Goal: Task Accomplishment & Management: Complete application form

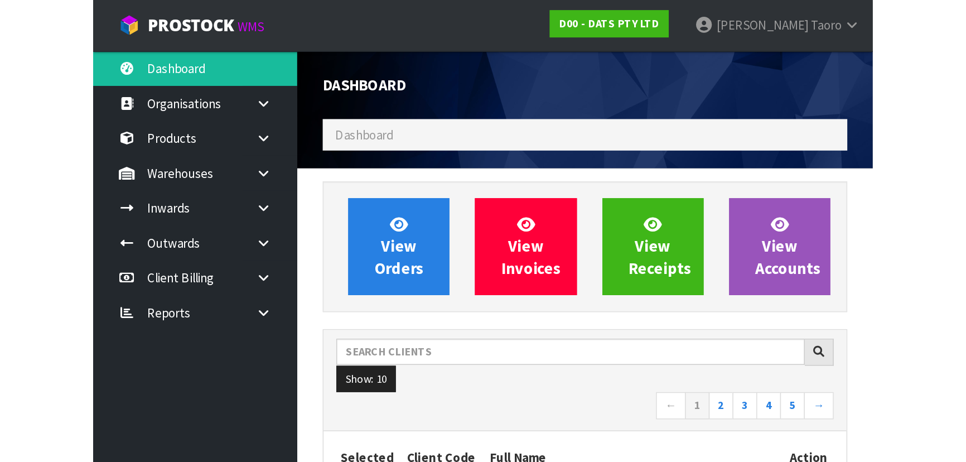
scroll to position [843, 407]
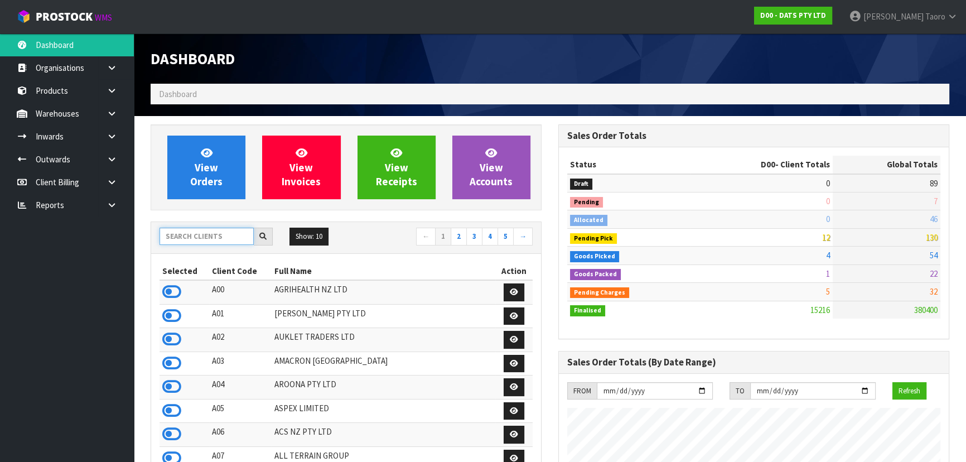
click at [225, 239] on input "text" at bounding box center [207, 236] width 94 height 17
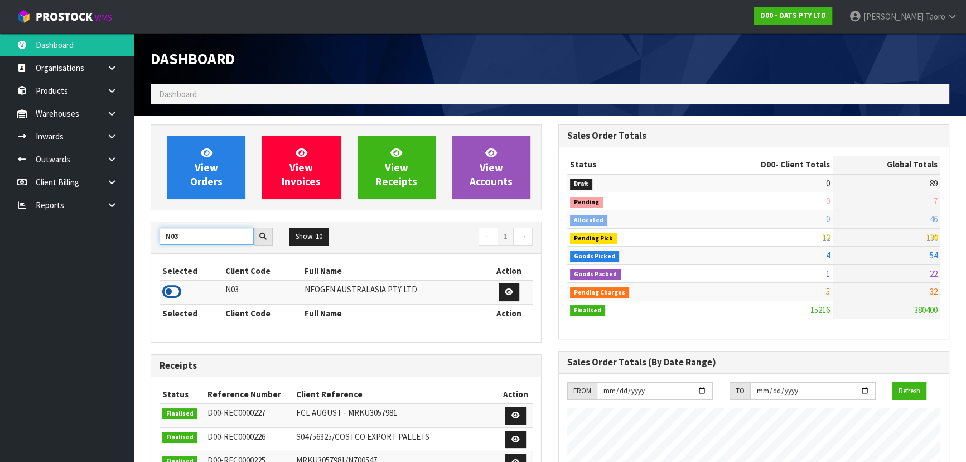
type input "N03"
click at [172, 292] on icon at bounding box center [171, 291] width 19 height 17
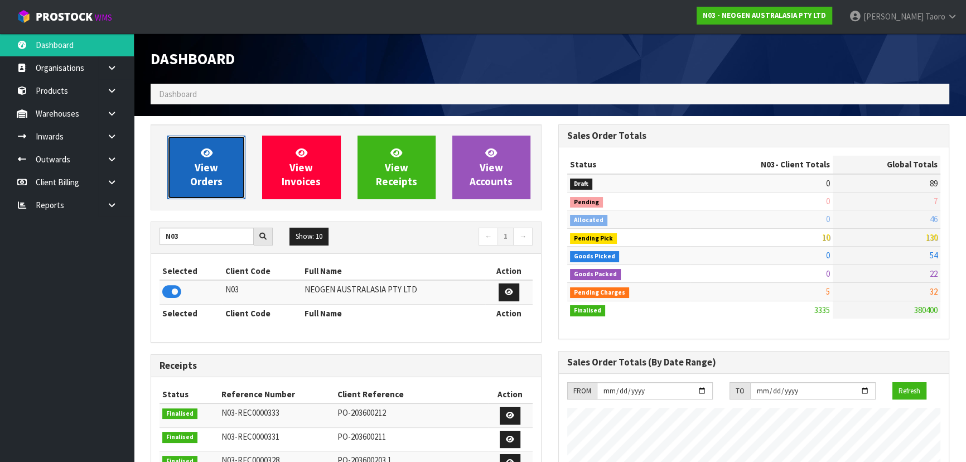
click at [201, 176] on span "View Orders" at bounding box center [206, 167] width 32 height 42
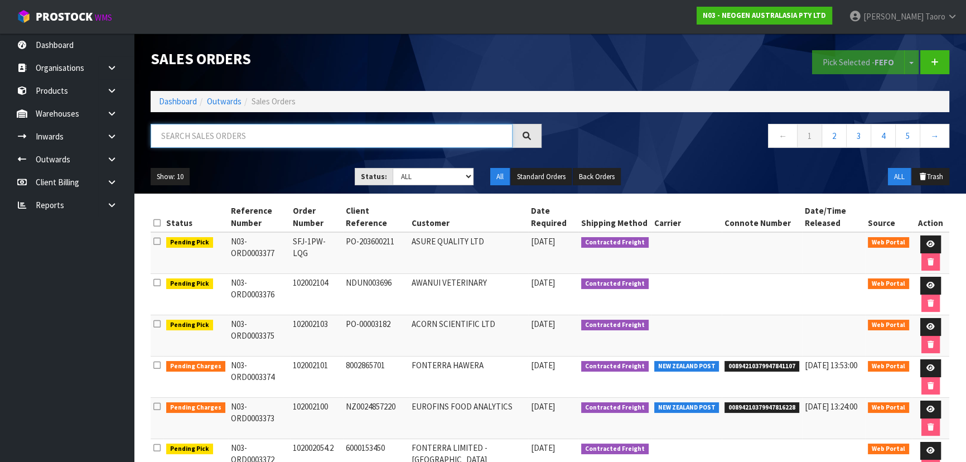
click at [207, 137] on input "text" at bounding box center [332, 136] width 362 height 24
type input "3372"
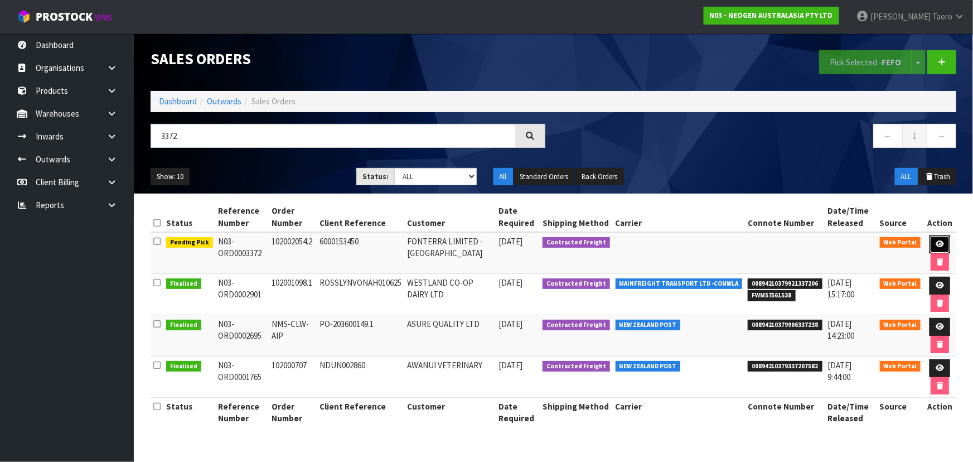
click at [930, 241] on link at bounding box center [940, 244] width 21 height 18
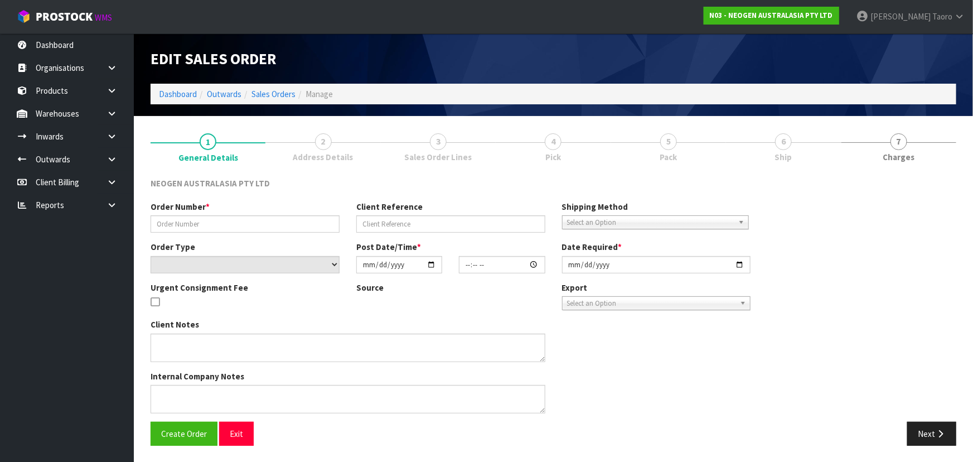
type input "102002054.2"
type input "6000153450"
select select "number:0"
type input "[DATE]"
type input "10:34:00.000"
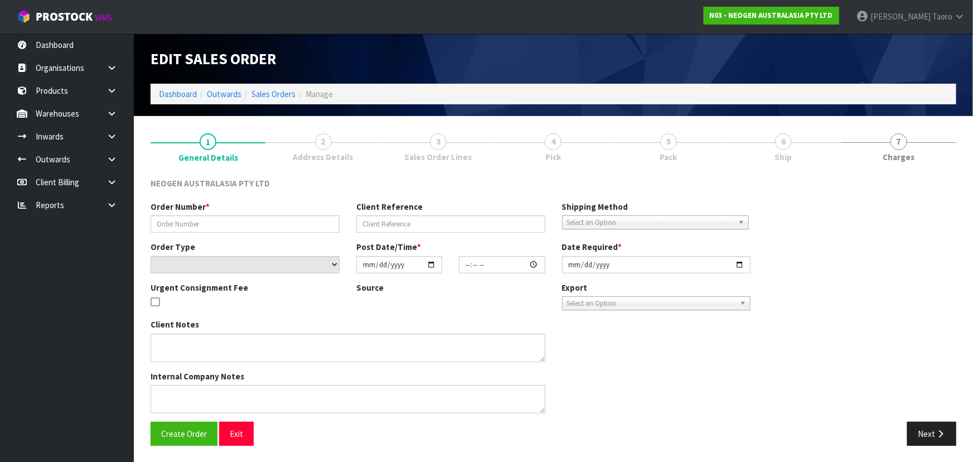
type input "[DATE]"
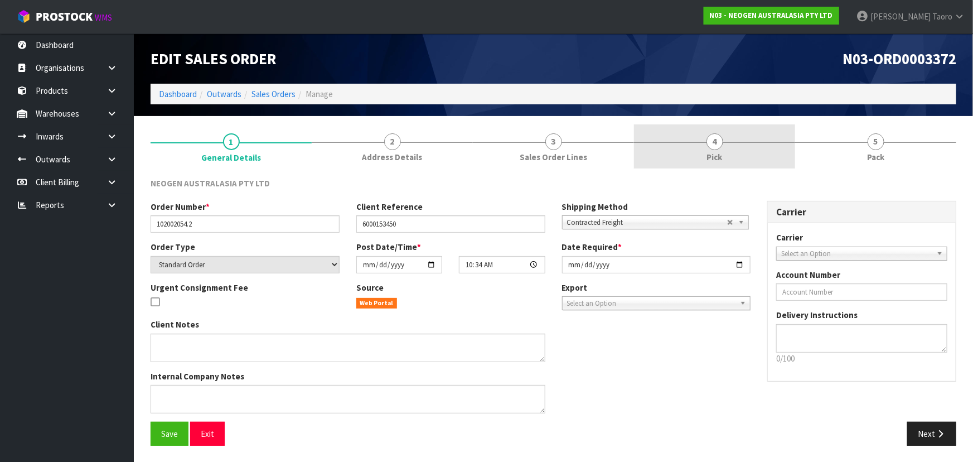
click at [728, 145] on link "4 Pick" at bounding box center [714, 146] width 161 height 44
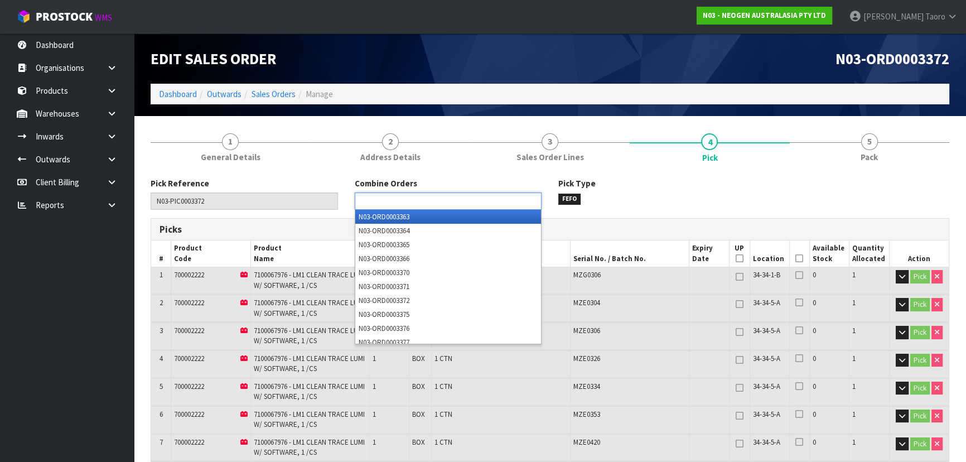
click at [507, 207] on ul at bounding box center [448, 200] width 187 height 17
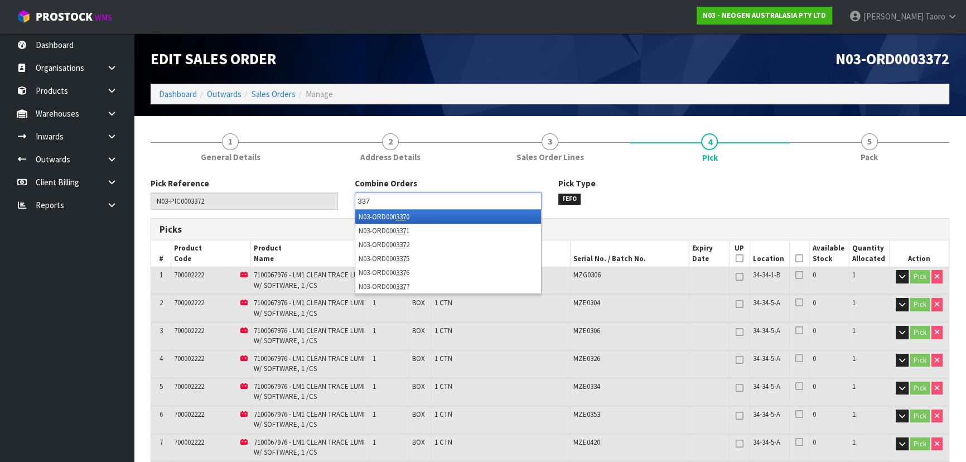
type input "3371"
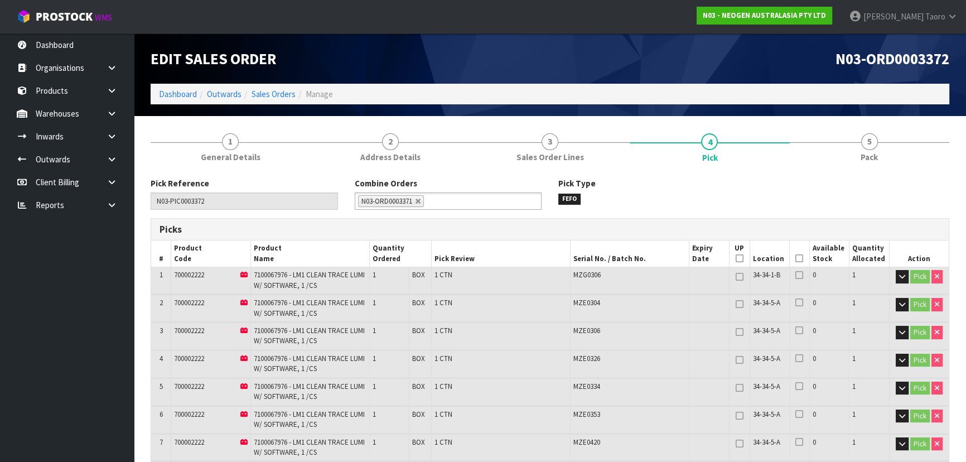
click at [798, 258] on icon at bounding box center [799, 258] width 8 height 1
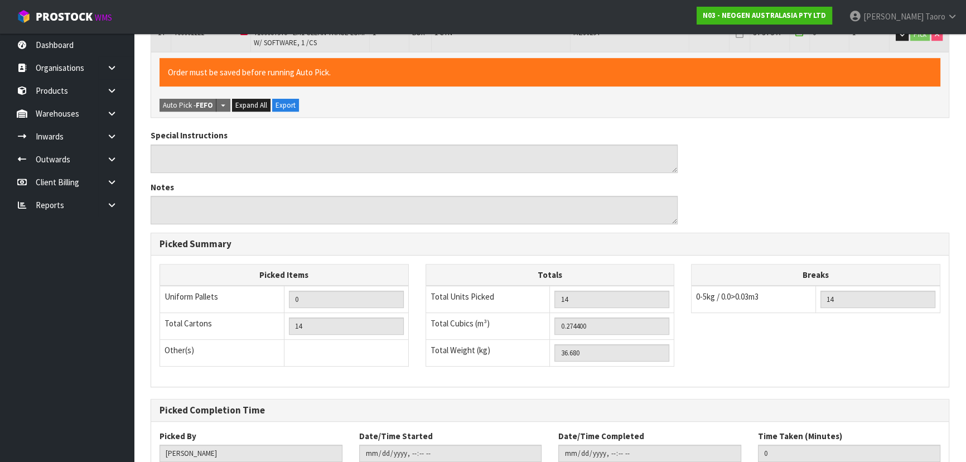
scroll to position [678, 0]
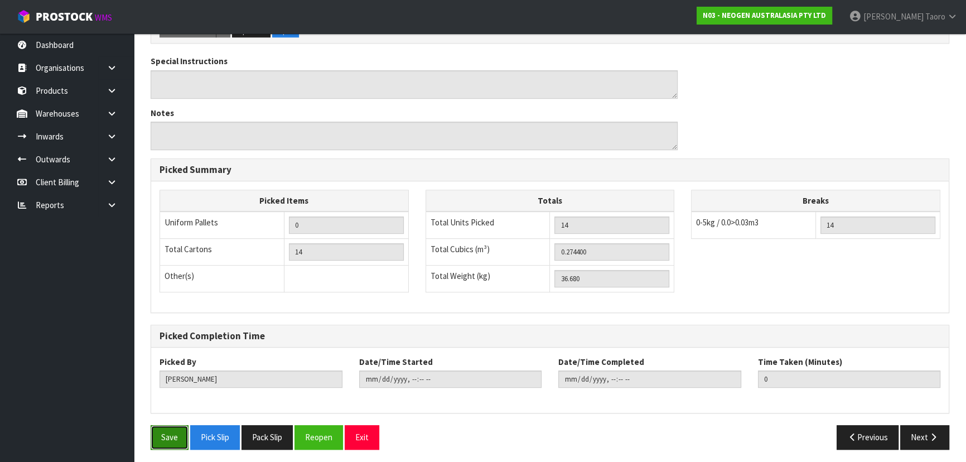
click at [176, 435] on button "Save" at bounding box center [170, 437] width 38 height 24
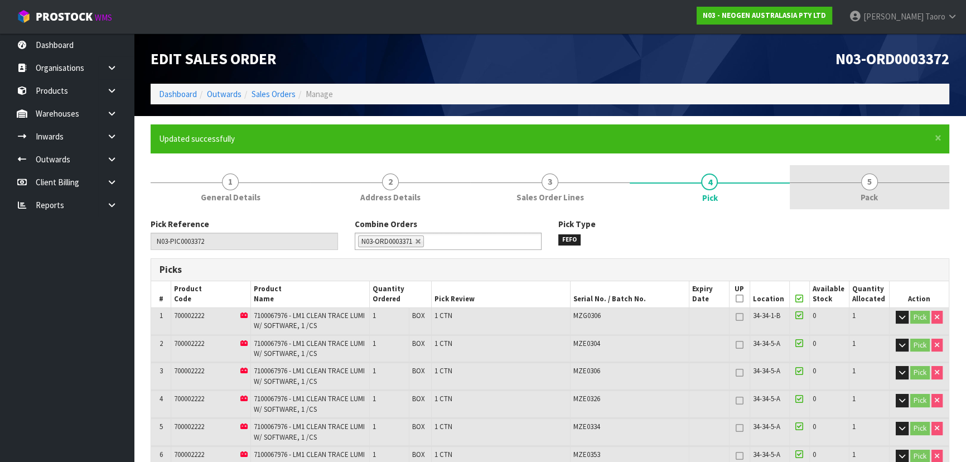
click at [886, 184] on link "5 Pack" at bounding box center [870, 187] width 160 height 44
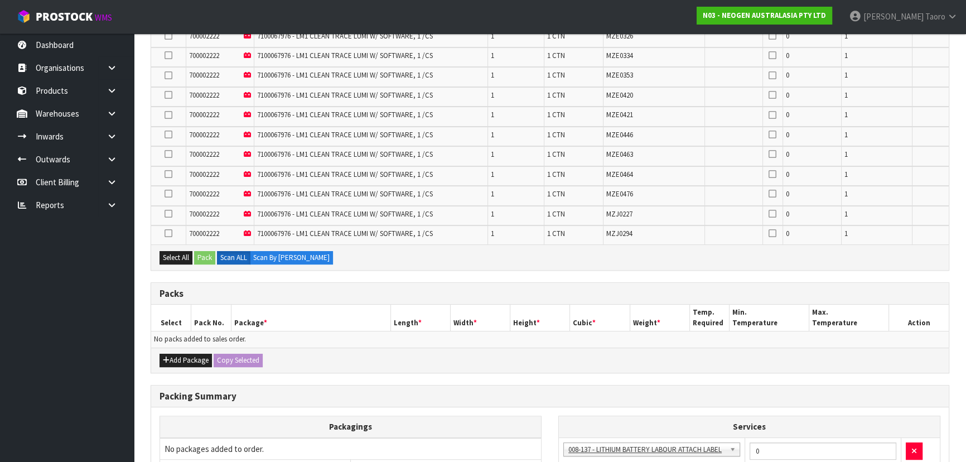
scroll to position [447, 0]
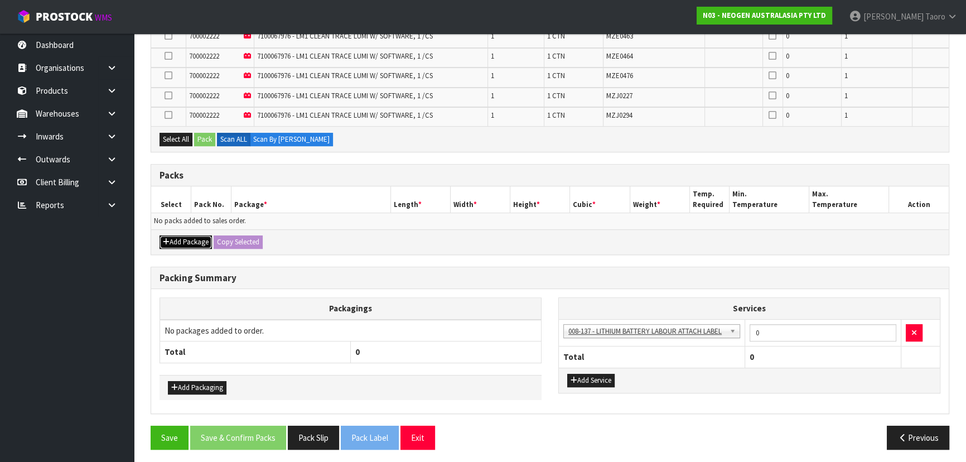
click at [183, 235] on button "Add Package" at bounding box center [186, 241] width 52 height 13
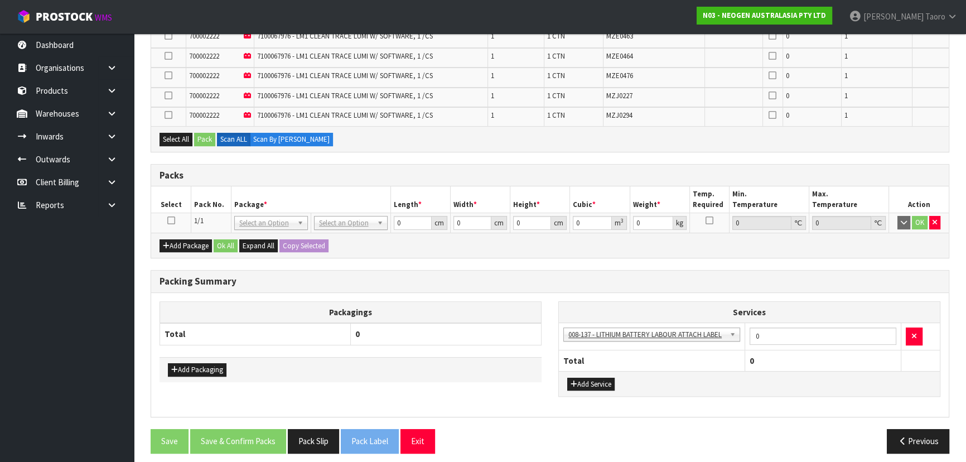
click at [167, 213] on td at bounding box center [171, 223] width 40 height 20
click at [170, 220] on icon at bounding box center [171, 220] width 8 height 1
drag, startPoint x: 171, startPoint y: 137, endPoint x: 185, endPoint y: 136, distance: 14.0
click at [173, 137] on button "Select All" at bounding box center [176, 139] width 33 height 13
click at [207, 134] on button "Pack" at bounding box center [204, 139] width 21 height 13
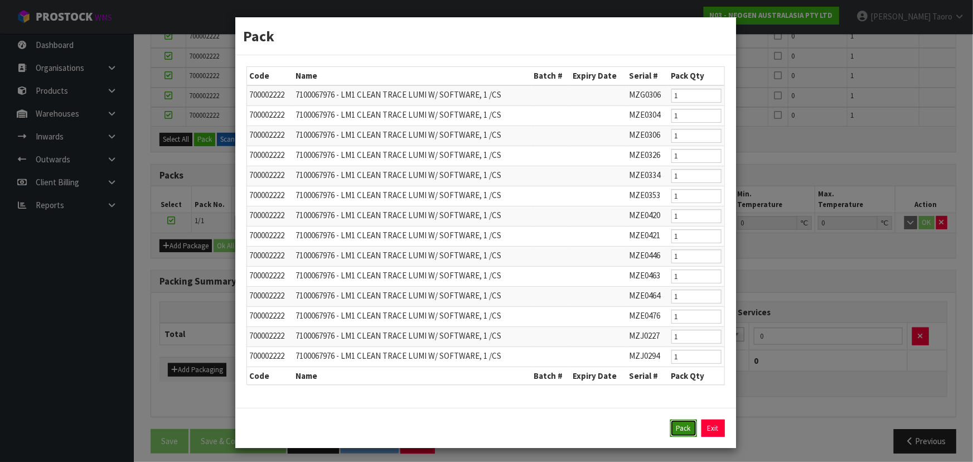
click at [683, 427] on button "Pack" at bounding box center [683, 428] width 27 height 18
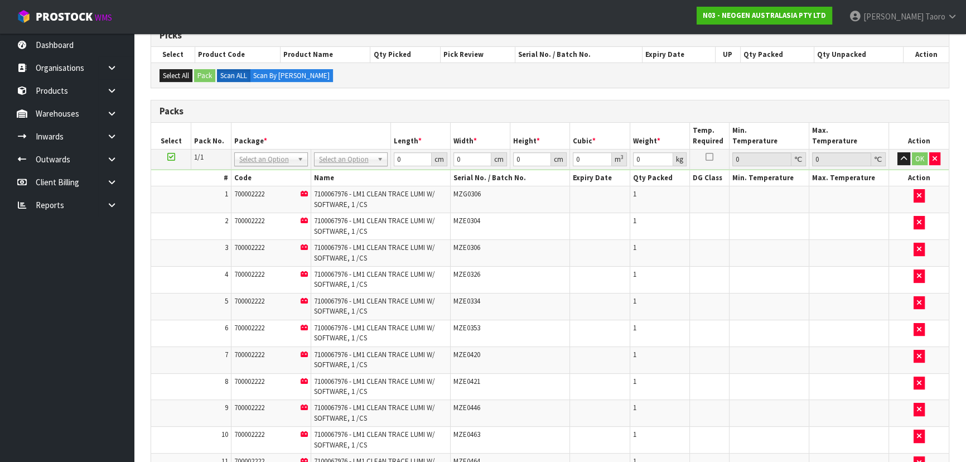
scroll to position [93, 0]
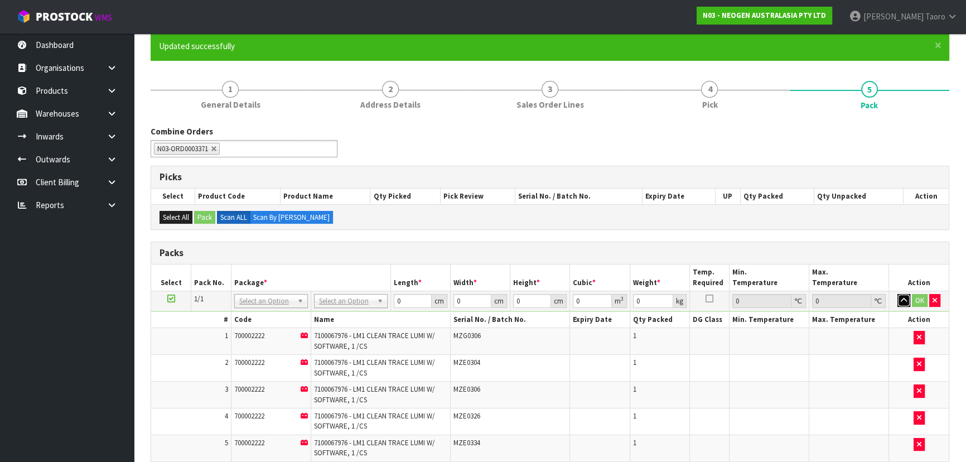
drag, startPoint x: 899, startPoint y: 297, endPoint x: 434, endPoint y: 344, distance: 467.6
click at [897, 297] on button "button" at bounding box center [903, 300] width 13 height 13
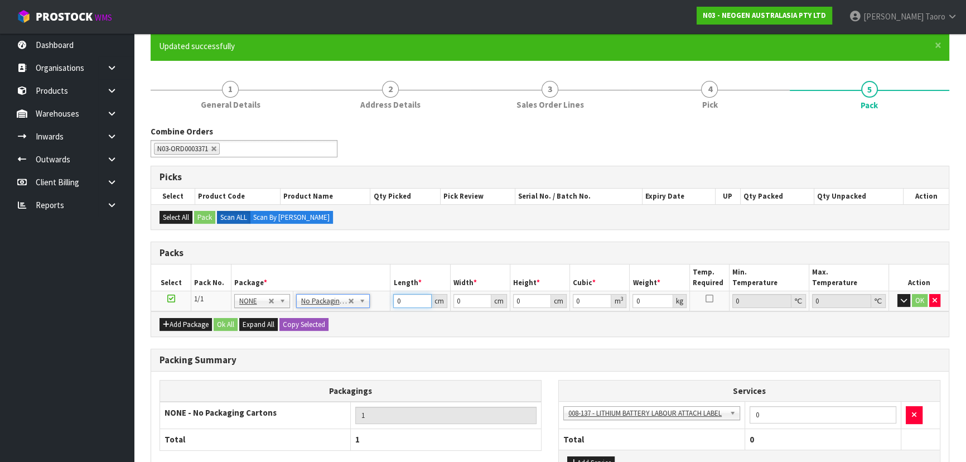
click at [409, 301] on input "0" at bounding box center [412, 301] width 38 height 14
type input "116"
type input "115"
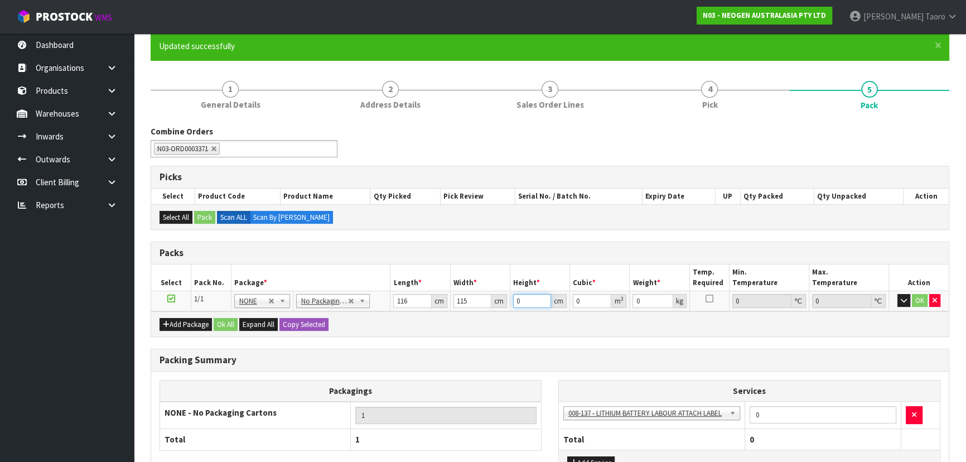
type input "6"
type input "0.08004"
type input "67"
type input "0.89378"
type input "67"
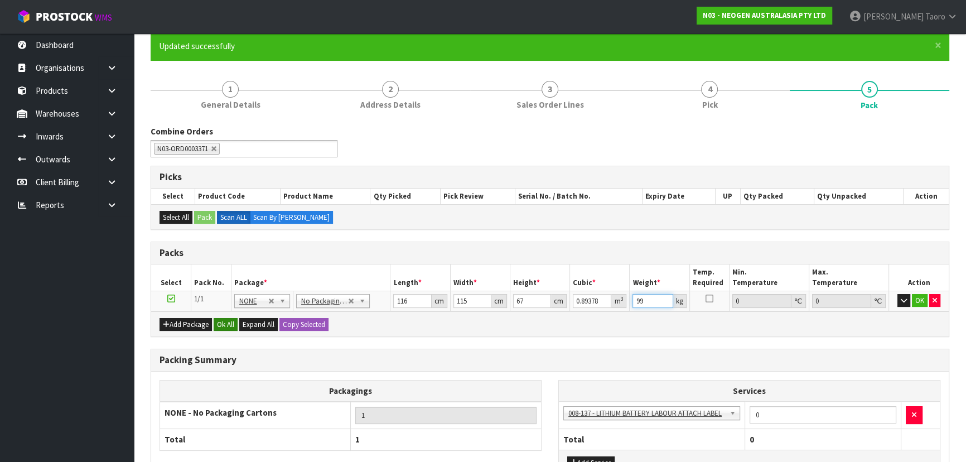
type input "99"
click at [230, 320] on button "Ok All" at bounding box center [226, 324] width 24 height 13
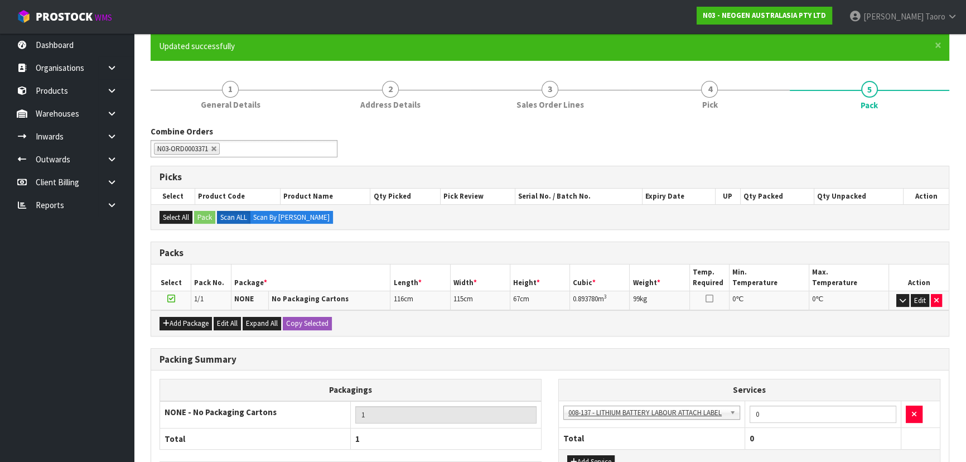
scroll to position [176, 0]
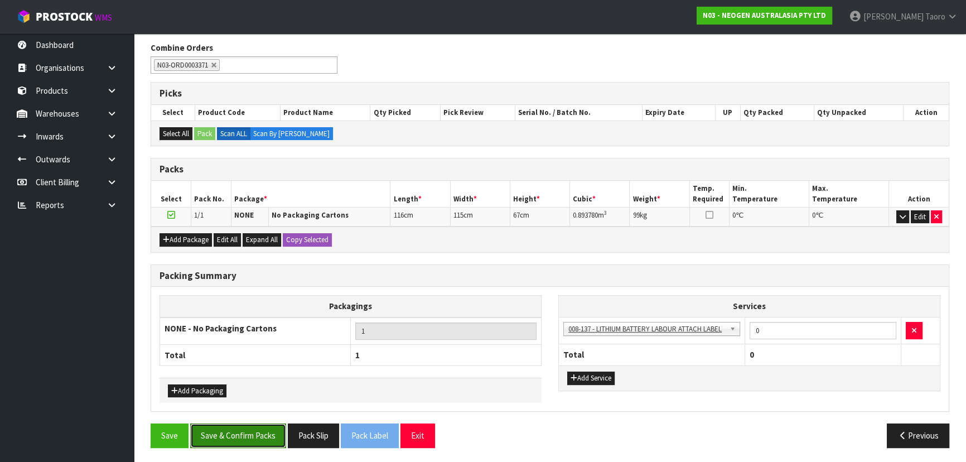
click at [249, 426] on button "Save & Confirm Packs" at bounding box center [238, 435] width 96 height 24
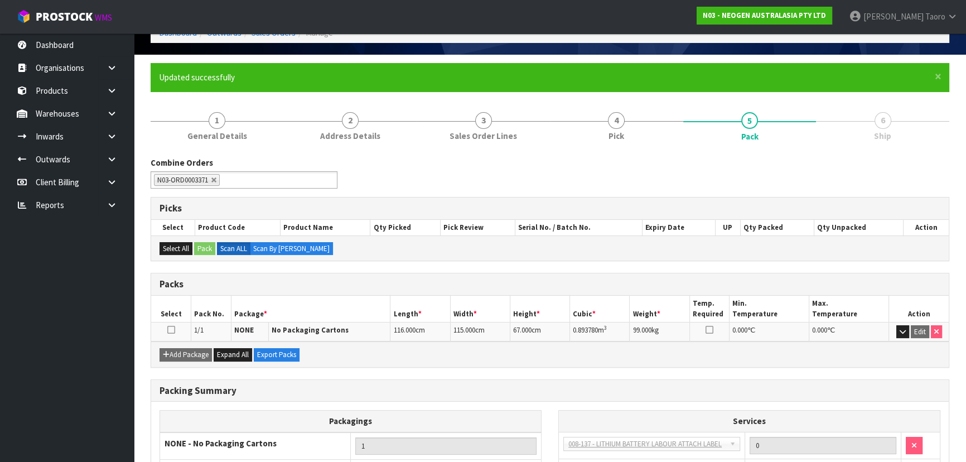
scroll to position [151, 0]
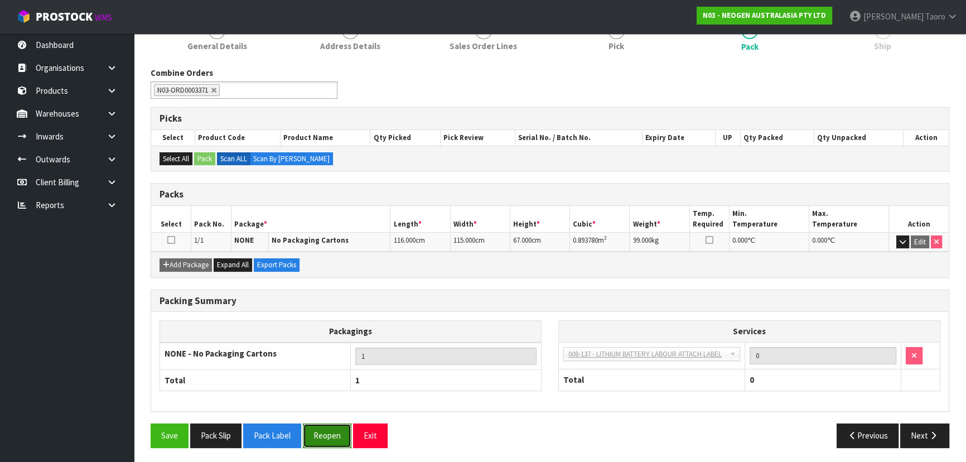
drag, startPoint x: 320, startPoint y: 431, endPoint x: 321, endPoint y: 426, distance: 5.8
click at [321, 431] on button "Reopen" at bounding box center [327, 435] width 49 height 24
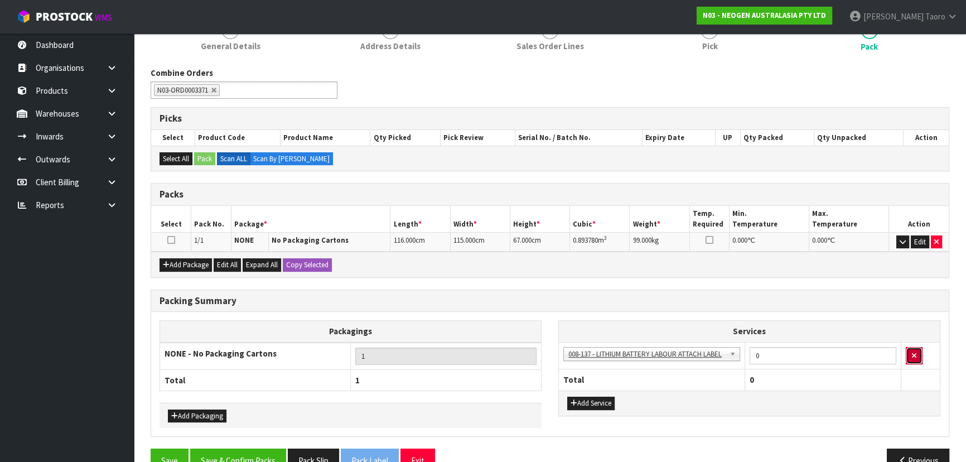
click at [916, 355] on icon "button" at bounding box center [914, 355] width 4 height 7
click at [747, 305] on div "Packing Summary" at bounding box center [550, 301] width 798 height 22
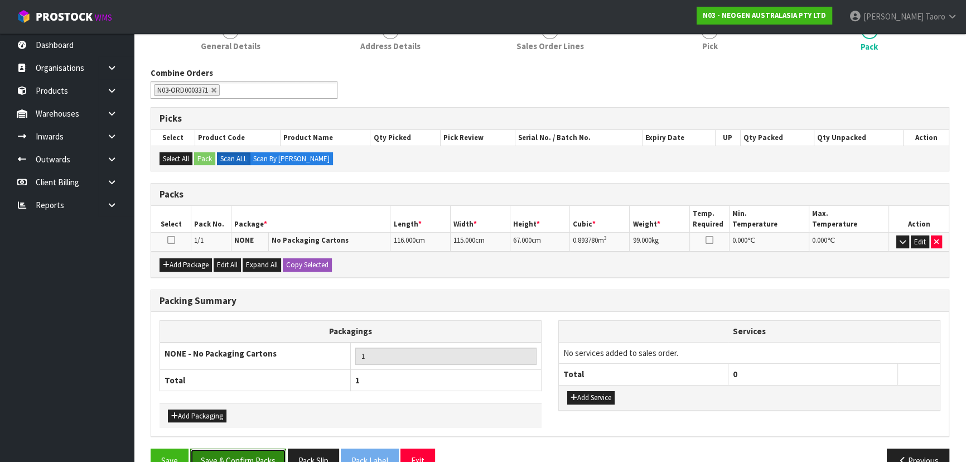
click at [275, 461] on button "Save & Confirm Packs" at bounding box center [238, 460] width 96 height 24
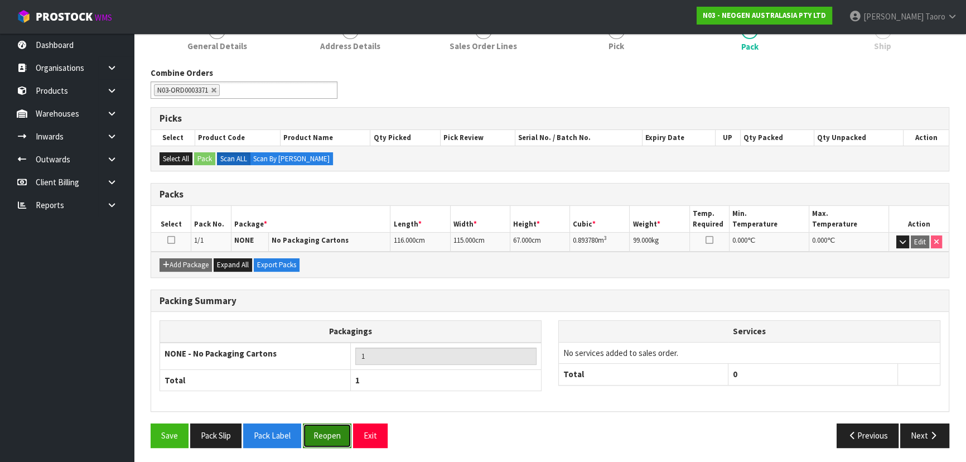
click at [339, 432] on button "Reopen" at bounding box center [327, 435] width 49 height 24
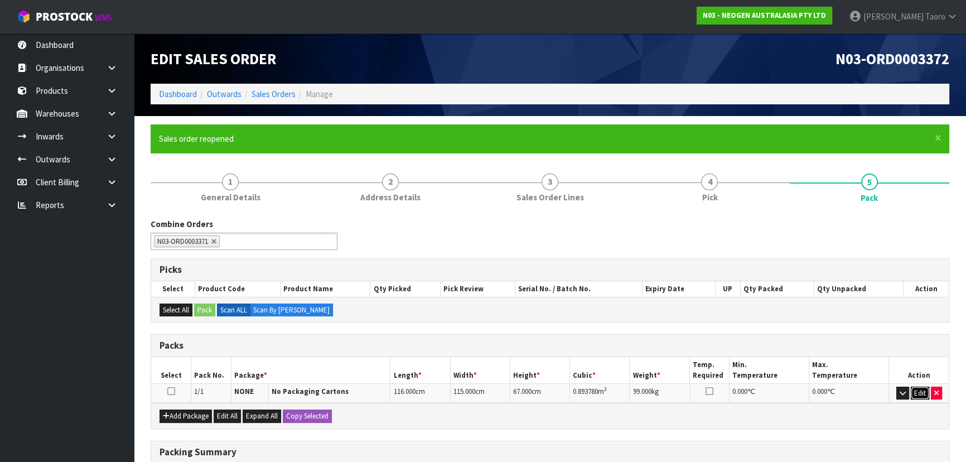
click at [917, 390] on button "Edit" at bounding box center [920, 393] width 18 height 13
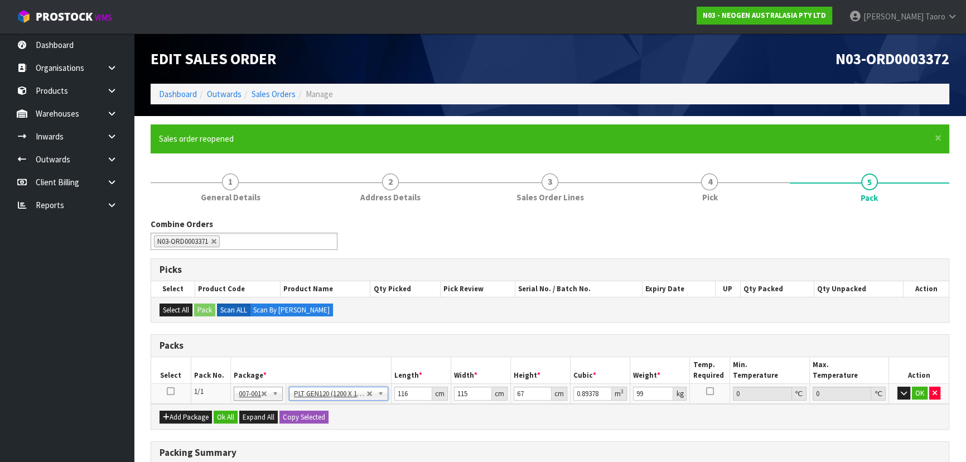
type input "120"
type input "100"
type input "0"
type input "36.68"
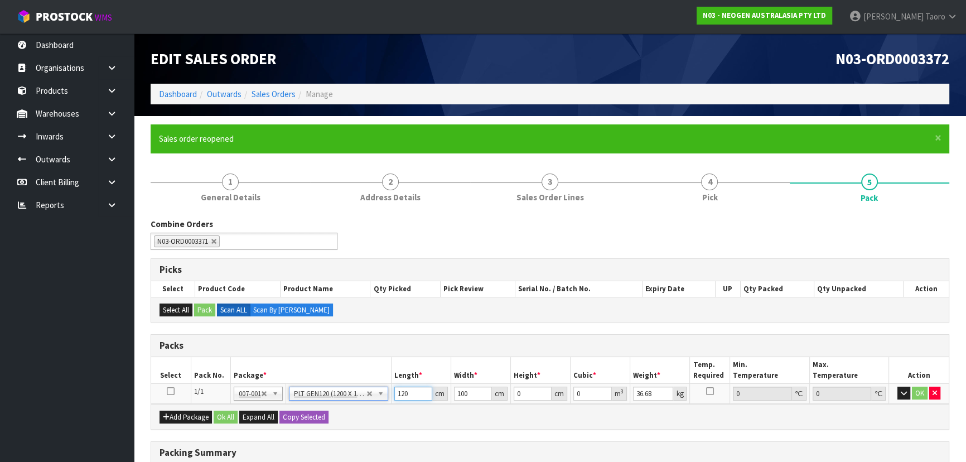
click at [407, 390] on input "120" at bounding box center [413, 394] width 38 height 14
click at [407, 389] on input "115" at bounding box center [413, 394] width 38 height 14
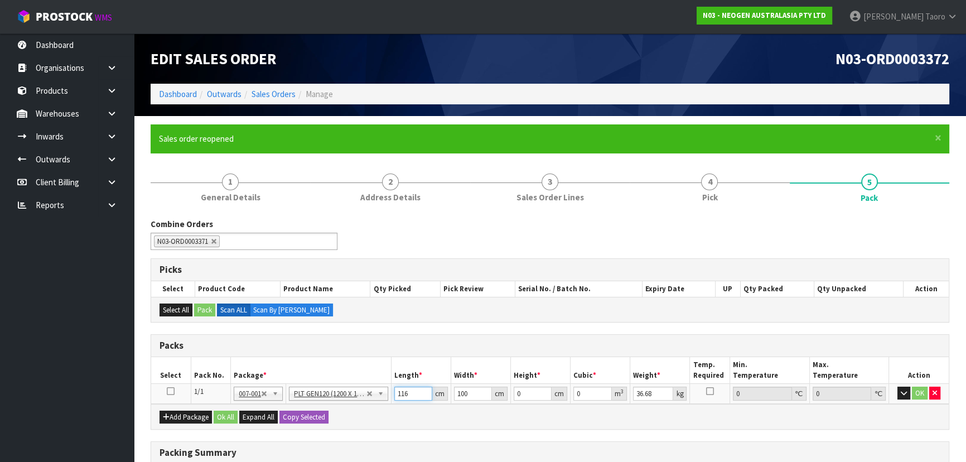
type input "116"
type input "115"
type input "6"
type input "0.08004"
type input "67"
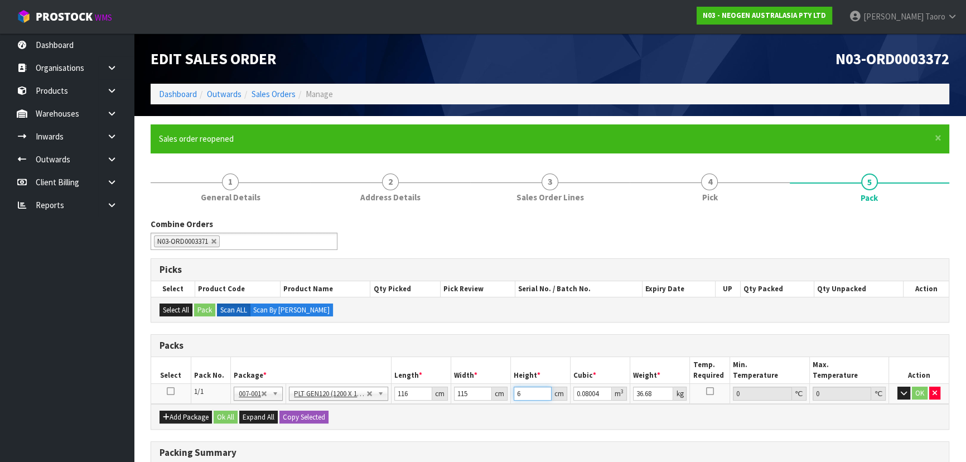
type input "0.89378"
type input "67"
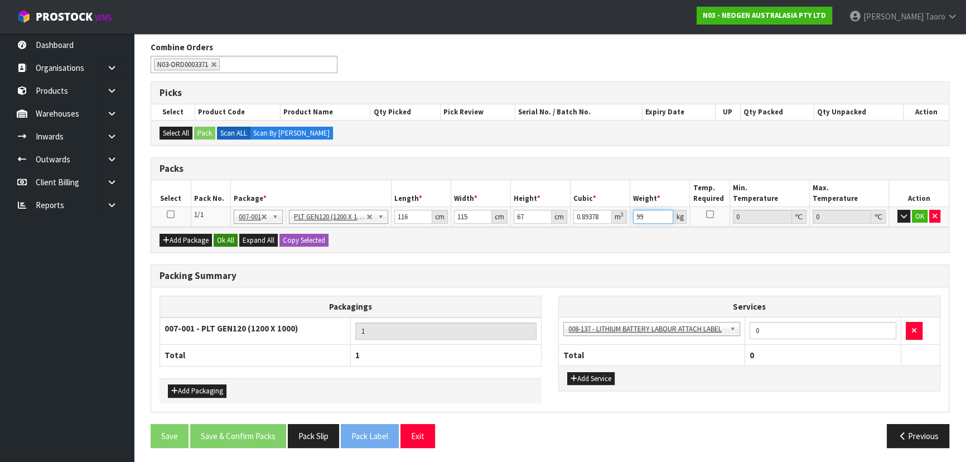
type input "99"
click at [228, 240] on button "Ok All" at bounding box center [226, 240] width 24 height 13
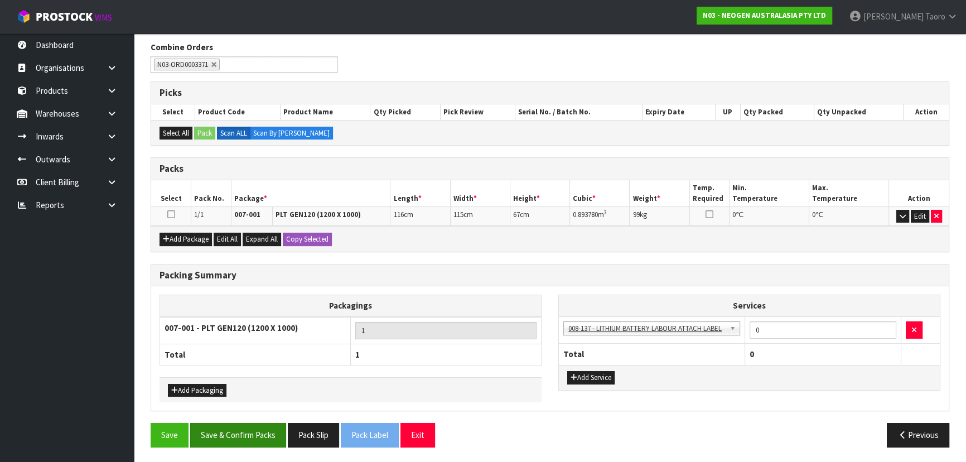
scroll to position [176, 0]
click at [267, 442] on button "Save & Confirm Packs" at bounding box center [238, 435] width 96 height 24
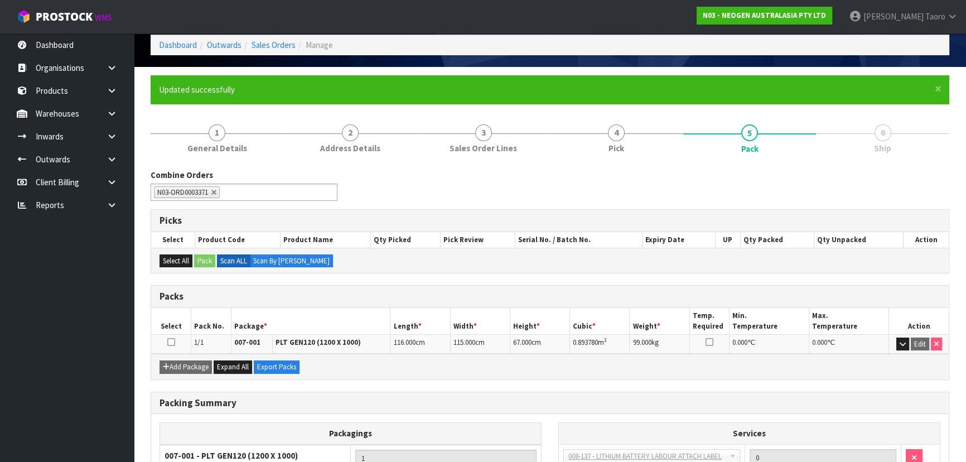
scroll to position [151, 0]
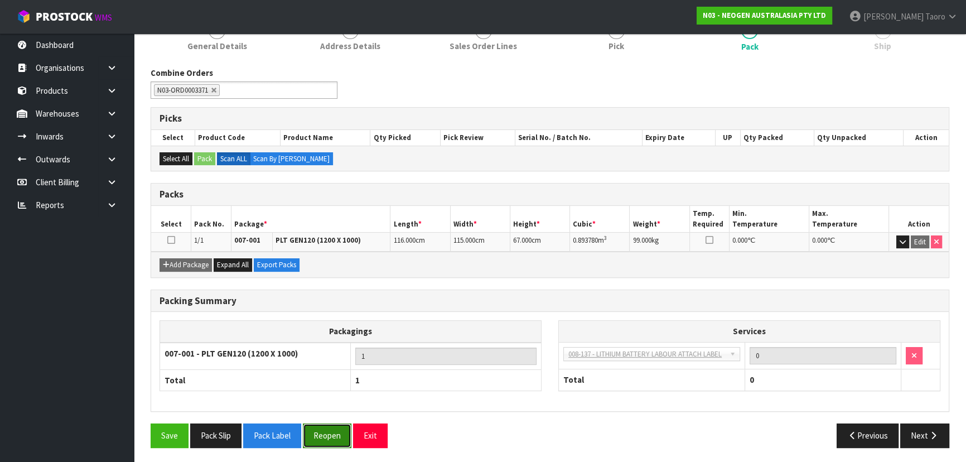
click at [340, 436] on button "Reopen" at bounding box center [327, 435] width 49 height 24
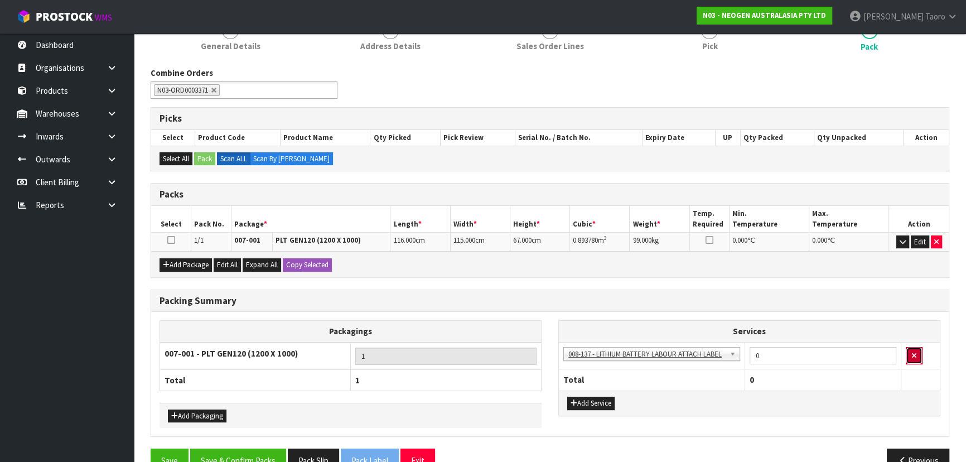
click at [912, 352] on icon "button" at bounding box center [914, 355] width 4 height 7
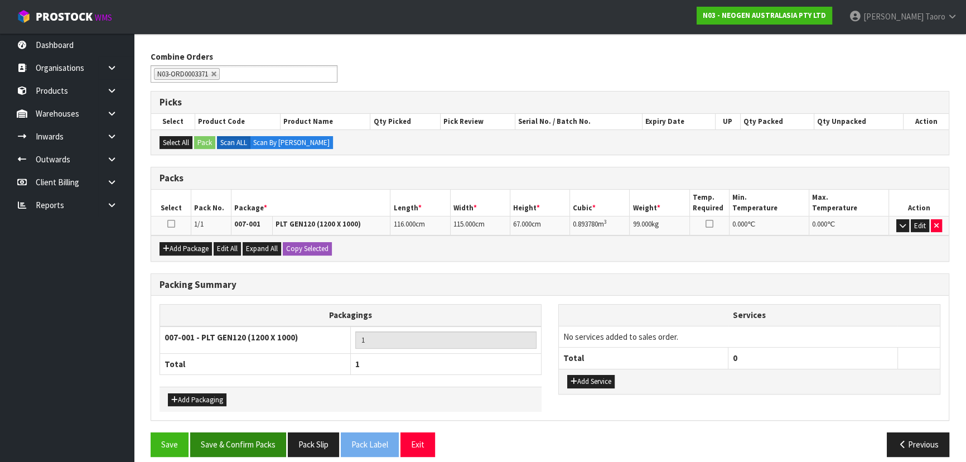
scroll to position [176, 0]
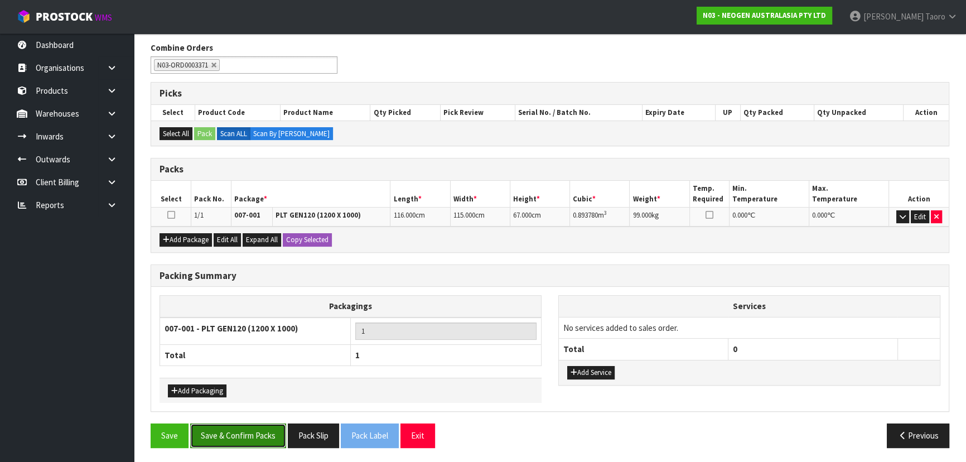
click at [256, 433] on button "Save & Confirm Packs" at bounding box center [238, 435] width 96 height 24
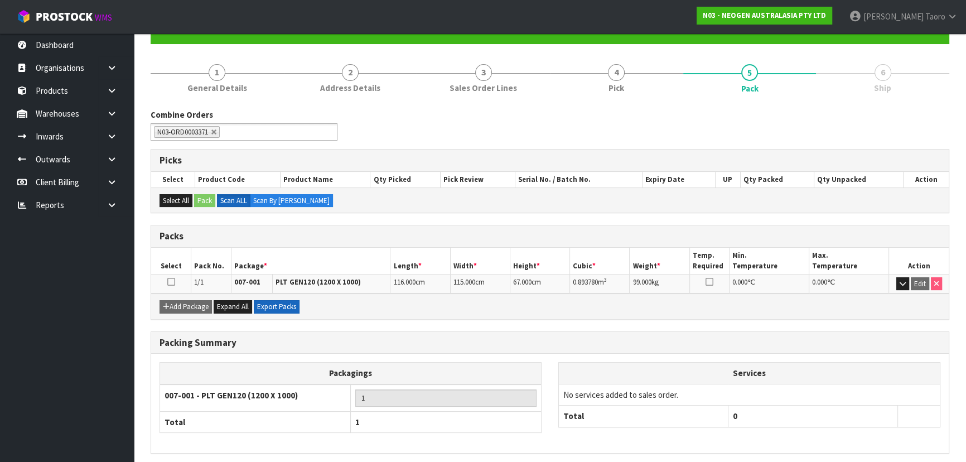
scroll to position [151, 0]
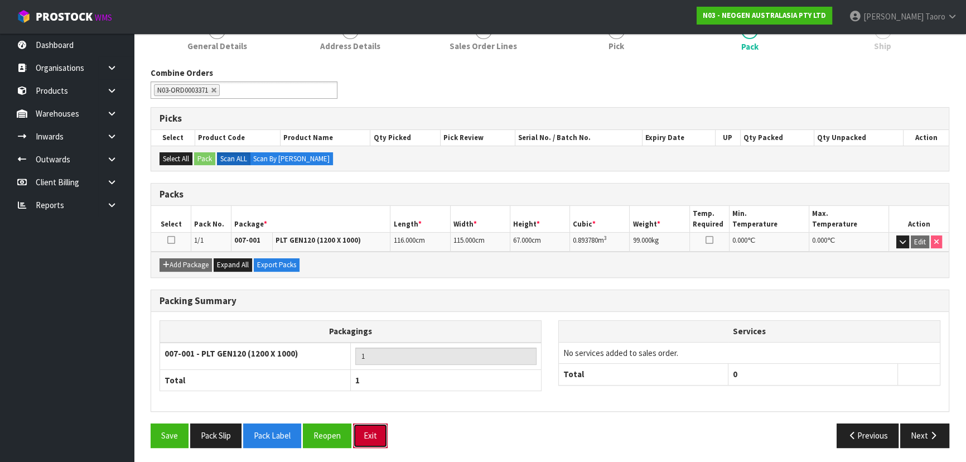
click at [365, 431] on button "Exit" at bounding box center [370, 435] width 35 height 24
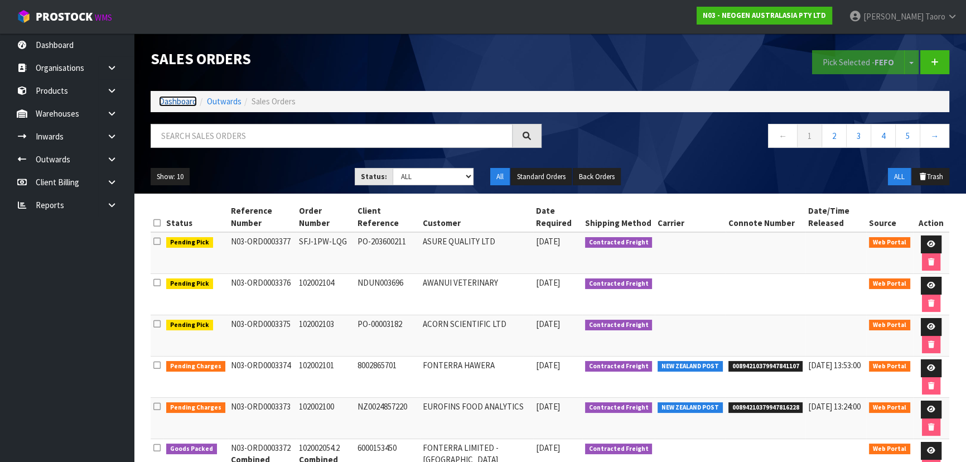
click at [168, 98] on link "Dashboard" at bounding box center [178, 101] width 38 height 11
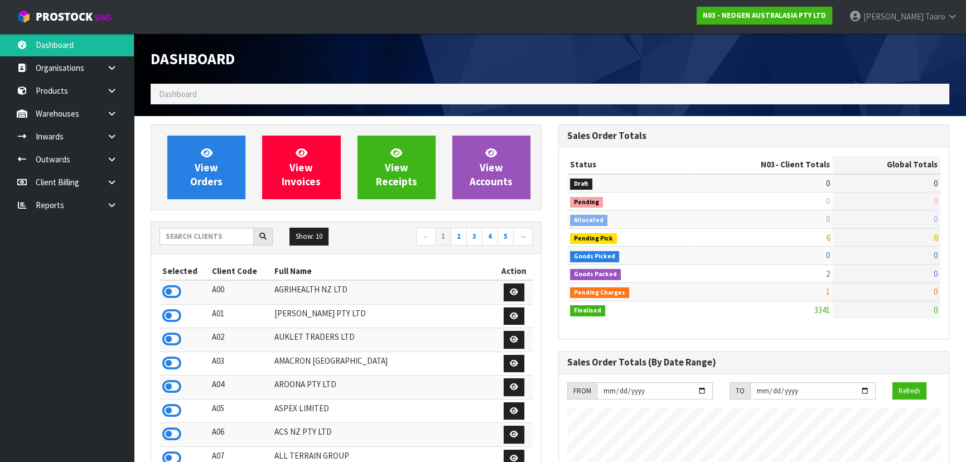
scroll to position [843, 407]
click at [192, 236] on input "text" at bounding box center [207, 236] width 94 height 17
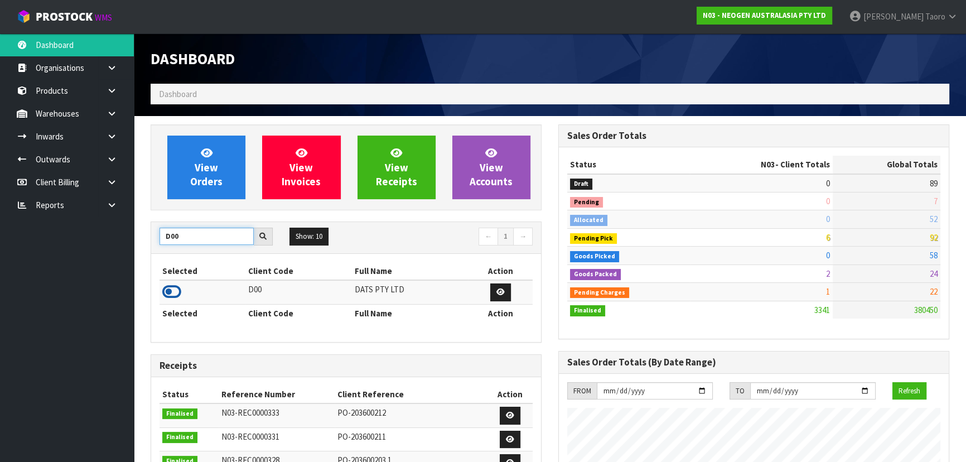
type input "D00"
click at [174, 291] on icon at bounding box center [171, 291] width 19 height 17
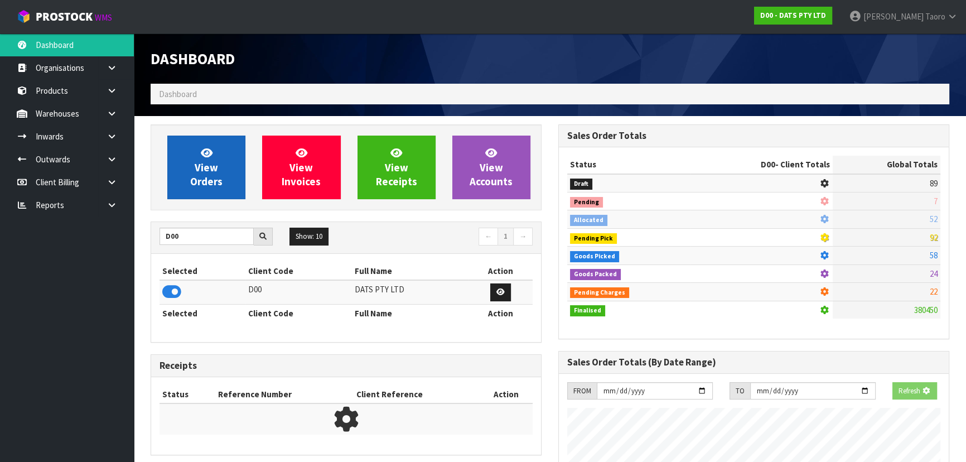
scroll to position [694, 407]
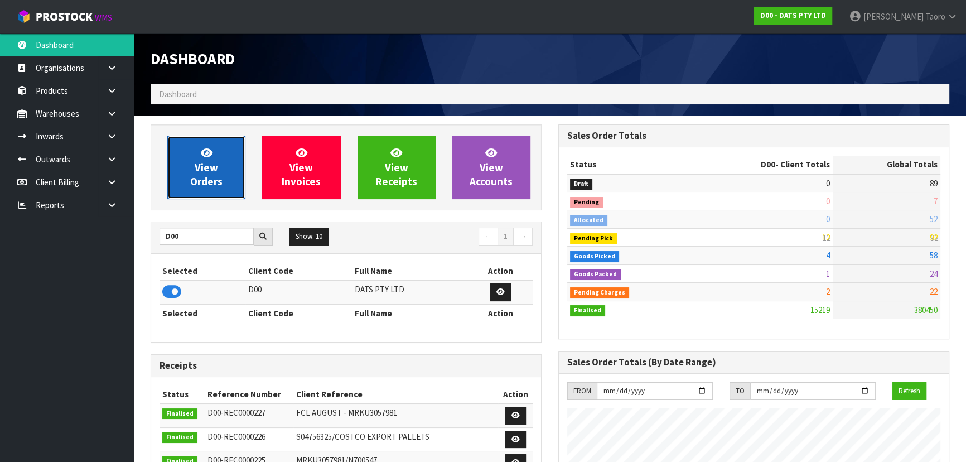
click at [206, 178] on span "View Orders" at bounding box center [206, 167] width 32 height 42
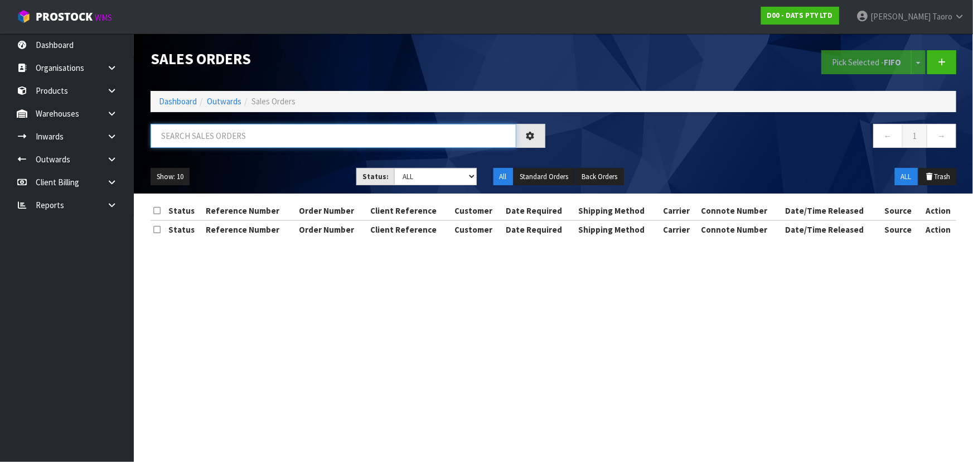
click at [223, 135] on input "text" at bounding box center [334, 136] width 366 height 24
type input "JOB-0411120"
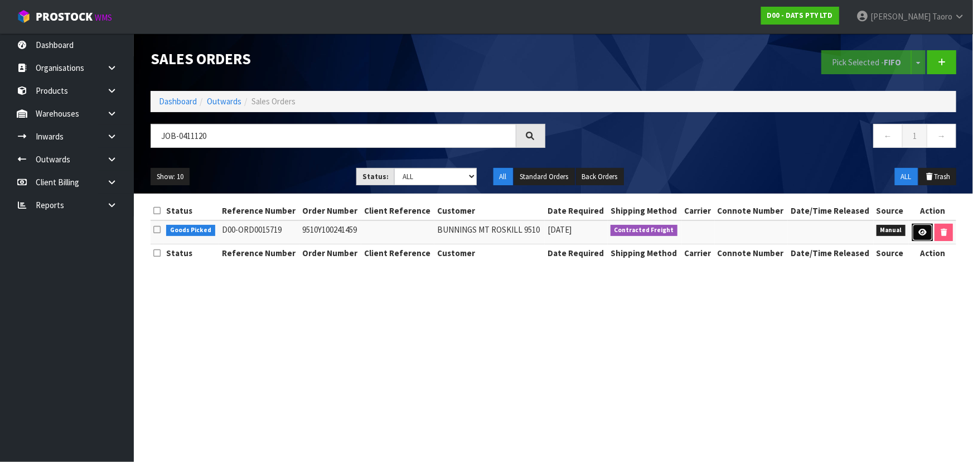
click at [921, 236] on link at bounding box center [923, 233] width 21 height 18
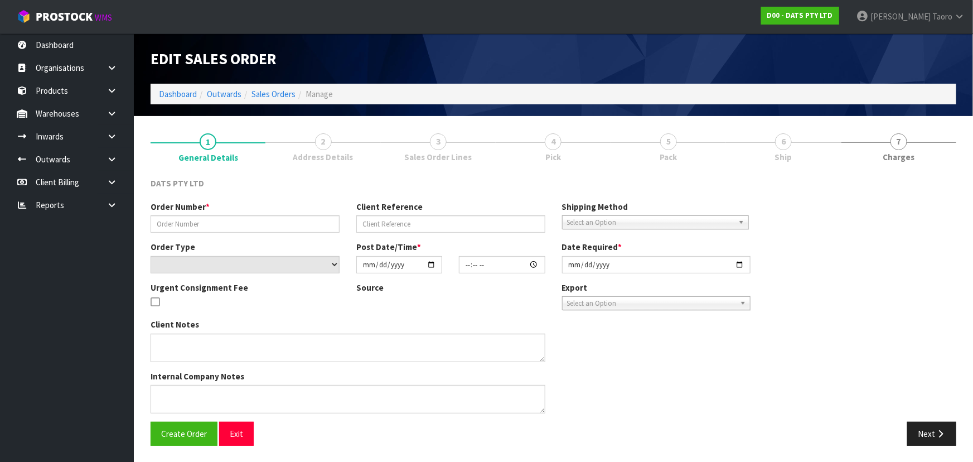
type input "9510Y100241459"
select select "number:0"
type input "2025-09-05"
type input "08:52:00.000"
type input "2025-09-05"
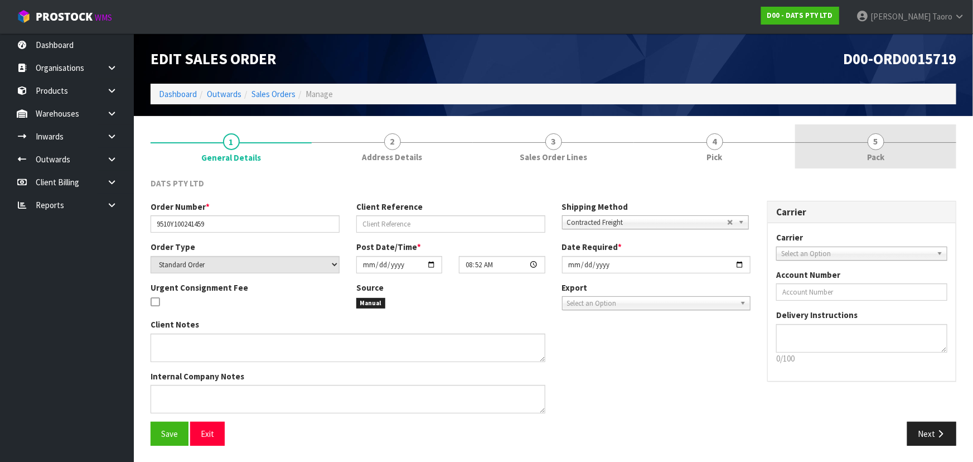
click at [859, 151] on link "5 Pack" at bounding box center [875, 146] width 161 height 44
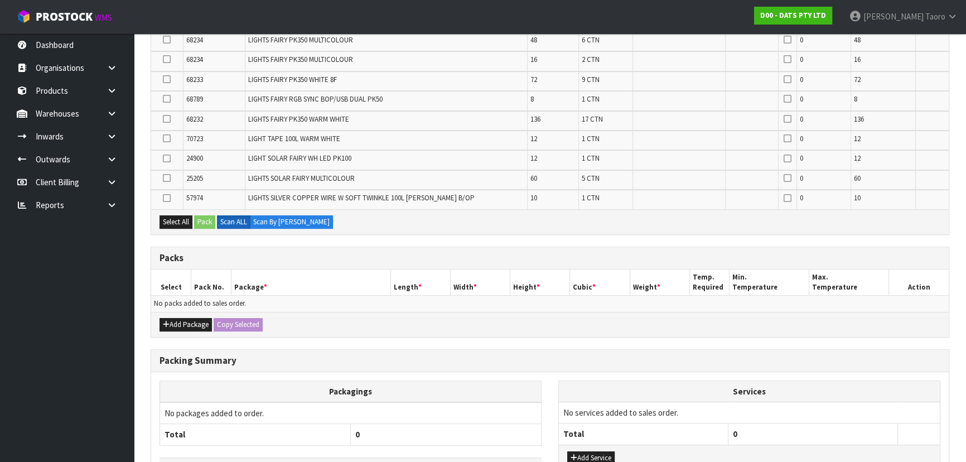
scroll to position [481, 0]
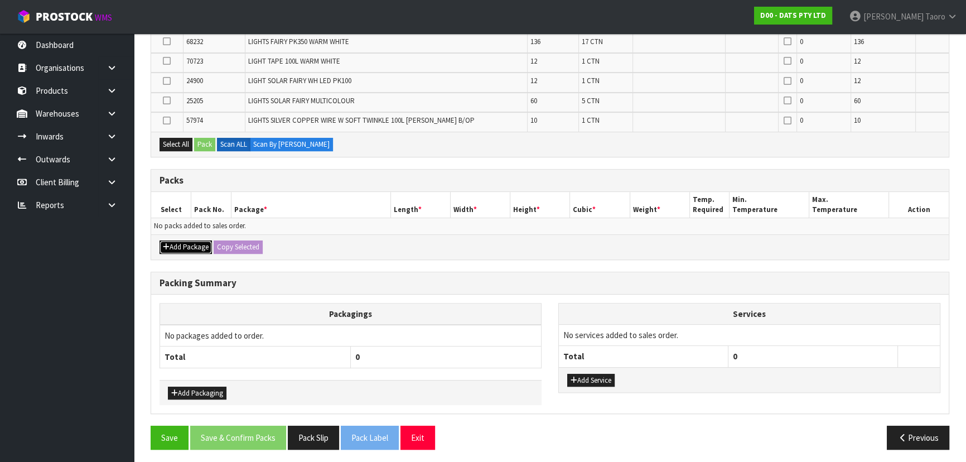
click at [185, 240] on button "Add Package" at bounding box center [186, 246] width 52 height 13
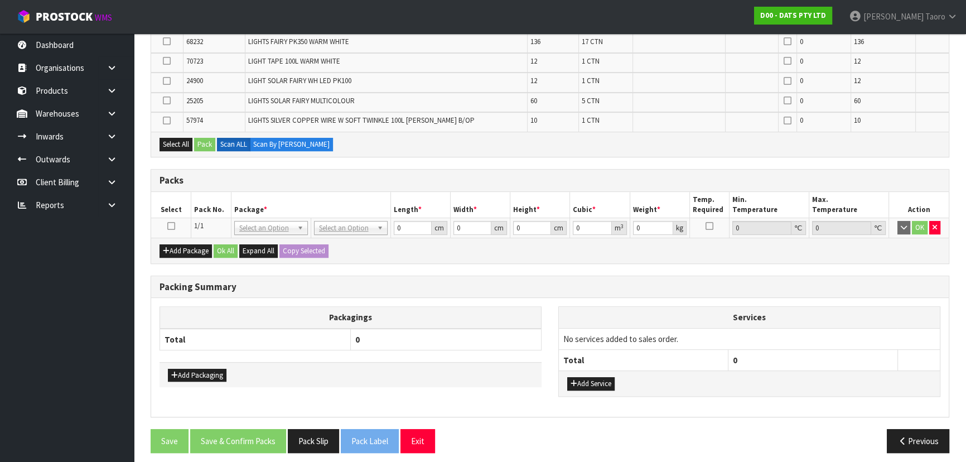
click at [171, 226] on icon at bounding box center [171, 226] width 8 height 1
click at [198, 198] on th "Pack No." at bounding box center [211, 205] width 40 height 26
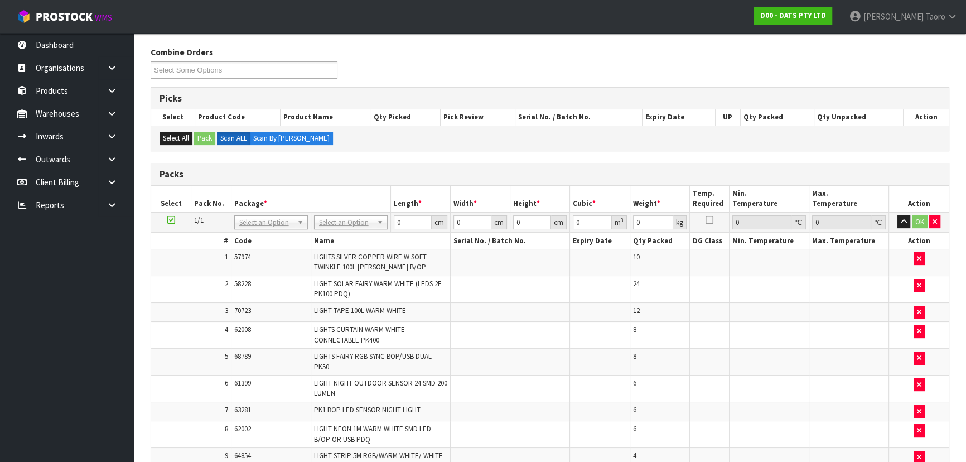
scroll to position [93, 0]
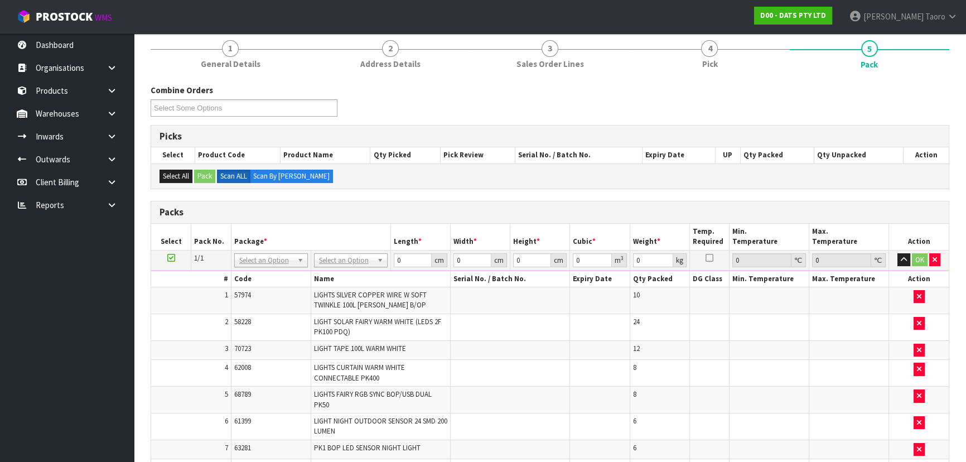
type input "120"
type input "100"
type input "229.86"
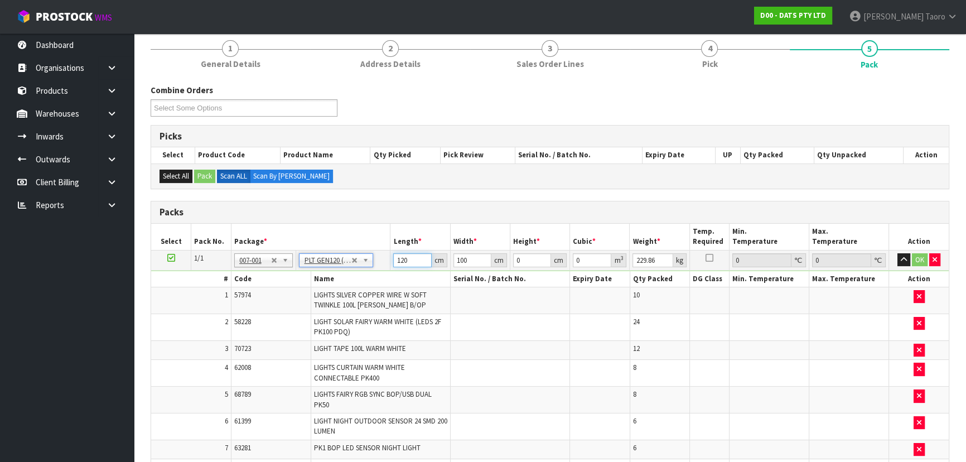
click at [404, 260] on input "120" at bounding box center [412, 260] width 38 height 14
type input "118"
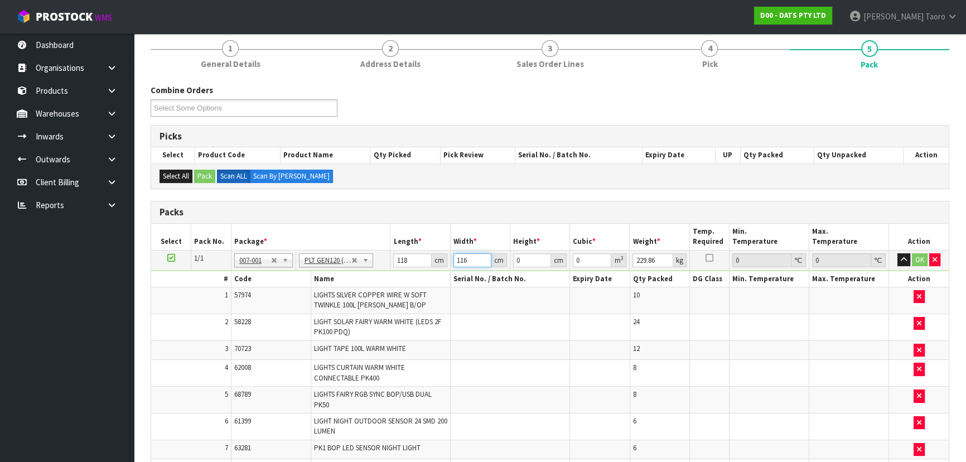
type input "116"
type input "1"
type input "0.013688"
type input "15"
type input "0.20532"
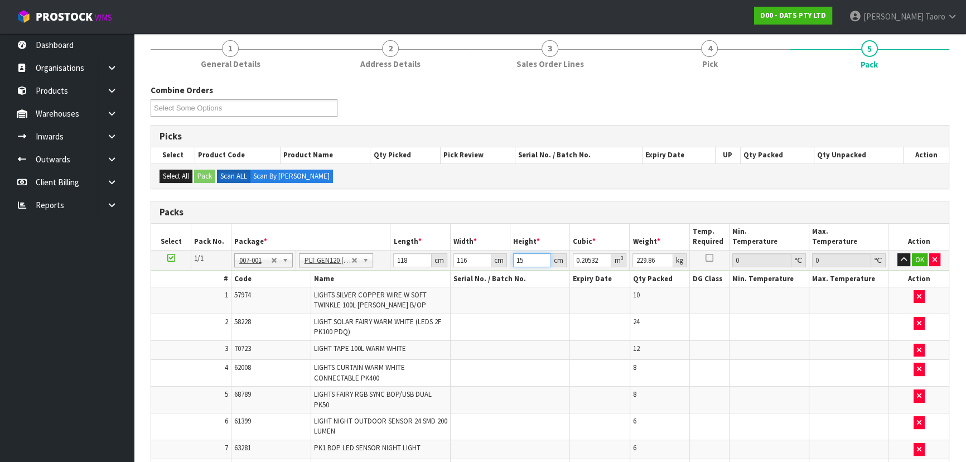
type input "159"
type input "2.176392"
type input "159"
type input "229"
click at [904, 259] on icon "button" at bounding box center [904, 259] width 6 height 7
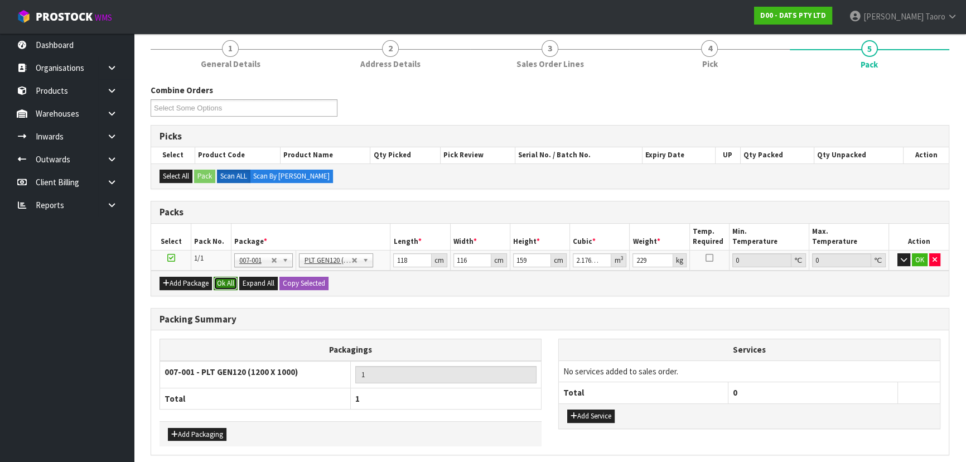
click at [229, 281] on button "Ok All" at bounding box center [226, 283] width 24 height 13
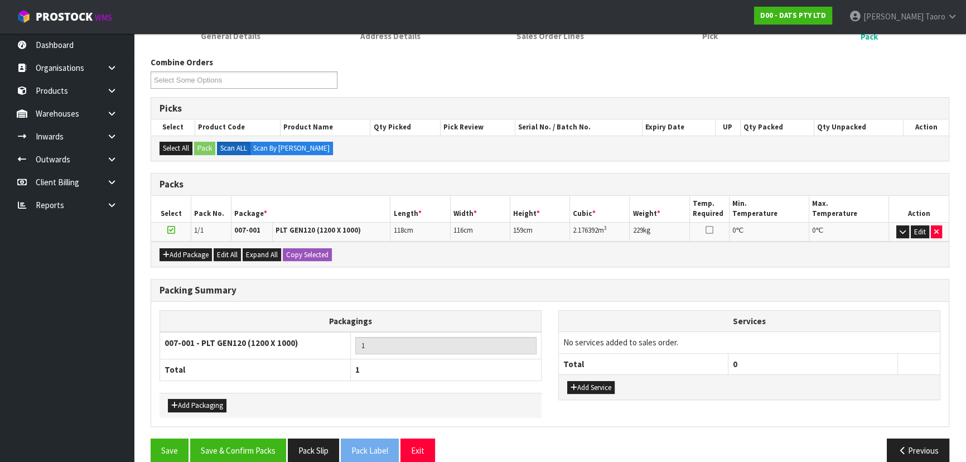
scroll to position [136, 0]
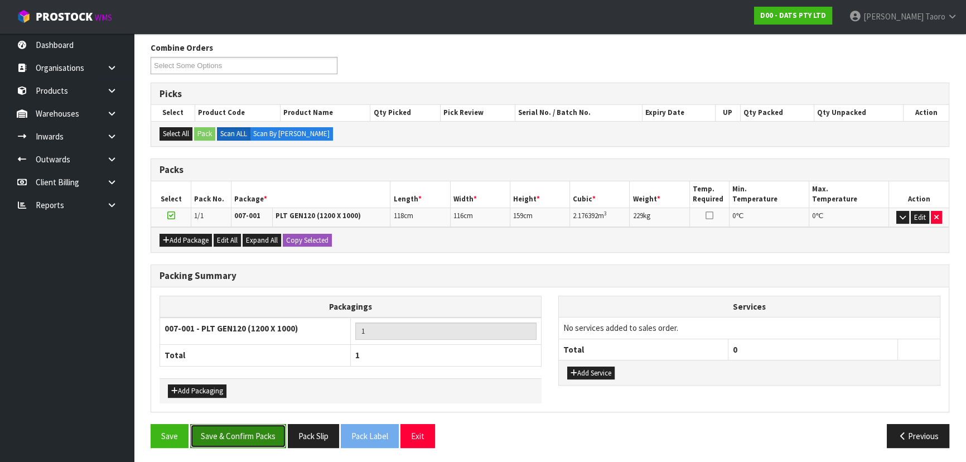
click at [262, 432] on button "Save & Confirm Packs" at bounding box center [238, 436] width 96 height 24
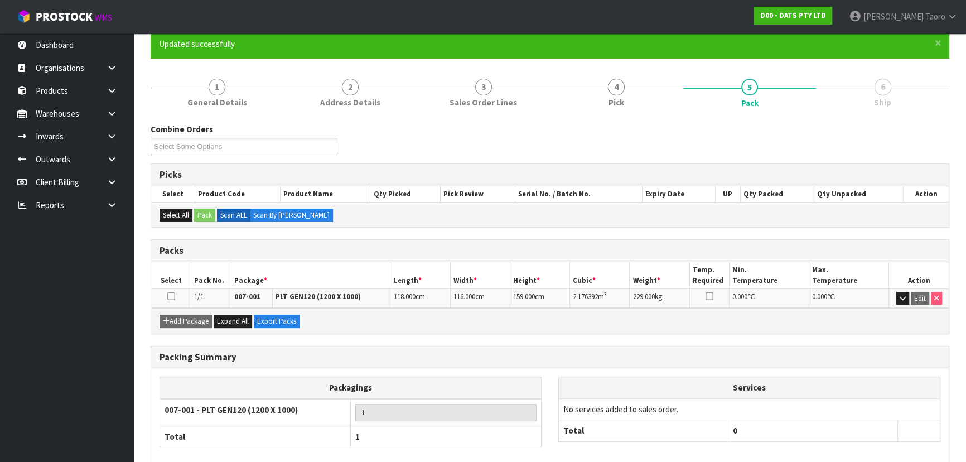
scroll to position [151, 0]
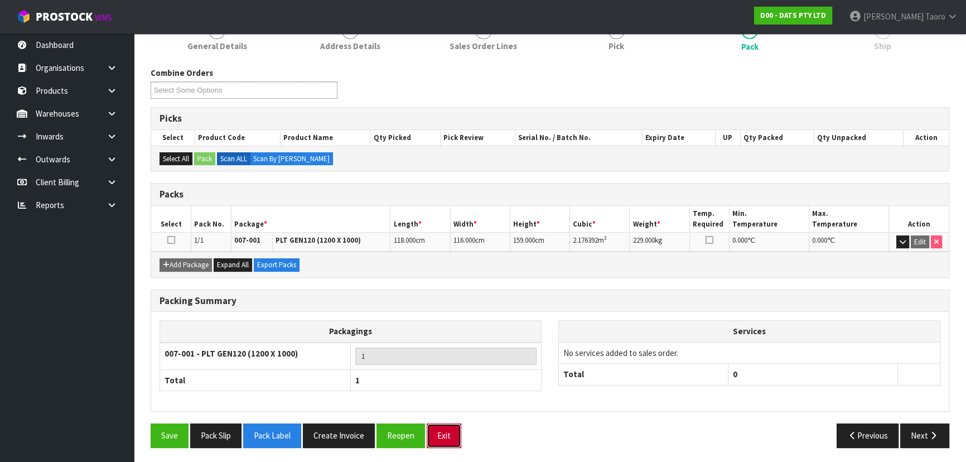
click at [446, 434] on button "Exit" at bounding box center [444, 435] width 35 height 24
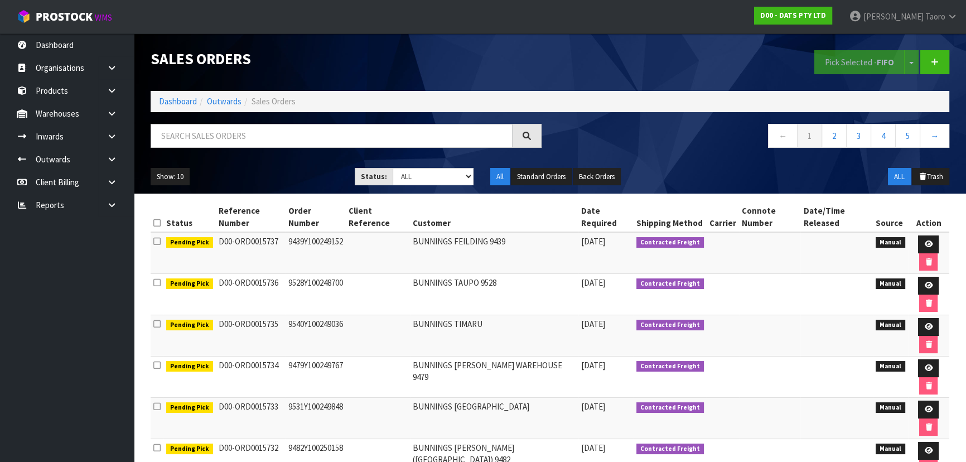
click at [282, 165] on div "Show: 10 5 10 25 50 Status: Draft Pending Allocated Pending Pick Goods Picked G…" at bounding box center [549, 177] width 815 height 35
click at [182, 98] on link "Dashboard" at bounding box center [178, 101] width 38 height 11
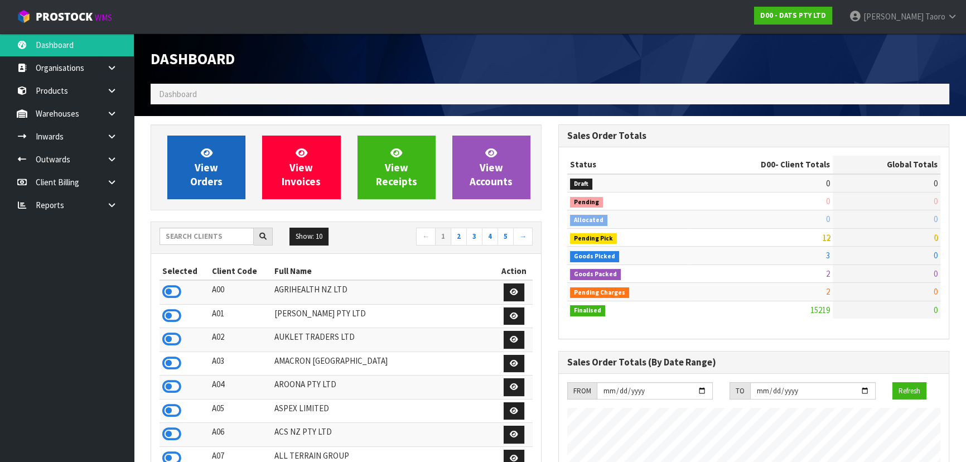
scroll to position [843, 407]
click at [199, 161] on span "View Orders" at bounding box center [206, 167] width 32 height 42
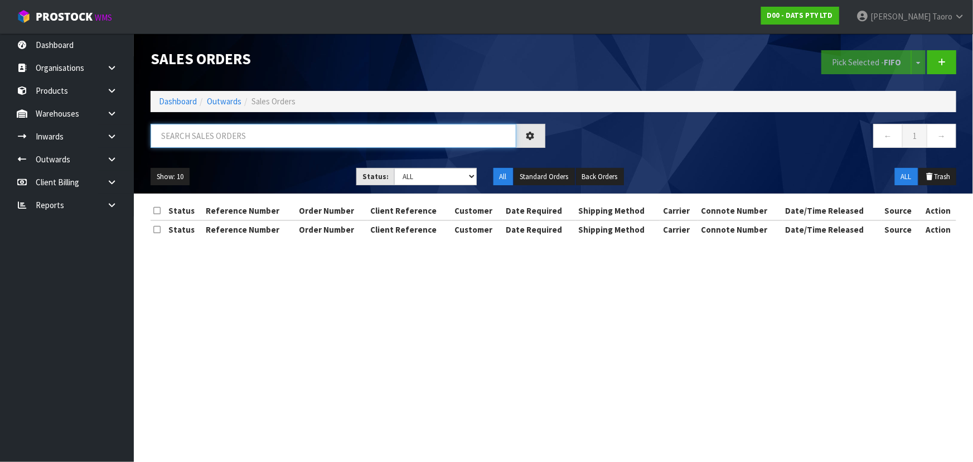
click at [223, 137] on input "text" at bounding box center [334, 136] width 366 height 24
type input "JOB-0411118"
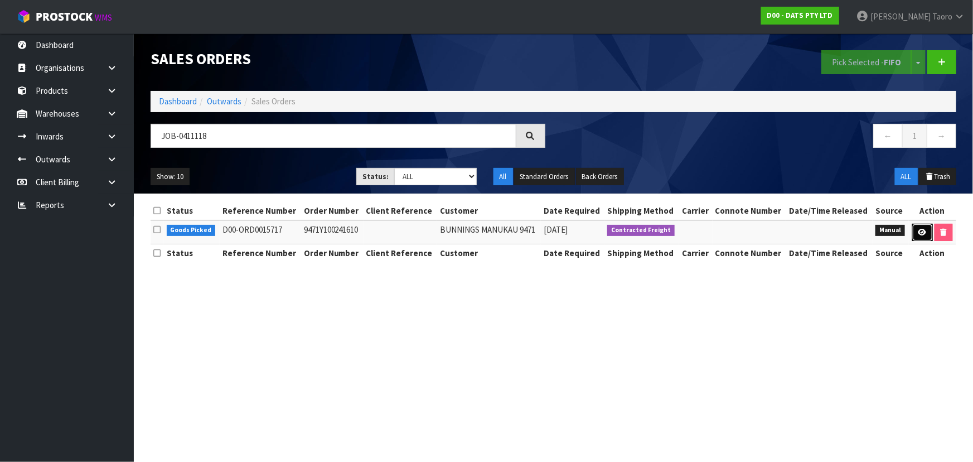
click at [917, 234] on link at bounding box center [923, 233] width 21 height 18
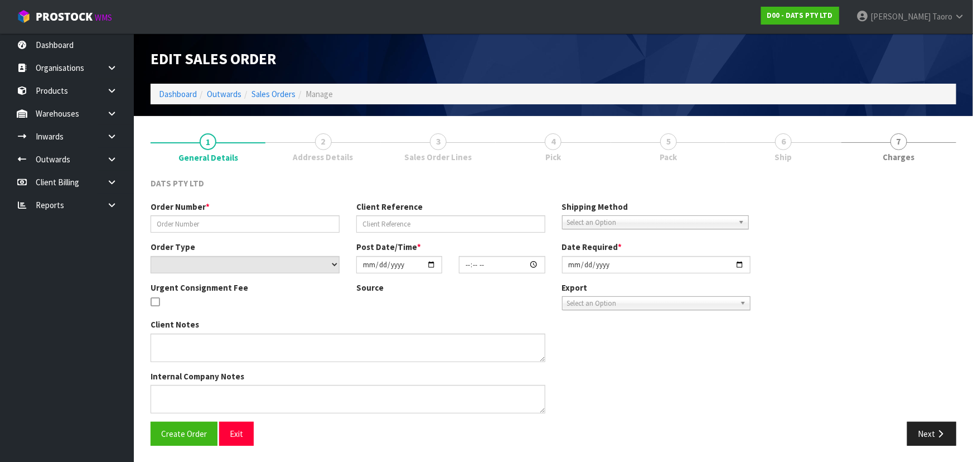
type input "9471Y100241610"
select select "number:0"
type input "2025-09-05"
type input "08:49:00.000"
type input "2025-09-05"
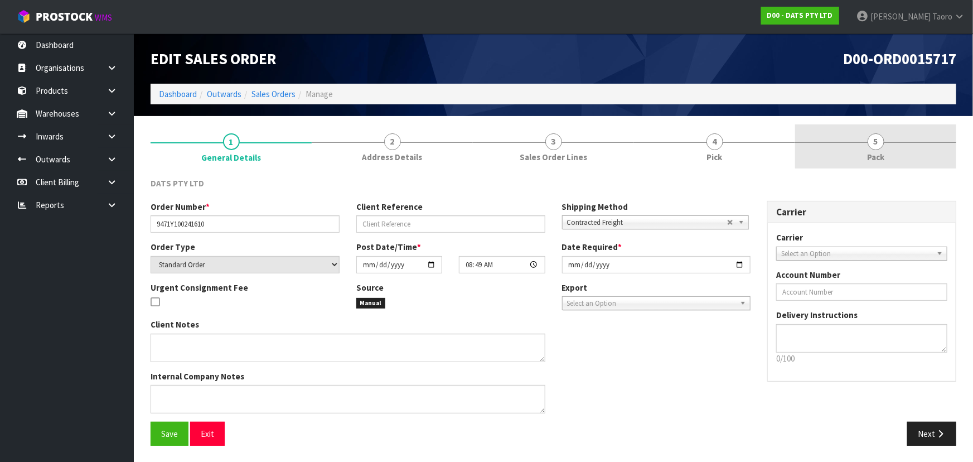
click at [871, 147] on span "5" at bounding box center [876, 141] width 17 height 17
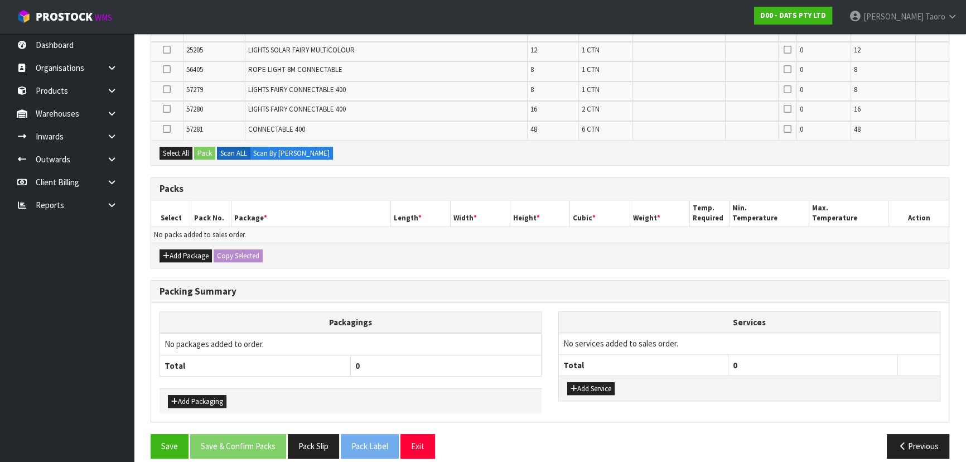
scroll to position [717, 0]
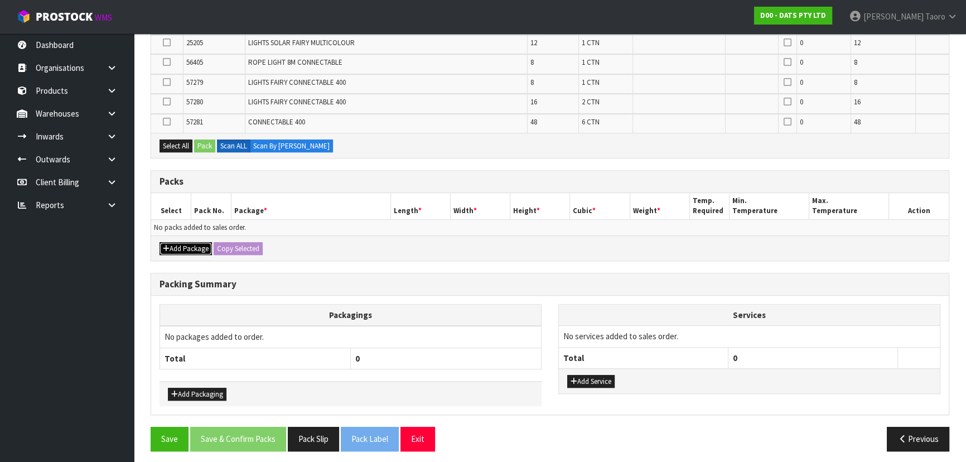
click at [173, 246] on button "Add Package" at bounding box center [186, 248] width 52 height 13
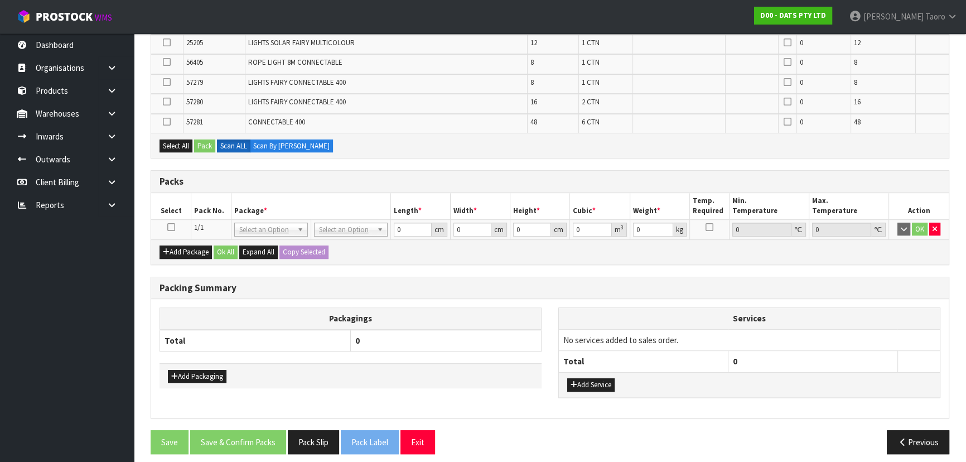
click at [173, 227] on icon at bounding box center [171, 227] width 8 height 1
click at [189, 209] on th "Select" at bounding box center [171, 206] width 40 height 26
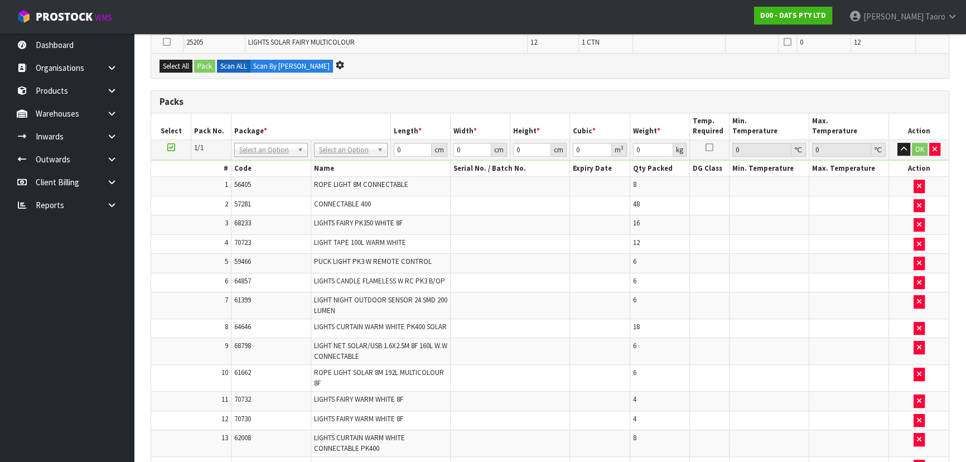
scroll to position [461, 0]
click at [902, 147] on icon "button" at bounding box center [904, 147] width 6 height 7
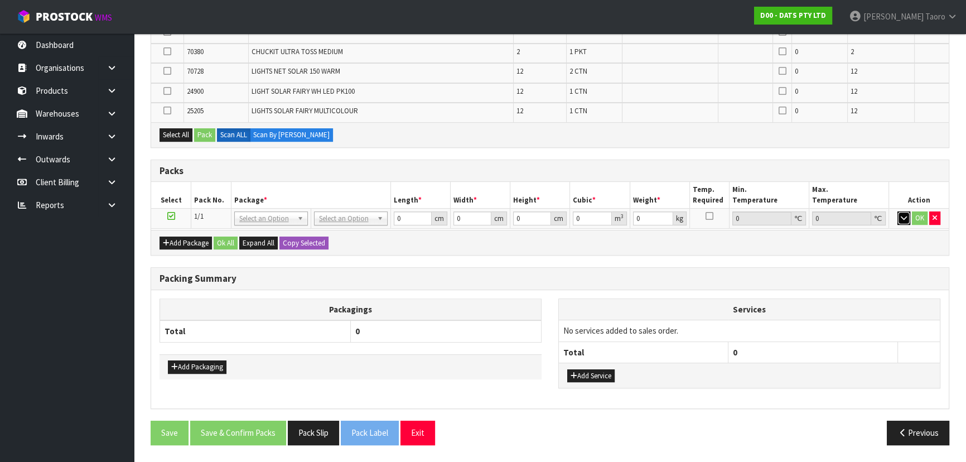
scroll to position [386, 0]
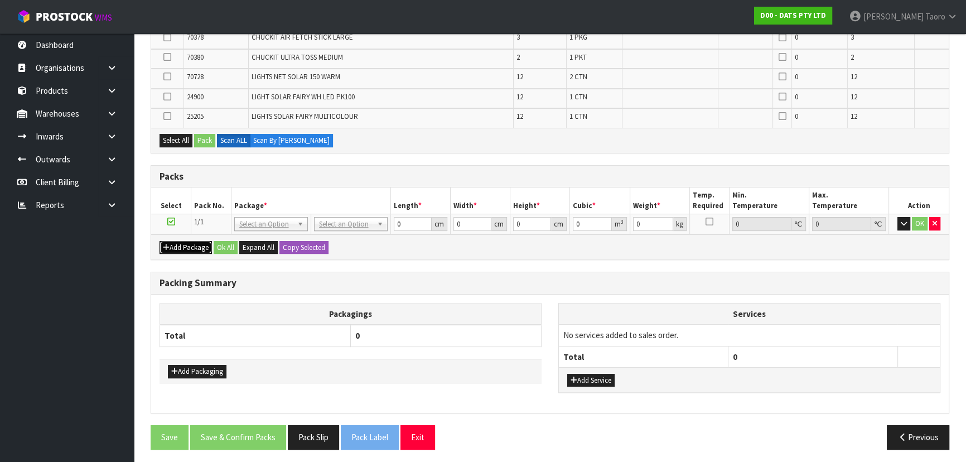
click at [181, 241] on button "Add Package" at bounding box center [186, 247] width 52 height 13
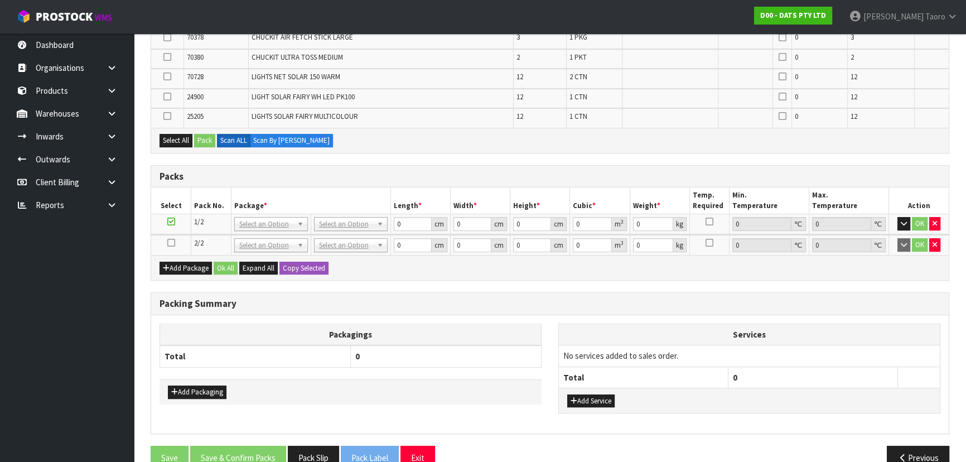
click at [172, 243] on icon at bounding box center [171, 243] width 8 height 1
click at [245, 197] on th "Package *" at bounding box center [311, 200] width 160 height 26
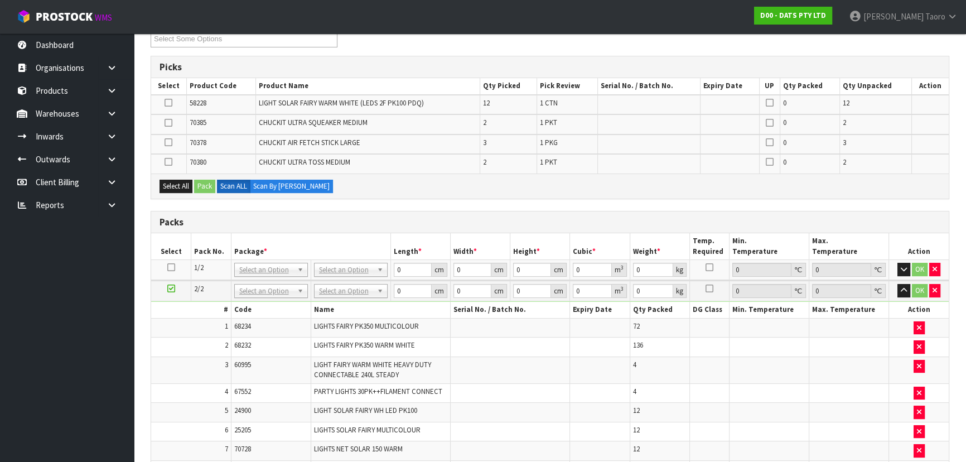
scroll to position [65, 0]
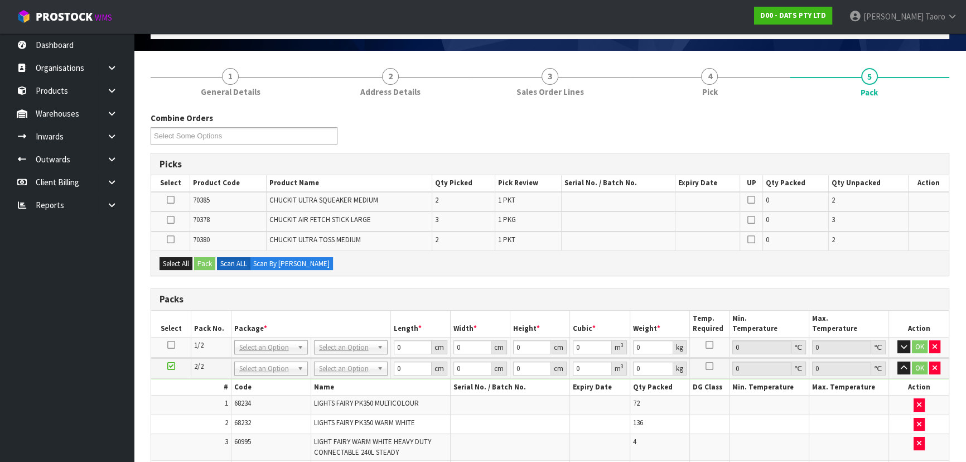
click at [171, 345] on icon at bounding box center [171, 345] width 8 height 1
click at [193, 319] on th "Pack No." at bounding box center [211, 324] width 40 height 26
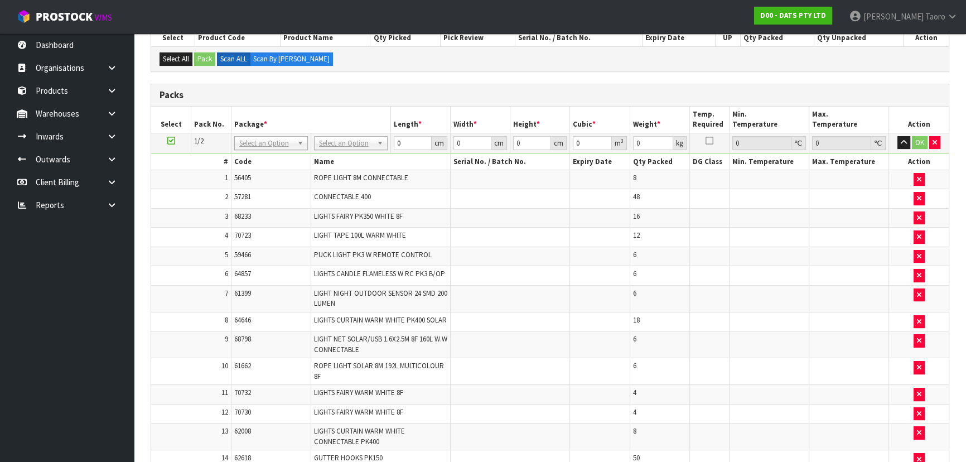
scroll to position [167, 0]
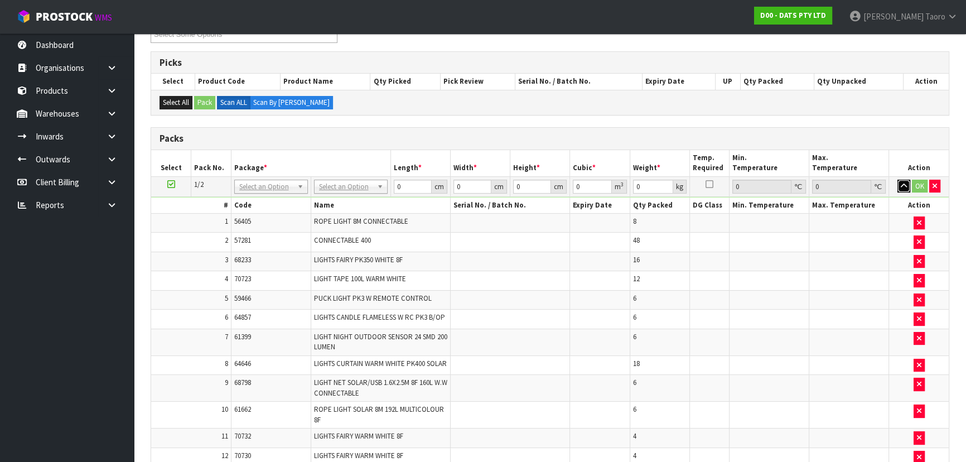
click at [904, 183] on icon "button" at bounding box center [904, 185] width 6 height 7
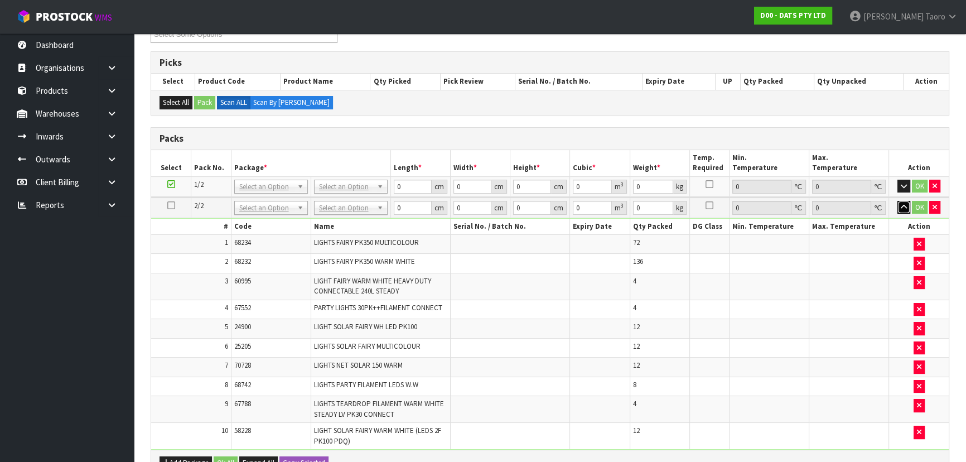
click at [902, 207] on icon "button" at bounding box center [904, 207] width 6 height 7
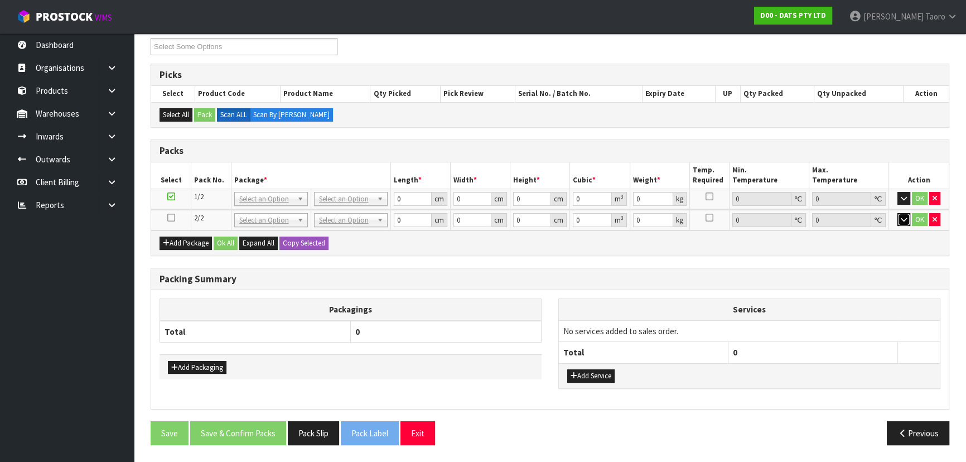
scroll to position [152, 0]
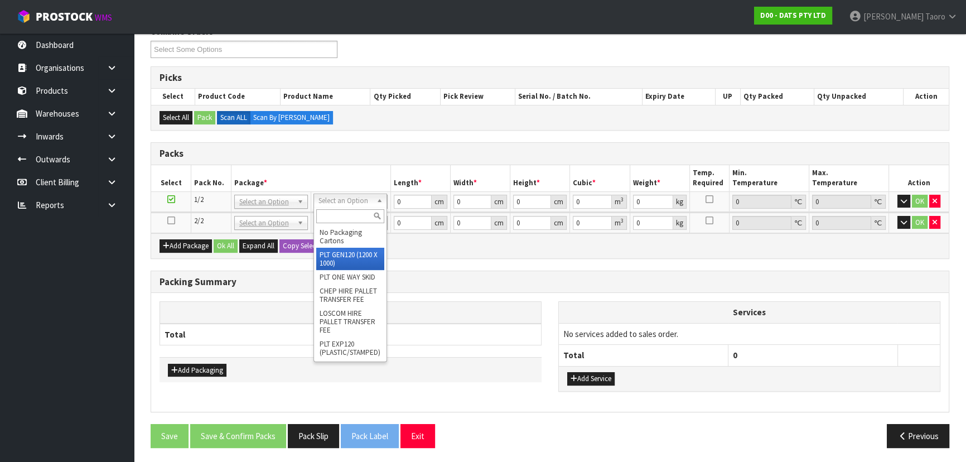
drag, startPoint x: 359, startPoint y: 254, endPoint x: 356, endPoint y: 225, distance: 29.1
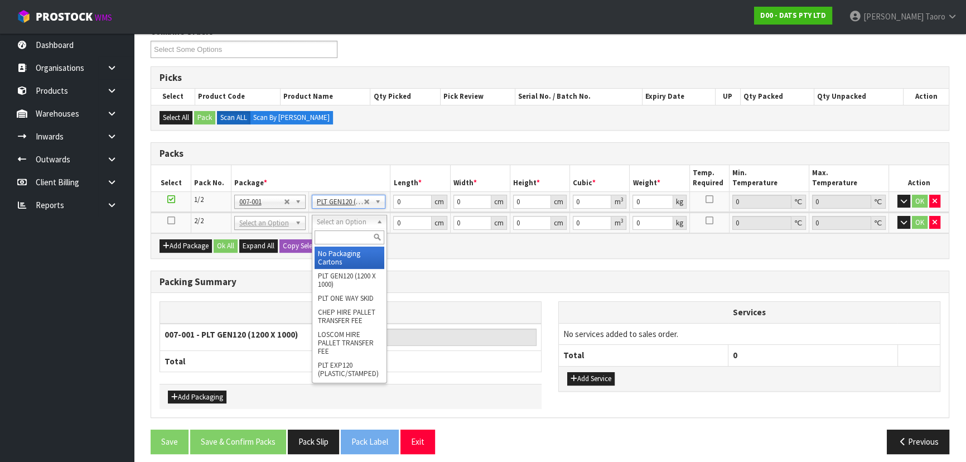
type input "120"
type input "100"
type input "191.13"
type input "2"
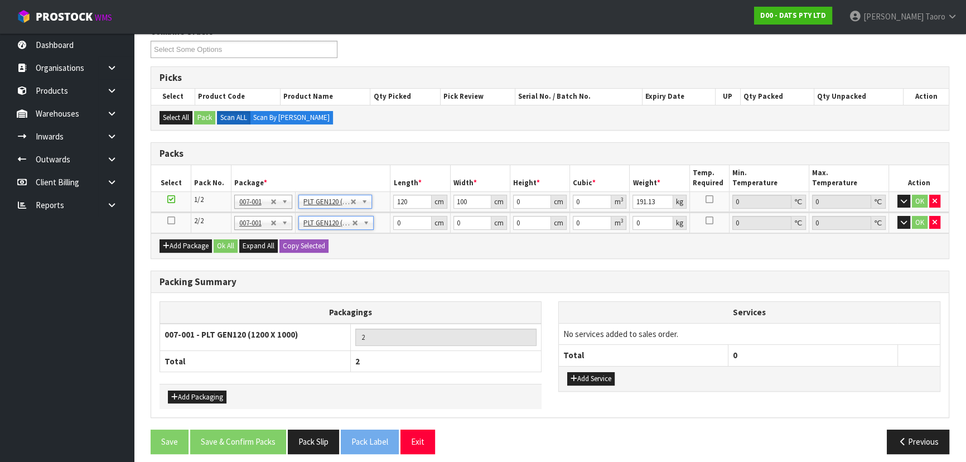
type input "120"
type input "100"
type input "181.54"
click at [218, 390] on button "Add Packaging" at bounding box center [197, 396] width 59 height 13
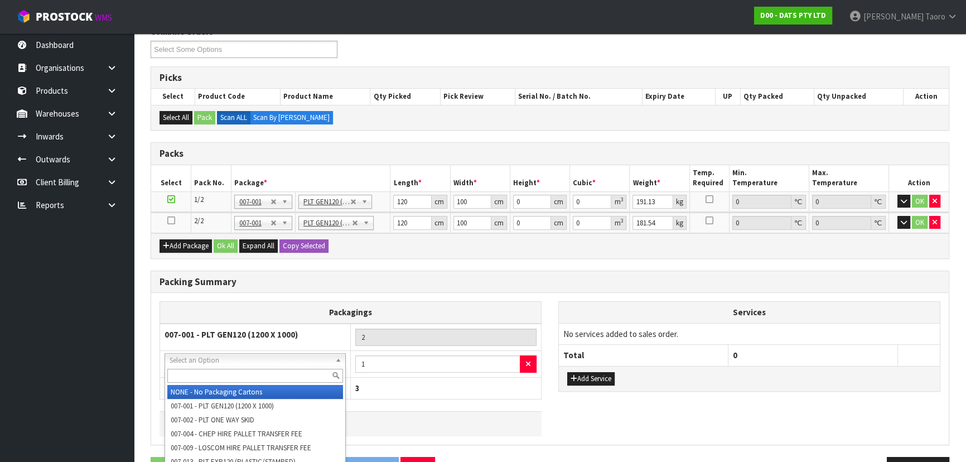
click at [226, 379] on input "text" at bounding box center [255, 376] width 176 height 14
type input "oc"
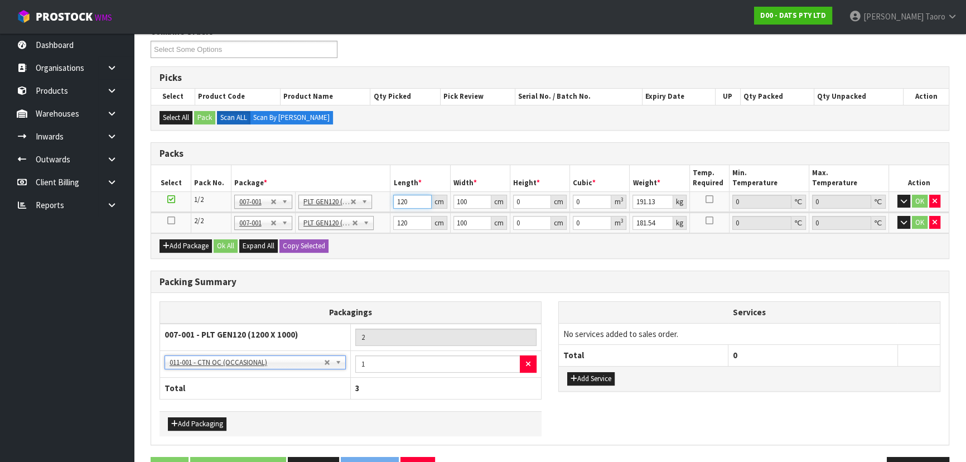
click at [410, 197] on input "120" at bounding box center [412, 202] width 38 height 14
type input "120"
type input "111"
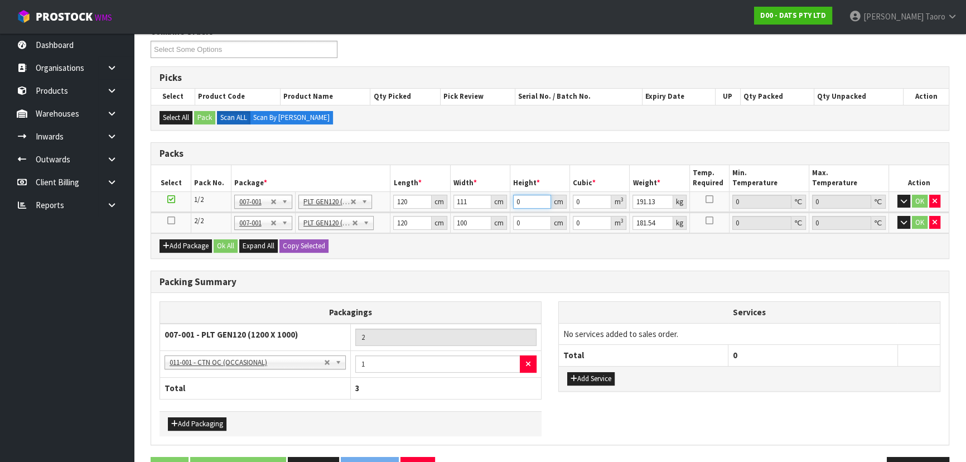
type input "1"
type input "0.01332"
type input "11"
type input "0.14652"
type input "115"
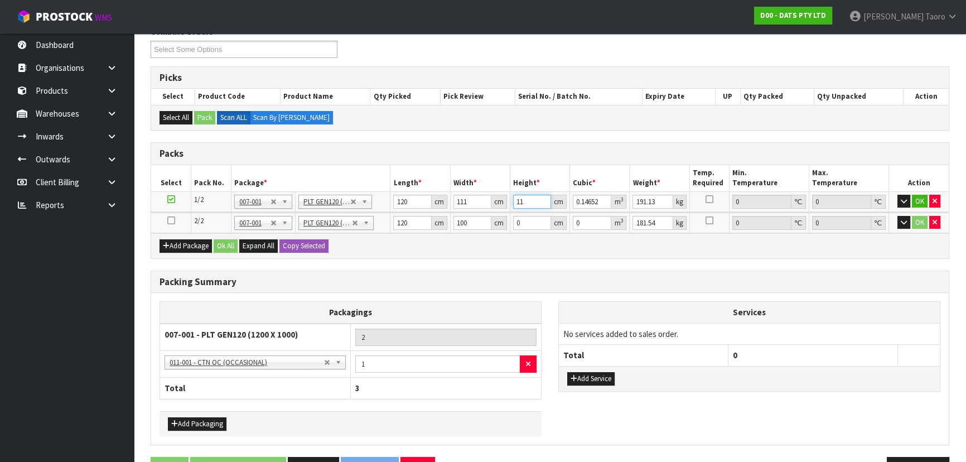
type input "1.5318"
type input "115"
type input "21"
click at [467, 201] on input "111" at bounding box center [472, 202] width 38 height 14
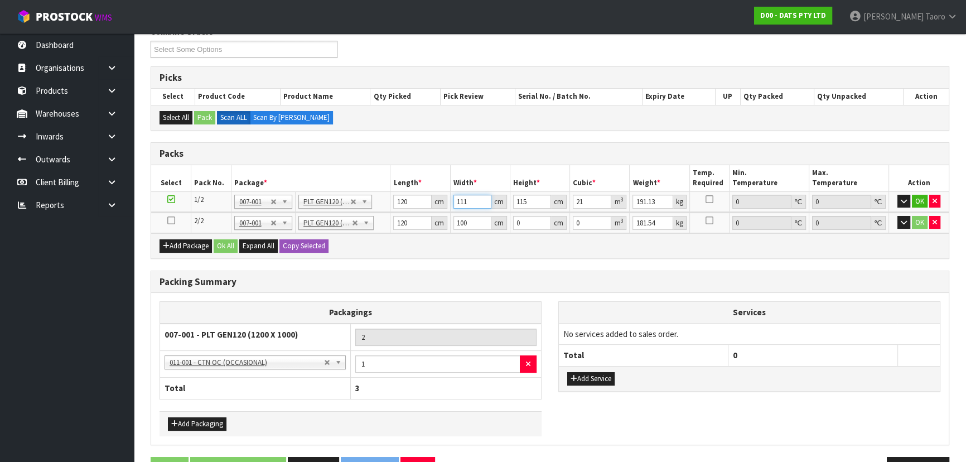
click at [467, 201] on input "111" at bounding box center [472, 202] width 38 height 14
type input "1"
type input "0.0138"
type input "11"
type input "0.1518"
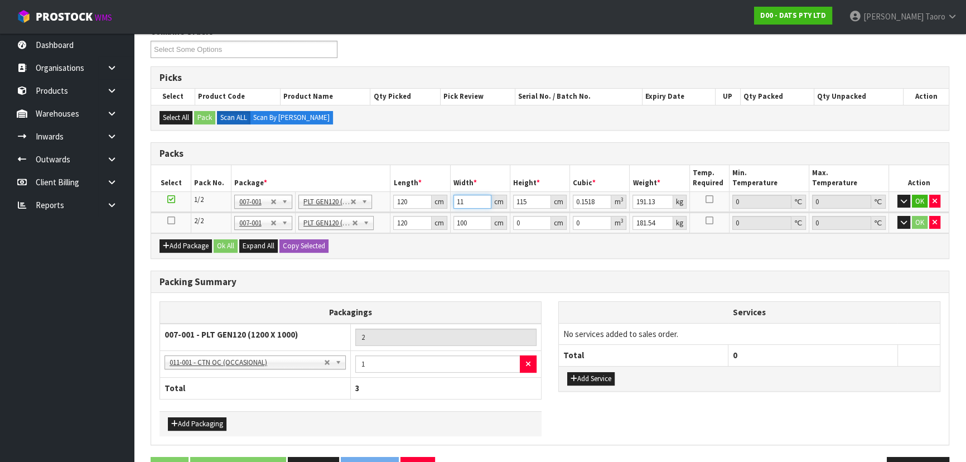
type input "111"
type input "1.5318"
type input "210"
type input "118"
type input "116"
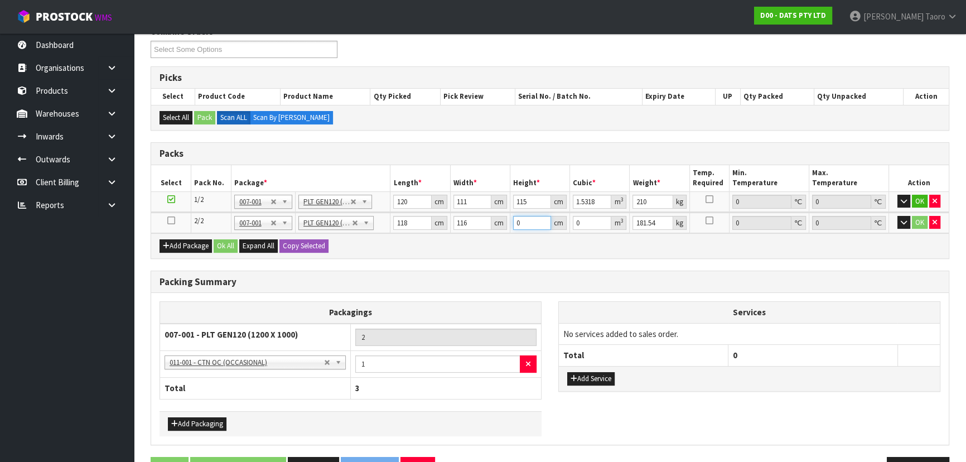
type input "1"
type input "0.013688"
type input "15"
type input "0.20532"
type input "150"
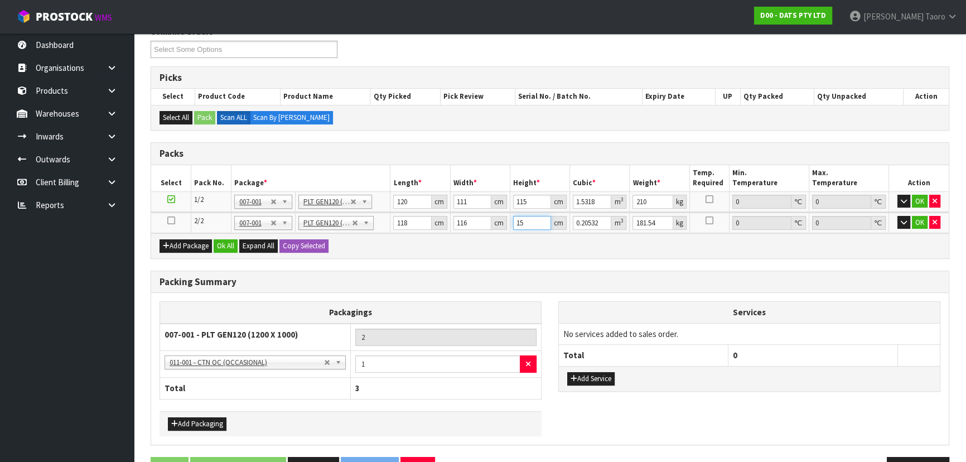
type input "2.0532"
type input "150"
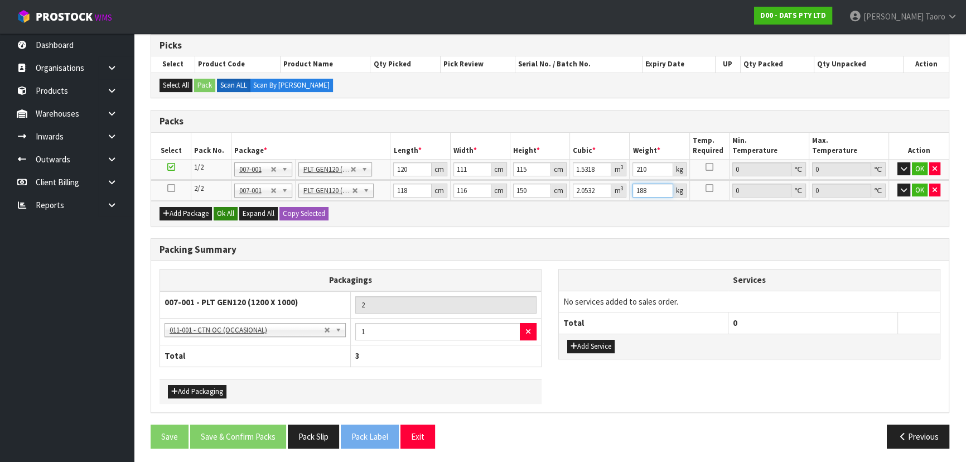
type input "188"
click at [229, 210] on button "Ok All" at bounding box center [226, 213] width 24 height 13
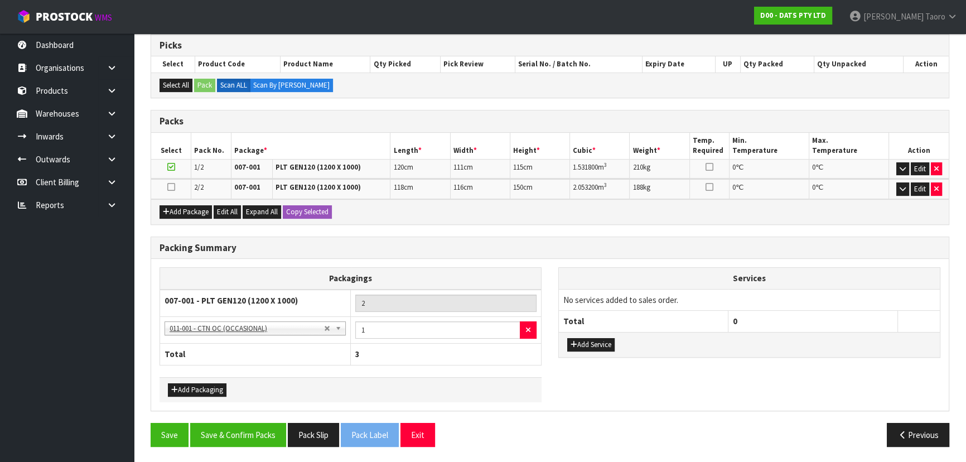
scroll to position [183, 0]
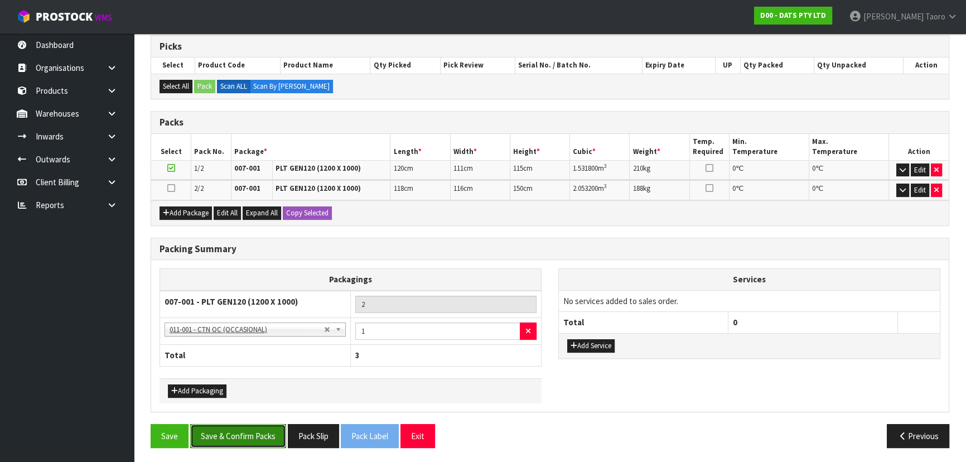
click at [241, 424] on button "Save & Confirm Packs" at bounding box center [238, 436] width 96 height 24
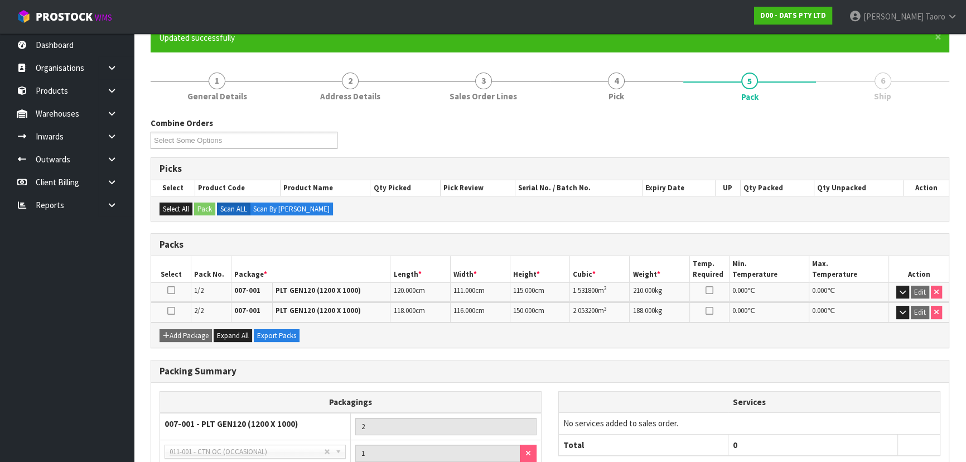
scroll to position [199, 0]
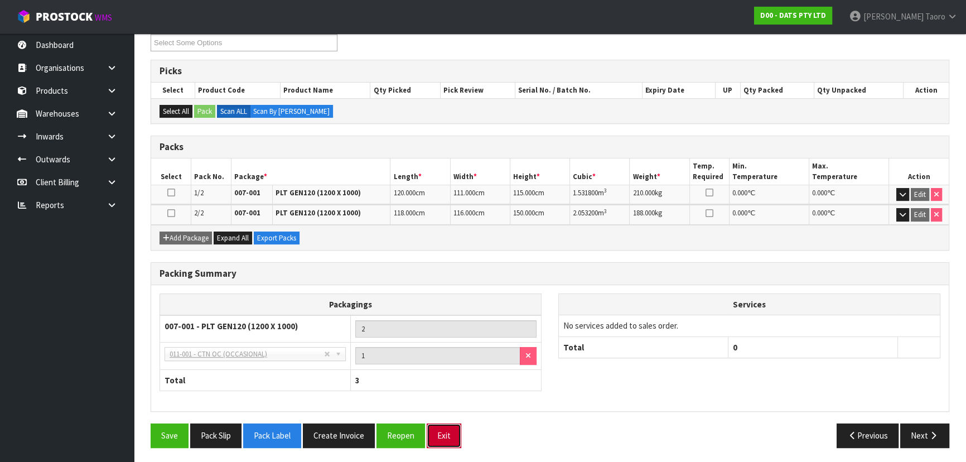
click at [448, 438] on button "Exit" at bounding box center [444, 435] width 35 height 24
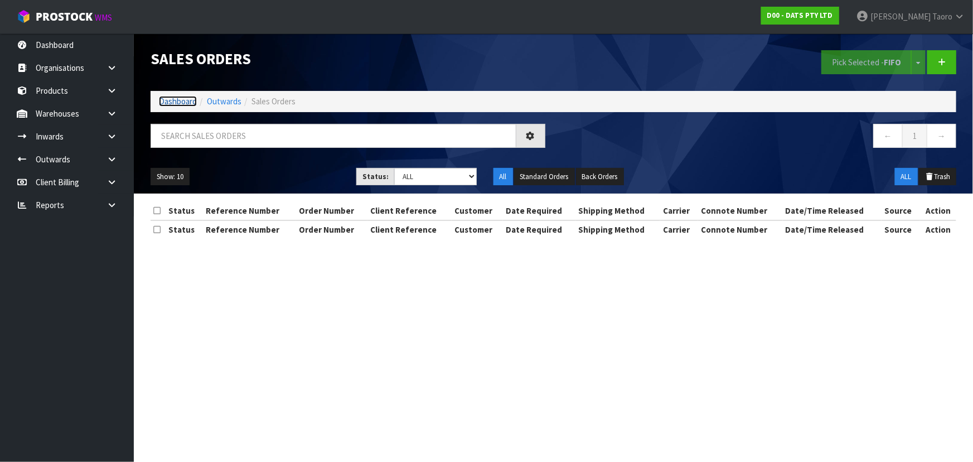
click at [187, 102] on link "Dashboard" at bounding box center [178, 101] width 38 height 11
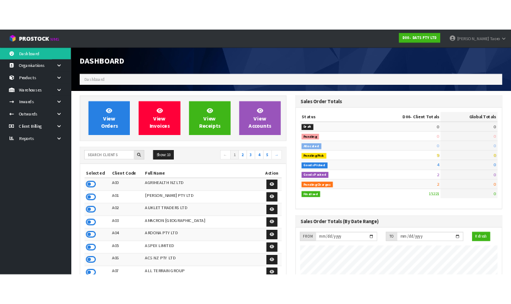
scroll to position [843, 407]
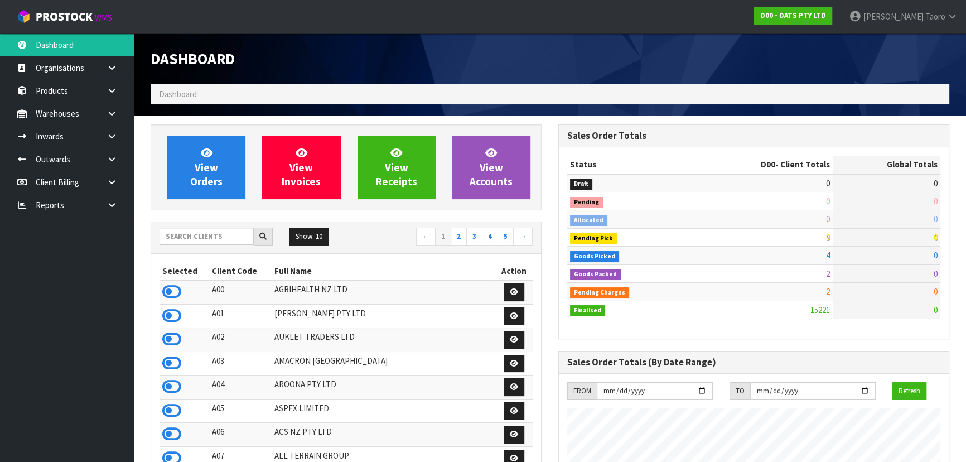
click at [324, 59] on h1 "Dashboard" at bounding box center [346, 58] width 391 height 17
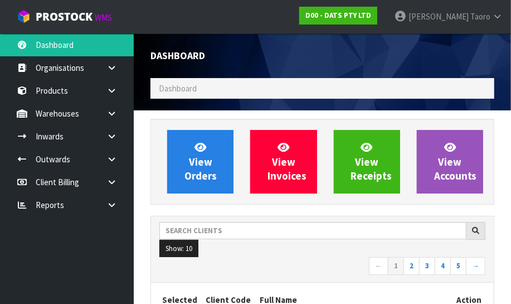
scroll to position [907, 361]
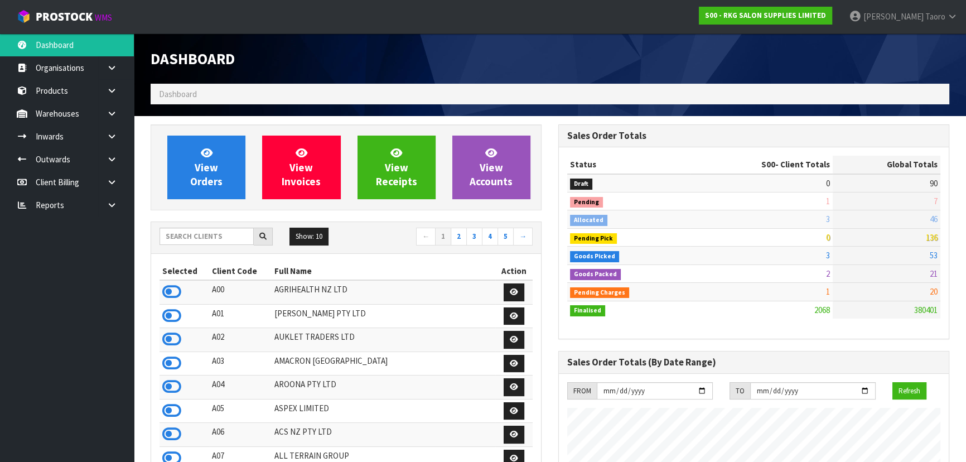
scroll to position [843, 407]
click at [228, 235] on input "text" at bounding box center [207, 236] width 94 height 17
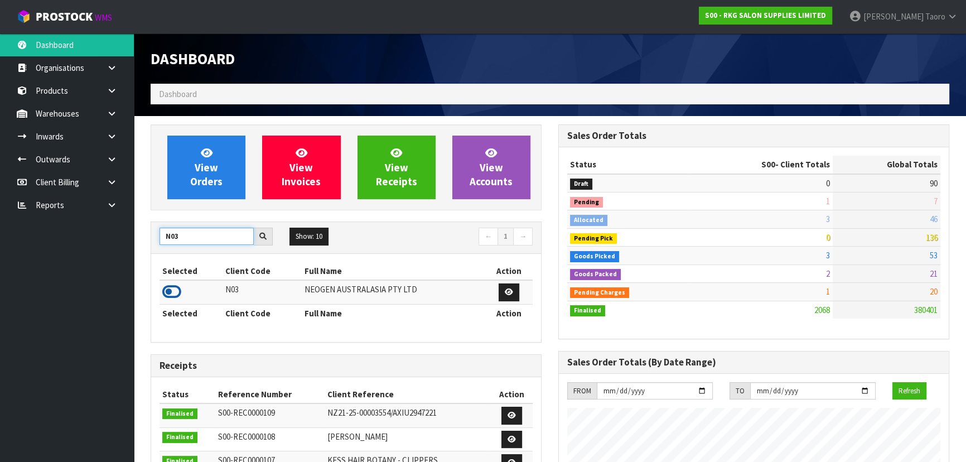
type input "N03"
click at [176, 288] on icon at bounding box center [171, 291] width 19 height 17
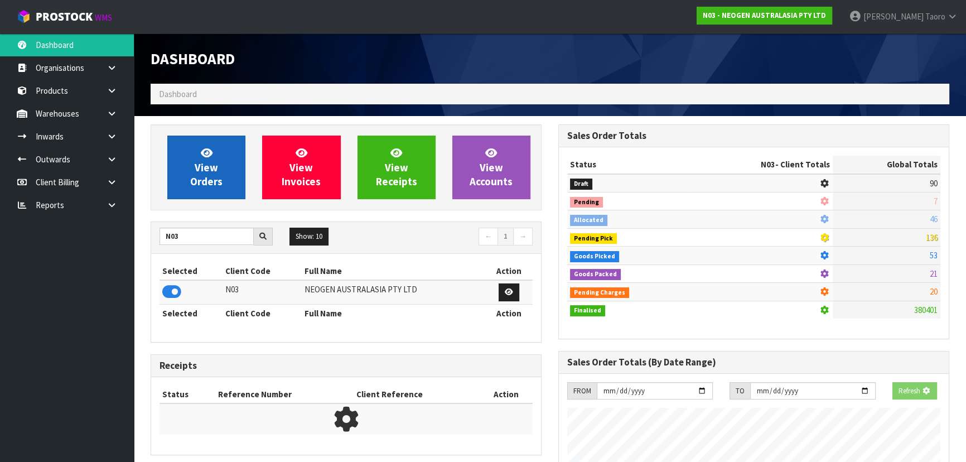
scroll to position [694, 407]
click at [200, 167] on span "View Orders" at bounding box center [206, 167] width 32 height 42
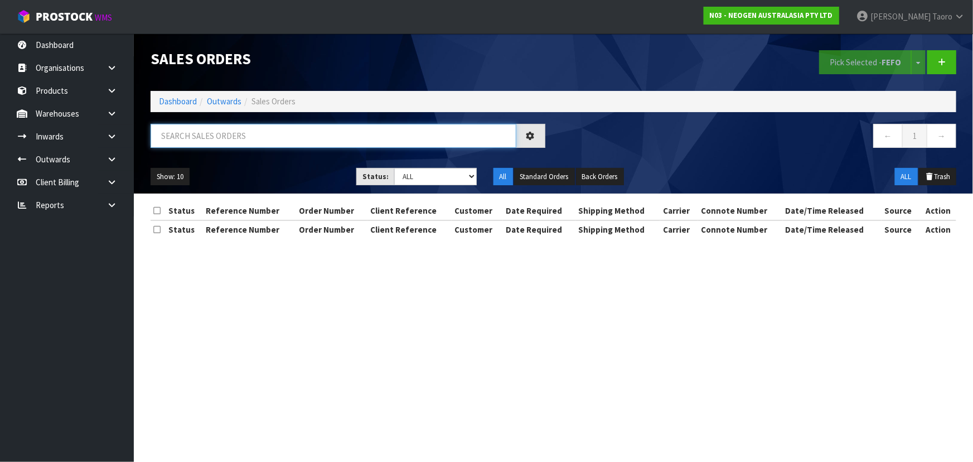
click at [202, 137] on input "text" at bounding box center [334, 136] width 366 height 24
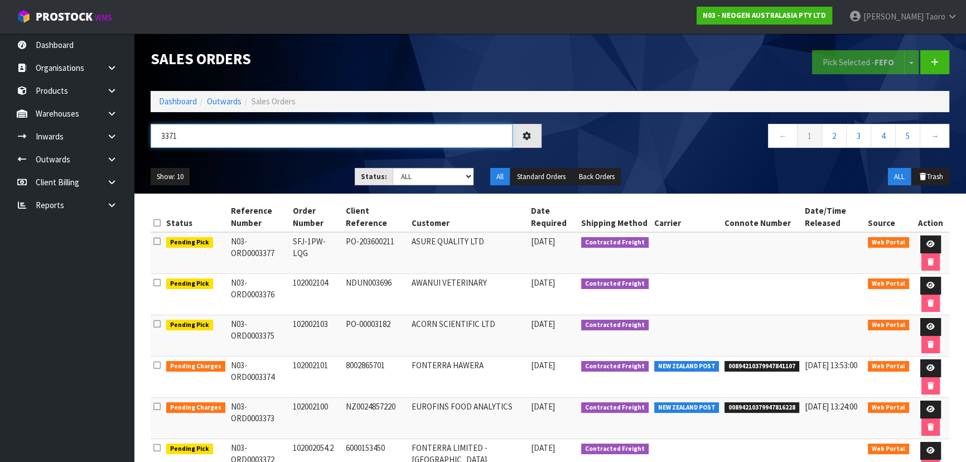
type input "3371"
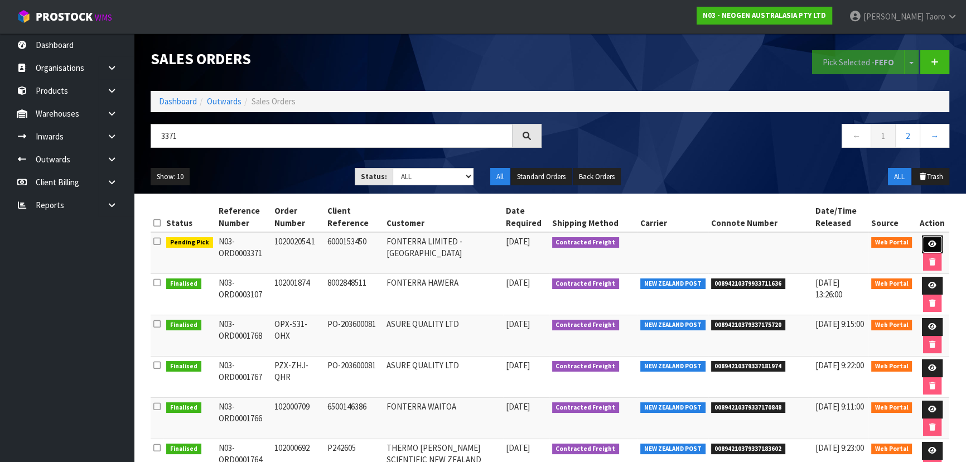
click at [934, 243] on icon at bounding box center [932, 243] width 8 height 7
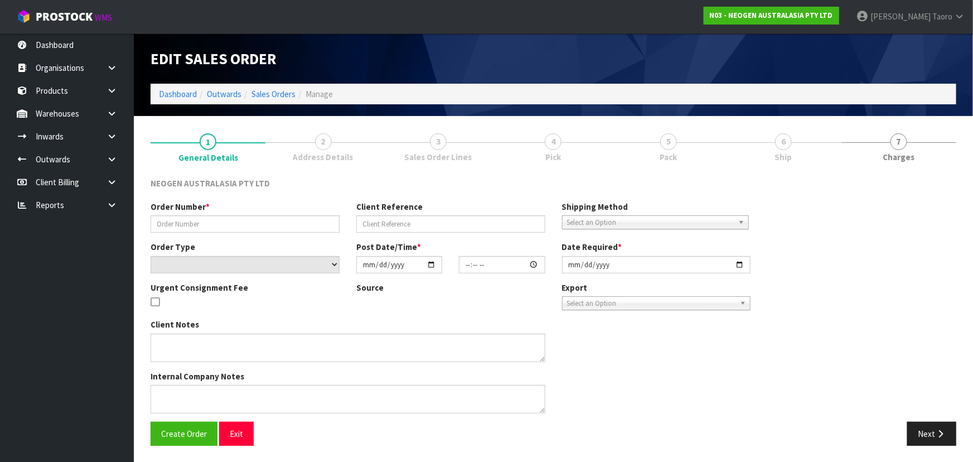
type input "102002054.1"
type input "6000153450"
select select "number:0"
type input "[DATE]"
type input "10:04:00.000"
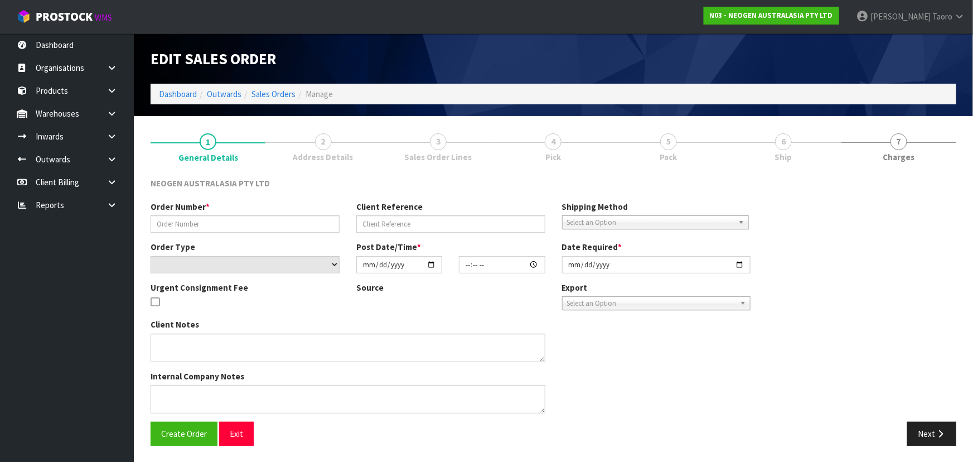
type input "[DATE]"
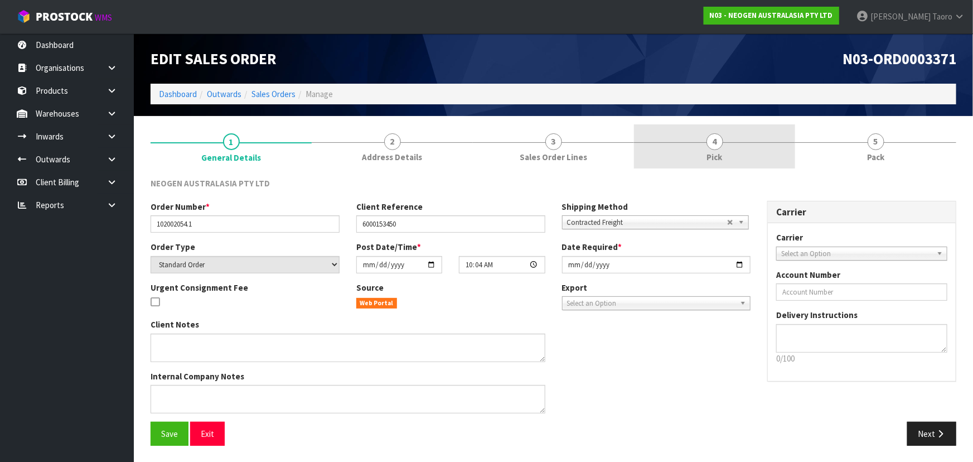
click at [777, 145] on link "4 Pick" at bounding box center [714, 146] width 161 height 44
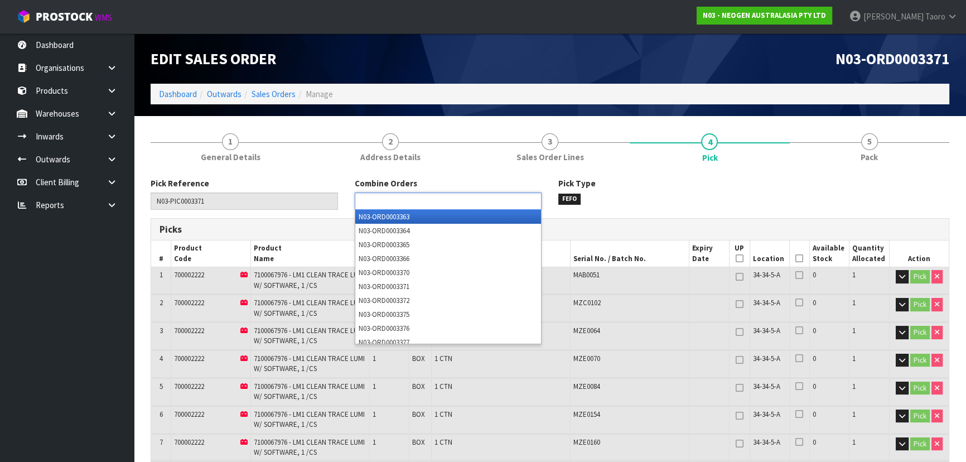
click at [498, 207] on ul at bounding box center [448, 200] width 187 height 17
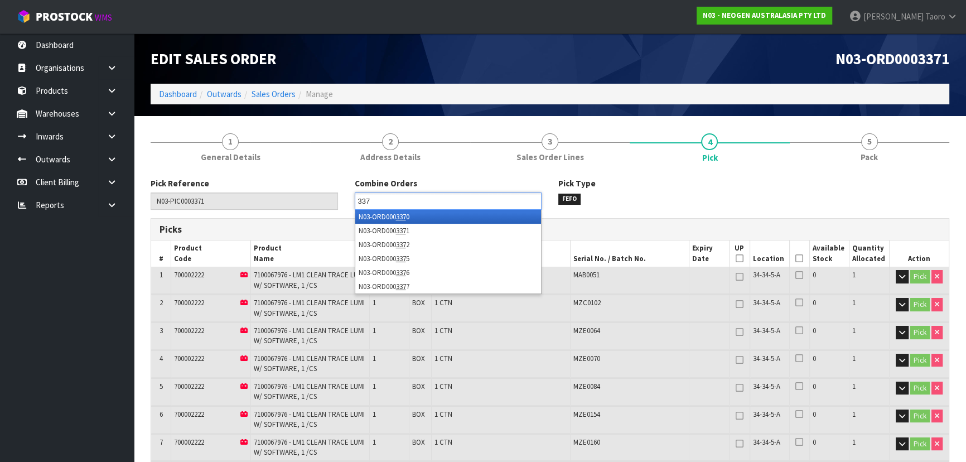
type input "3372"
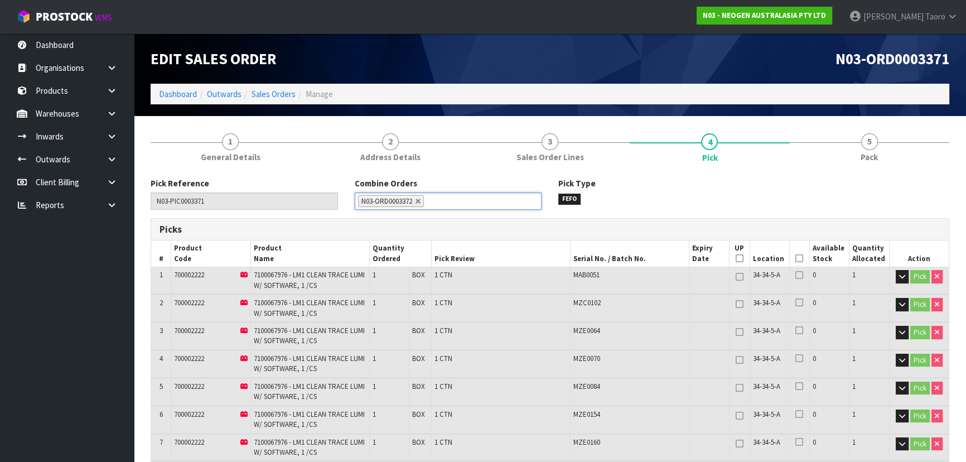
drag, startPoint x: 800, startPoint y: 258, endPoint x: 700, endPoint y: 268, distance: 100.3
click at [798, 258] on icon at bounding box center [799, 258] width 8 height 1
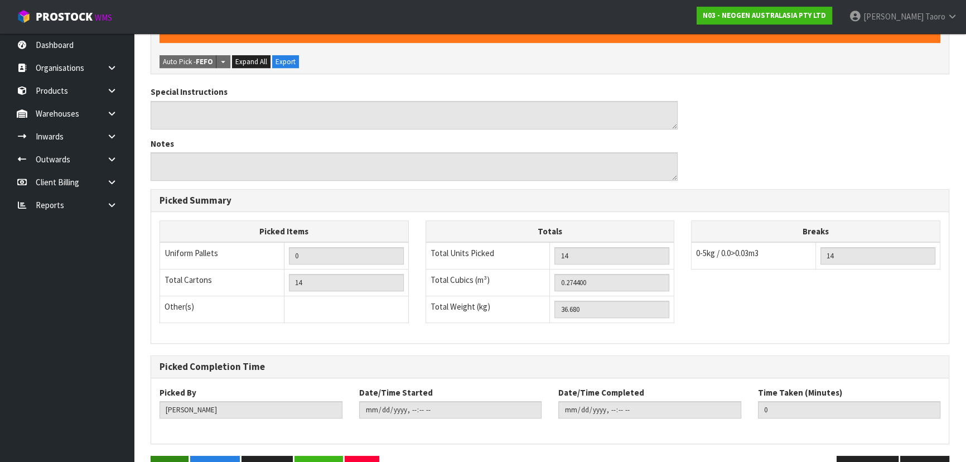
scroll to position [678, 0]
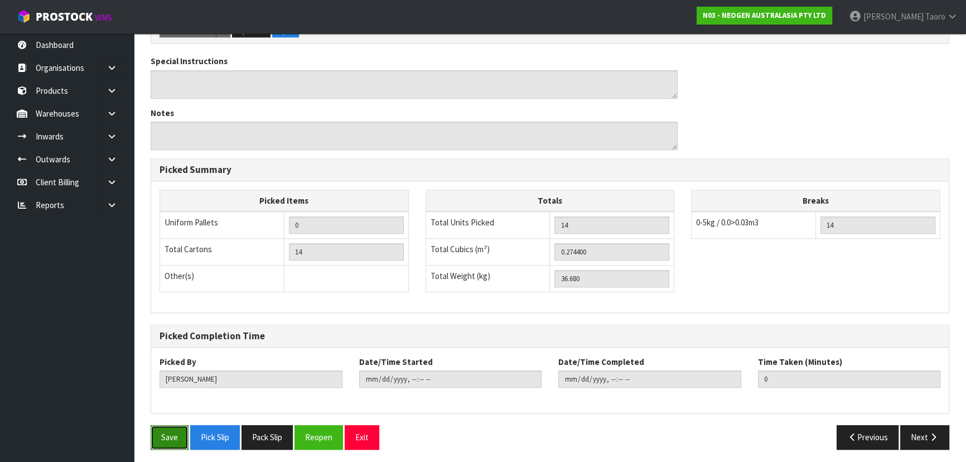
click at [176, 434] on button "Save" at bounding box center [170, 437] width 38 height 24
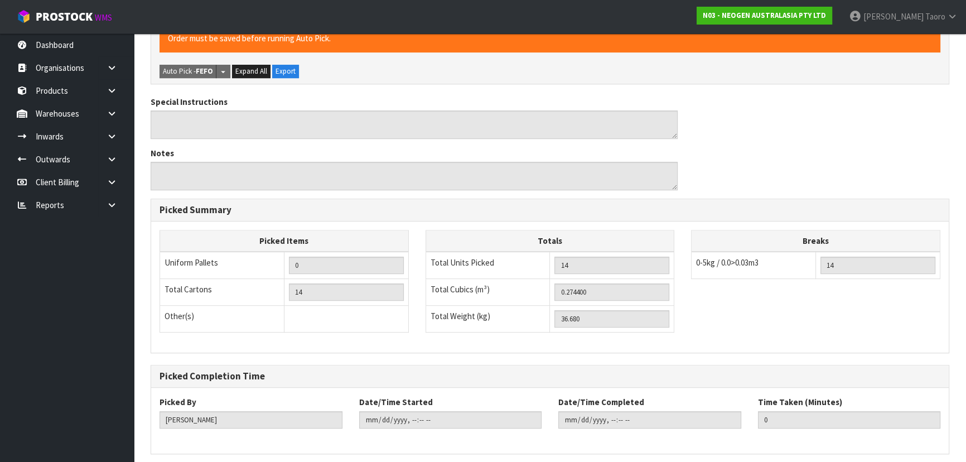
scroll to position [0, 0]
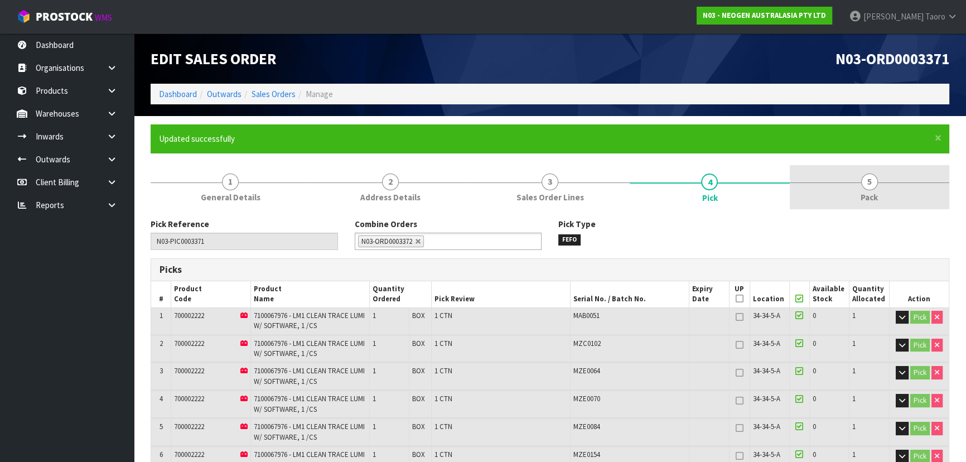
type input "[PERSON_NAME]"
type input "[DATE]T13:57:07"
click at [848, 178] on link "5 Pack" at bounding box center [870, 187] width 160 height 44
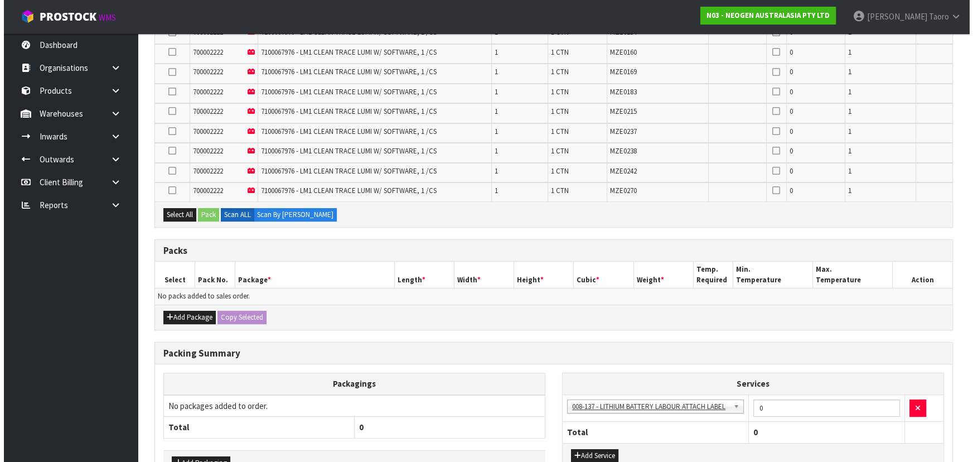
scroll to position [447, 0]
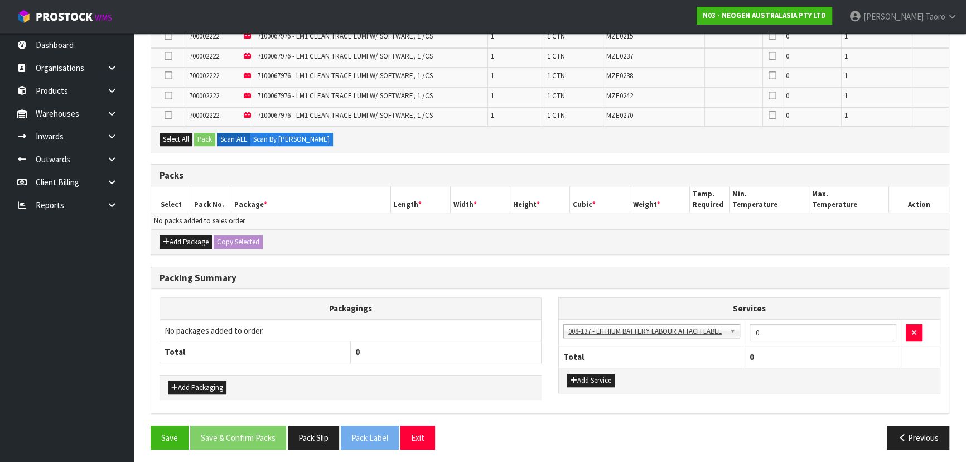
click at [176, 245] on div "Add Package Copy Selected" at bounding box center [550, 241] width 798 height 25
click at [177, 240] on button "Add Package" at bounding box center [186, 241] width 52 height 13
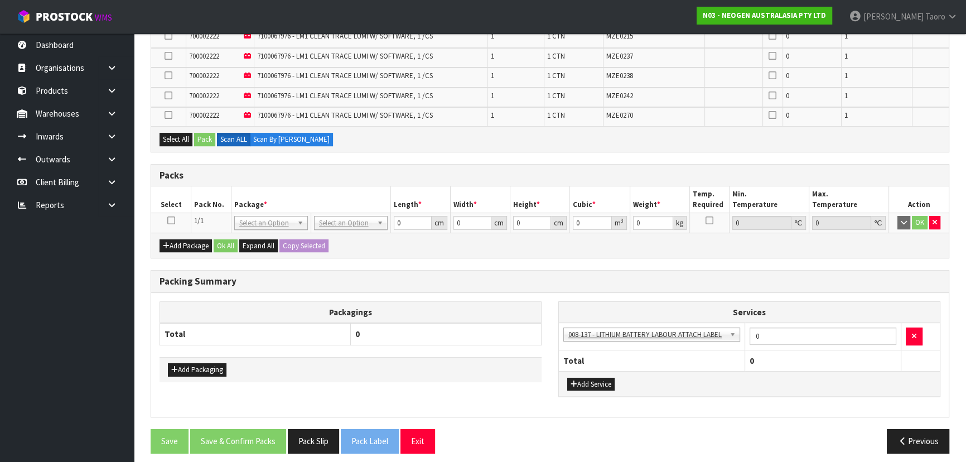
click at [171, 220] on icon at bounding box center [171, 220] width 8 height 1
click at [197, 165] on div "Packs" at bounding box center [550, 176] width 798 height 22
click at [181, 134] on button "Select All" at bounding box center [176, 139] width 33 height 13
click at [202, 133] on button "Pack" at bounding box center [204, 139] width 21 height 13
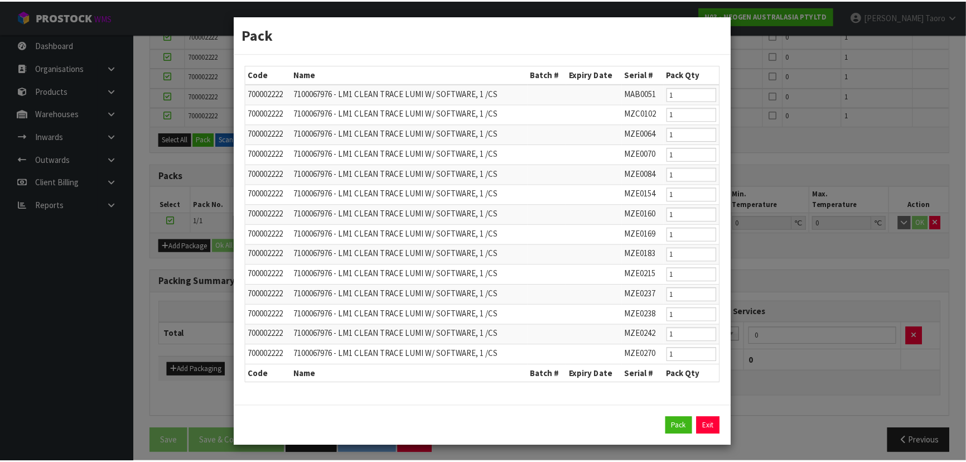
scroll to position [2, 0]
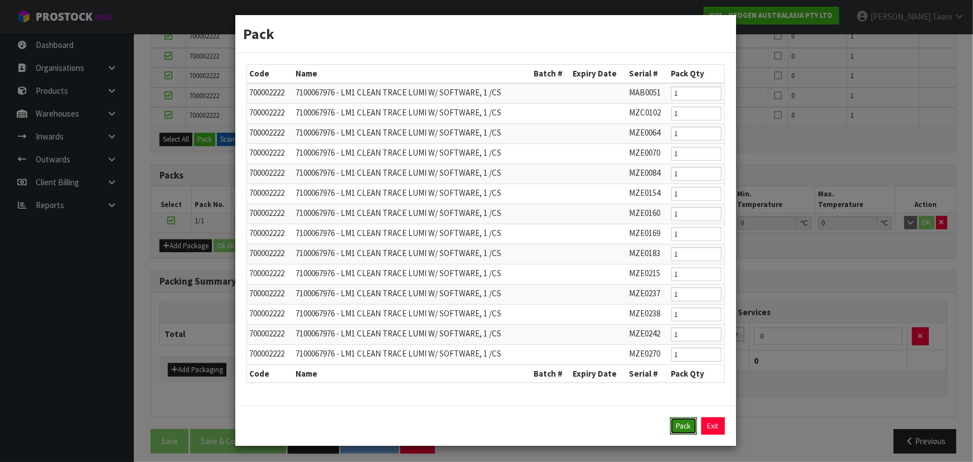
click at [685, 422] on button "Pack" at bounding box center [683, 426] width 27 height 18
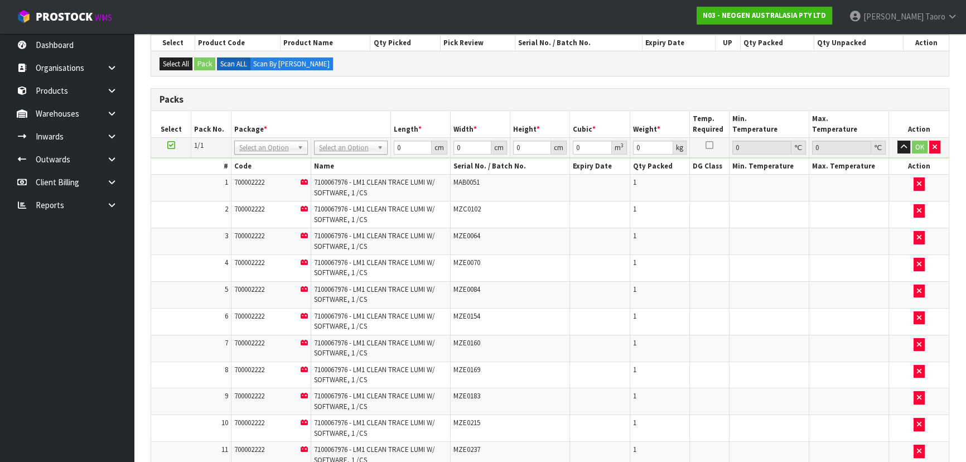
scroll to position [42, 0]
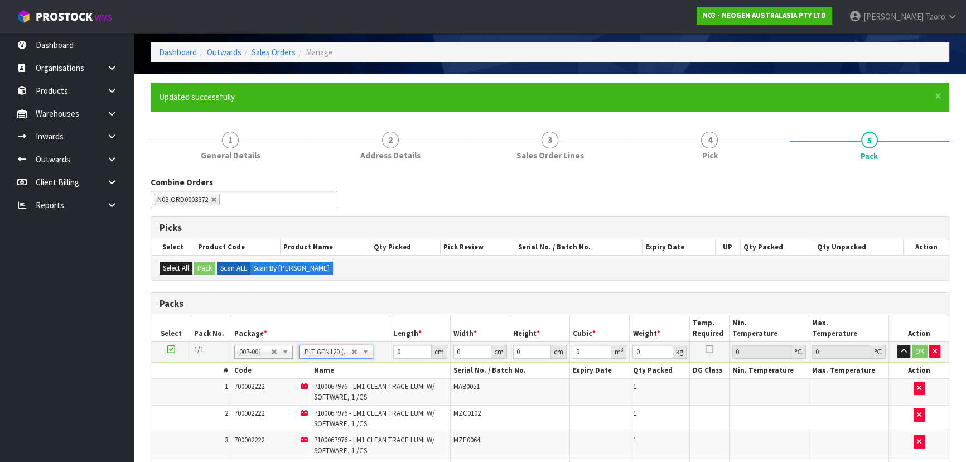
type input "120"
type input "100"
type input "36.68"
drag, startPoint x: 332, startPoint y: 351, endPoint x: 373, endPoint y: 351, distance: 40.2
click at [397, 350] on input "120" at bounding box center [412, 352] width 38 height 14
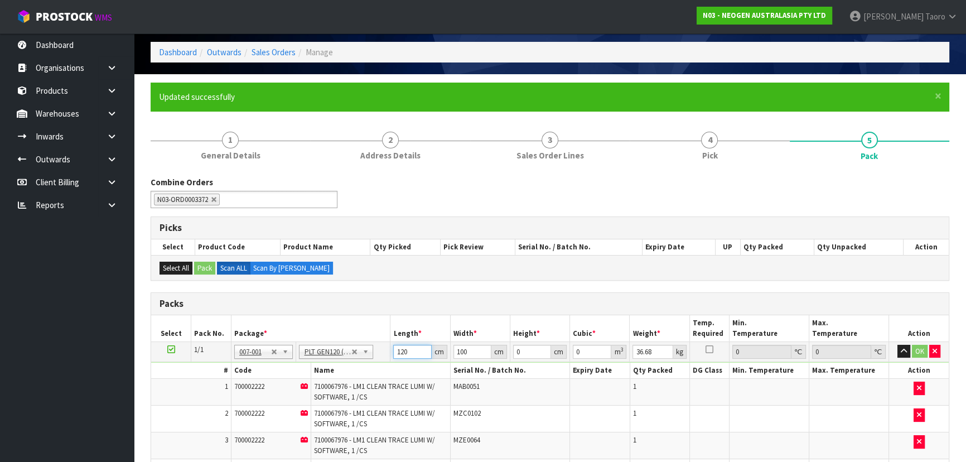
click at [397, 350] on input "120" at bounding box center [412, 352] width 38 height 14
type input "116"
type input "115"
type input "6"
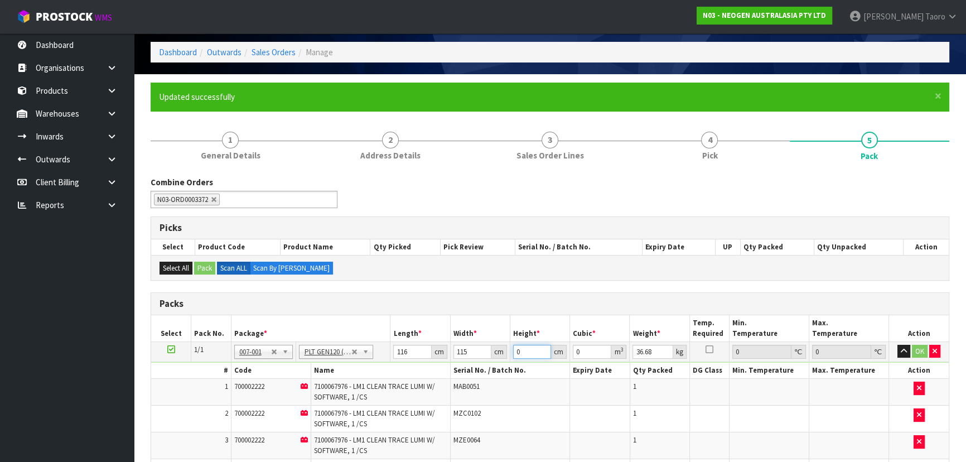
type input "0.08004"
type input "67"
type input "0.89378"
type input "67"
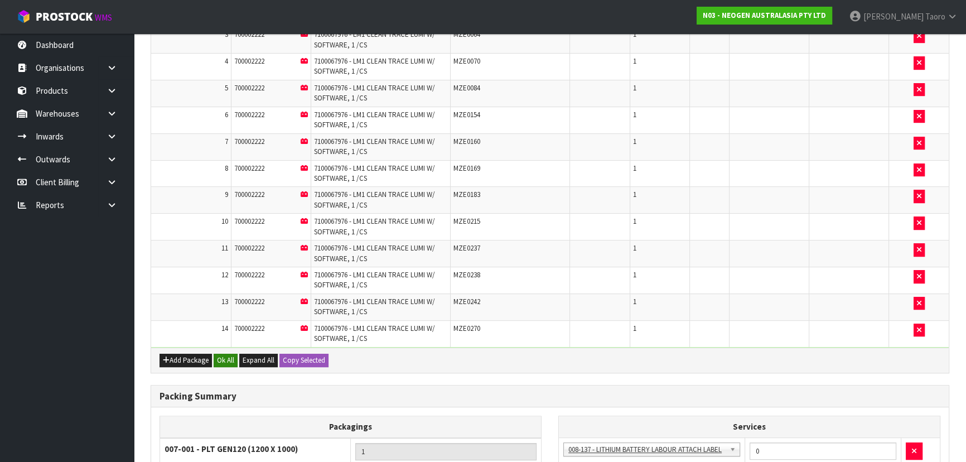
type input "99"
click at [222, 356] on button "Ok All" at bounding box center [226, 360] width 24 height 13
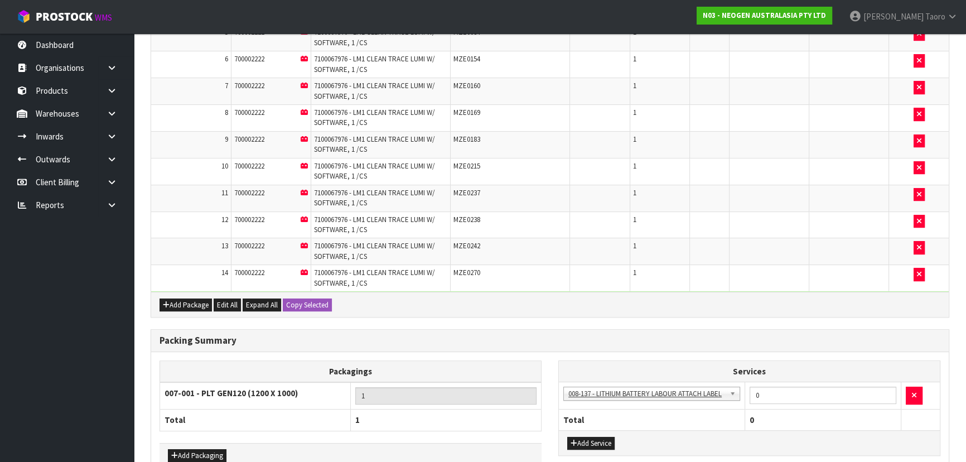
scroll to position [566, 0]
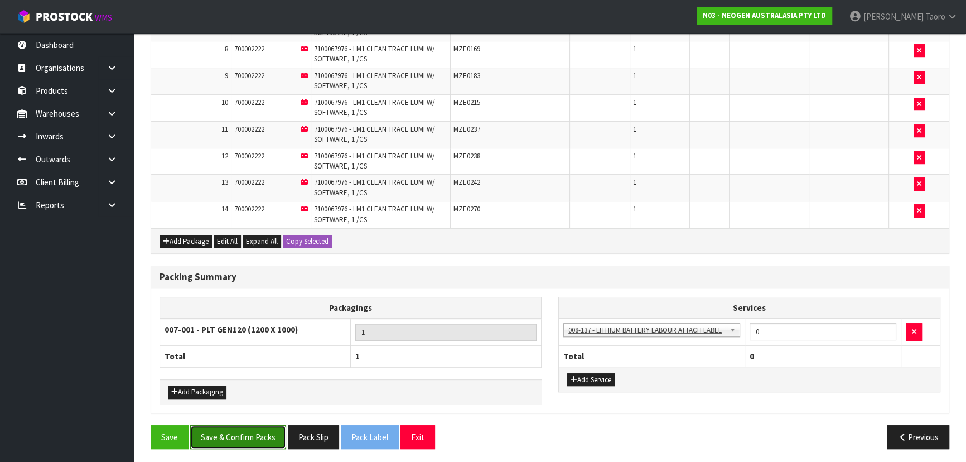
click at [253, 433] on button "Save & Confirm Packs" at bounding box center [238, 437] width 96 height 24
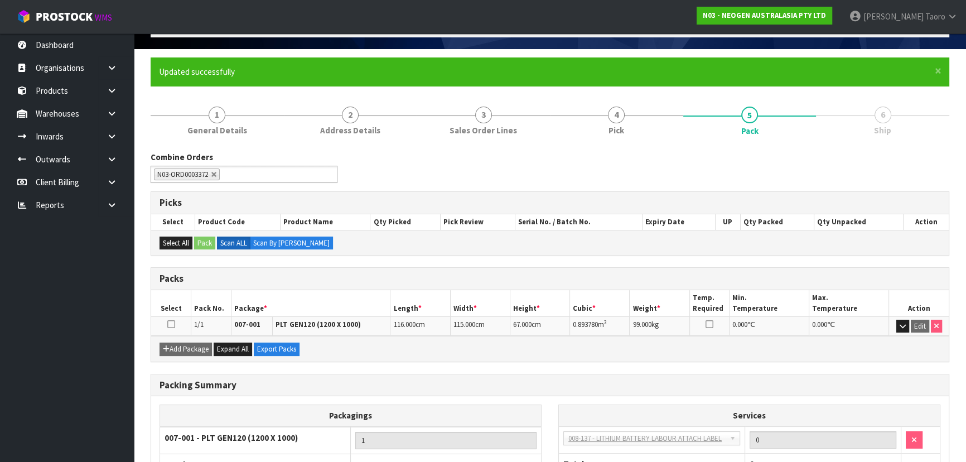
scroll to position [151, 0]
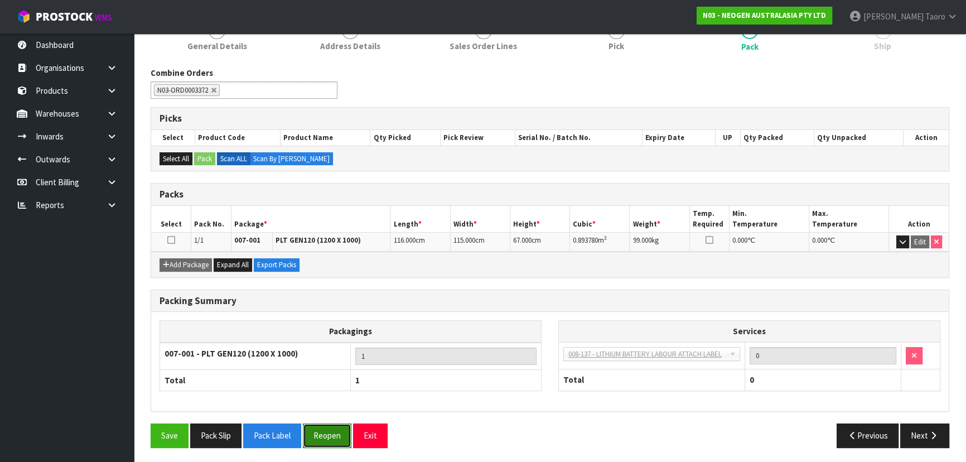
click at [343, 430] on button "Reopen" at bounding box center [327, 435] width 49 height 24
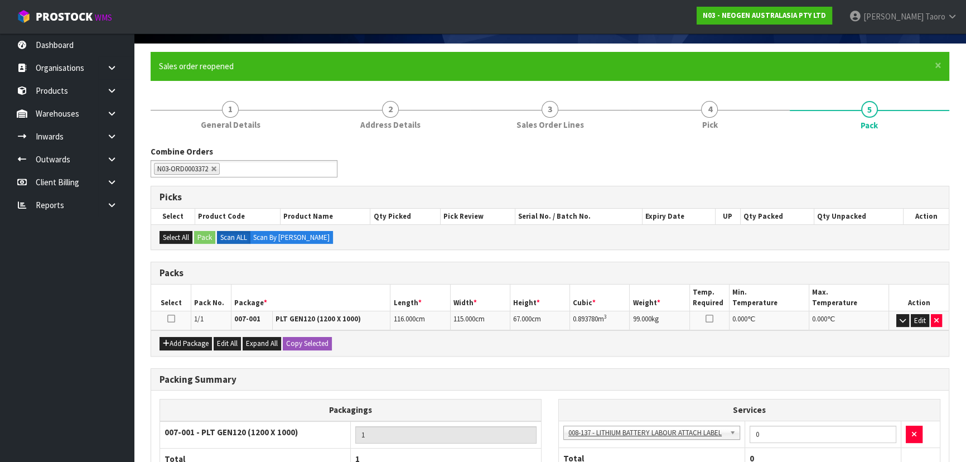
scroll to position [176, 0]
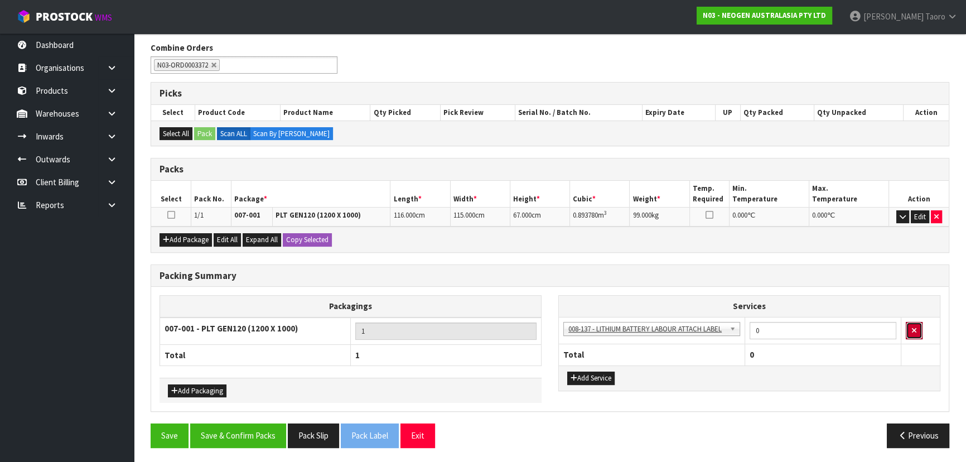
drag, startPoint x: 911, startPoint y: 329, endPoint x: 820, endPoint y: 358, distance: 94.7
click at [911, 329] on button "button" at bounding box center [914, 331] width 17 height 18
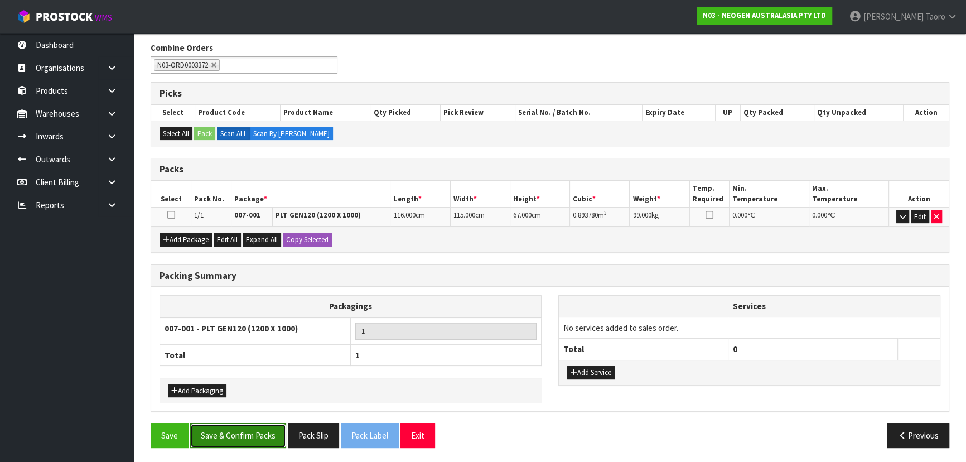
click at [271, 441] on button "Save & Confirm Packs" at bounding box center [238, 435] width 96 height 24
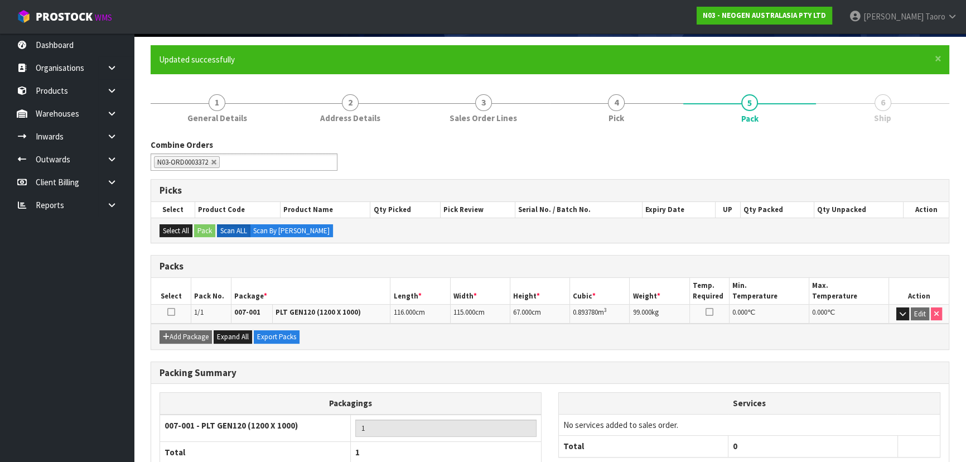
scroll to position [151, 0]
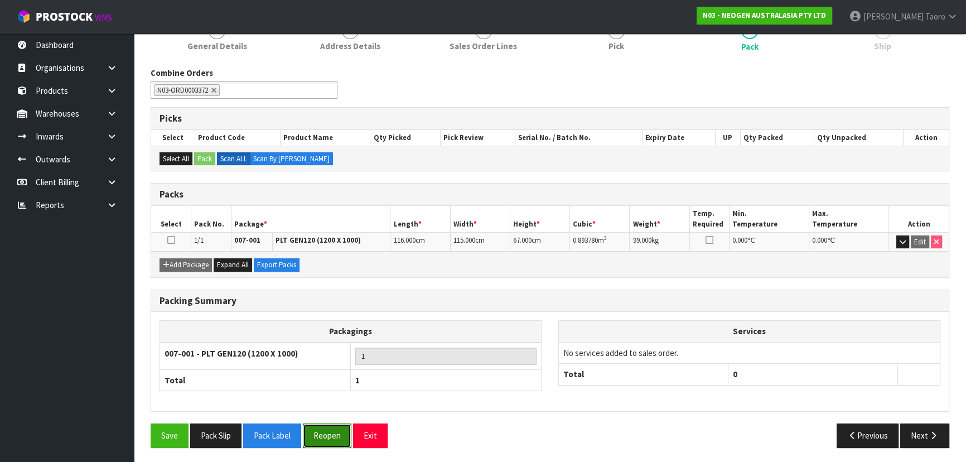
click at [334, 439] on button "Reopen" at bounding box center [327, 435] width 49 height 24
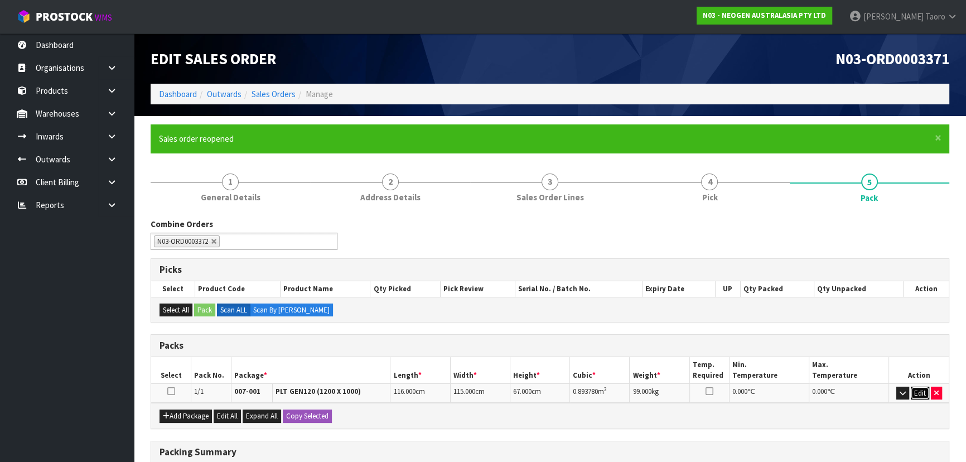
click at [918, 394] on button "Edit" at bounding box center [920, 393] width 18 height 13
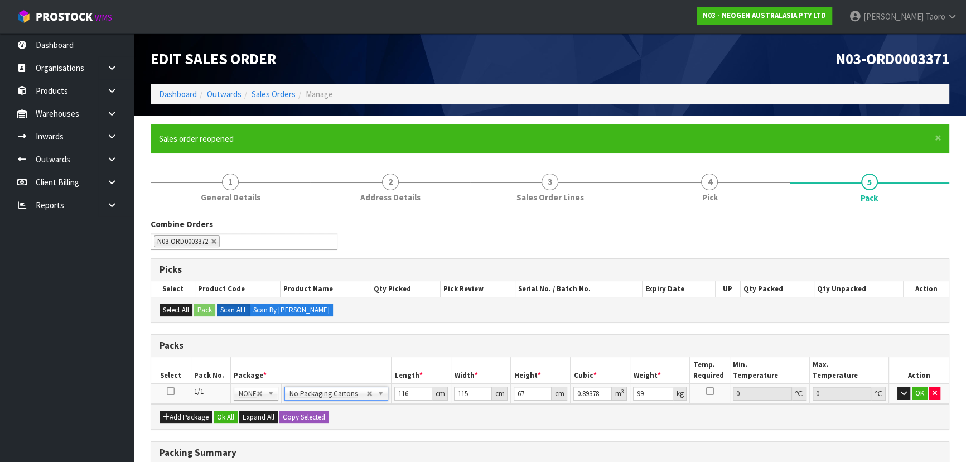
type input "0"
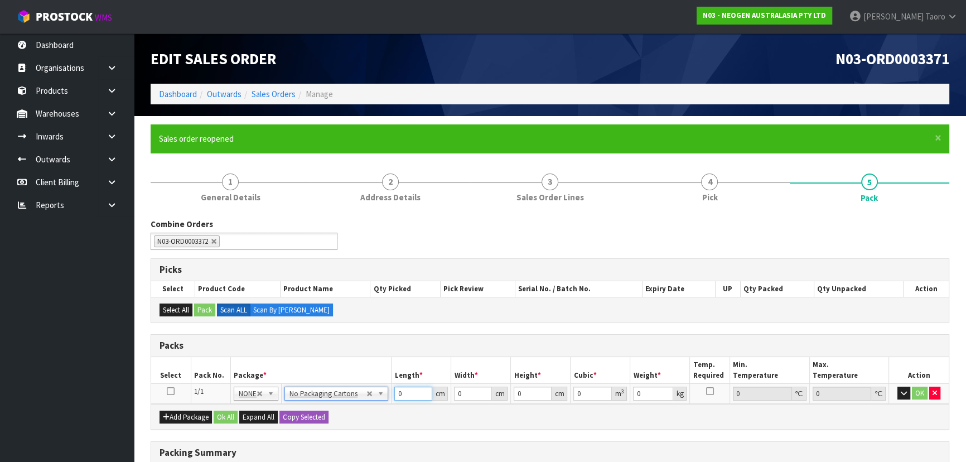
click at [404, 395] on input "0" at bounding box center [413, 394] width 38 height 14
type input "116"
type input "115"
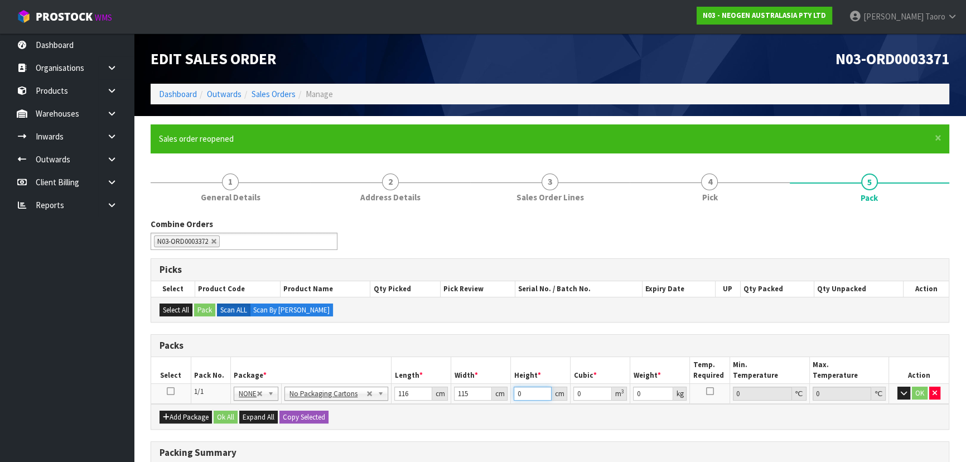
type input "6"
type input "0.08004"
type input "67"
type input "0.89378"
type input "67"
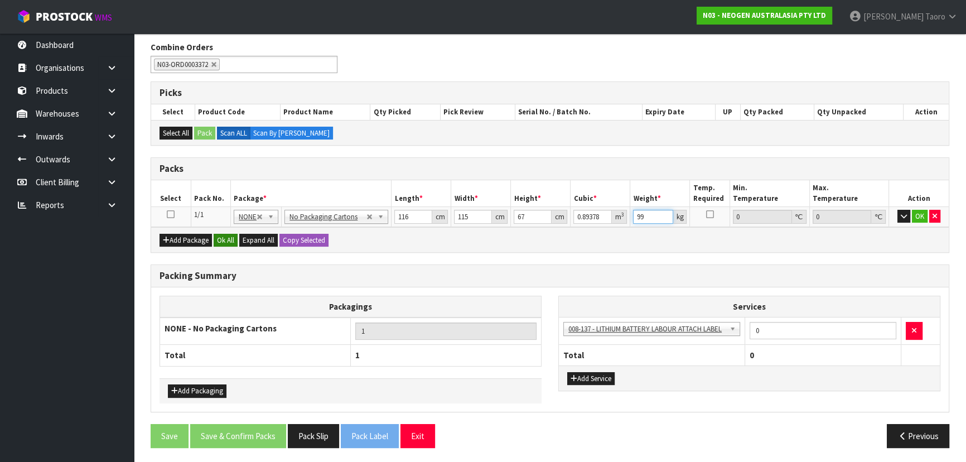
type input "99"
click at [228, 236] on button "Ok All" at bounding box center [226, 240] width 24 height 13
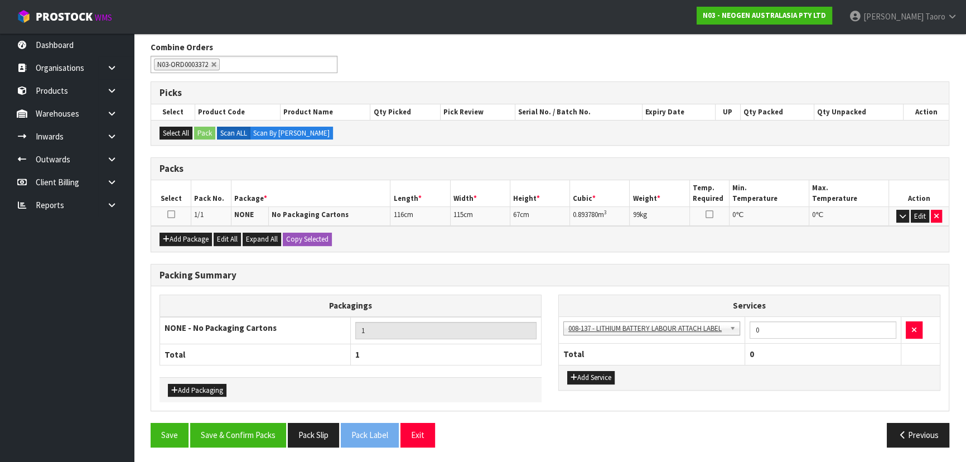
scroll to position [176, 0]
click at [913, 327] on icon "button" at bounding box center [914, 330] width 4 height 7
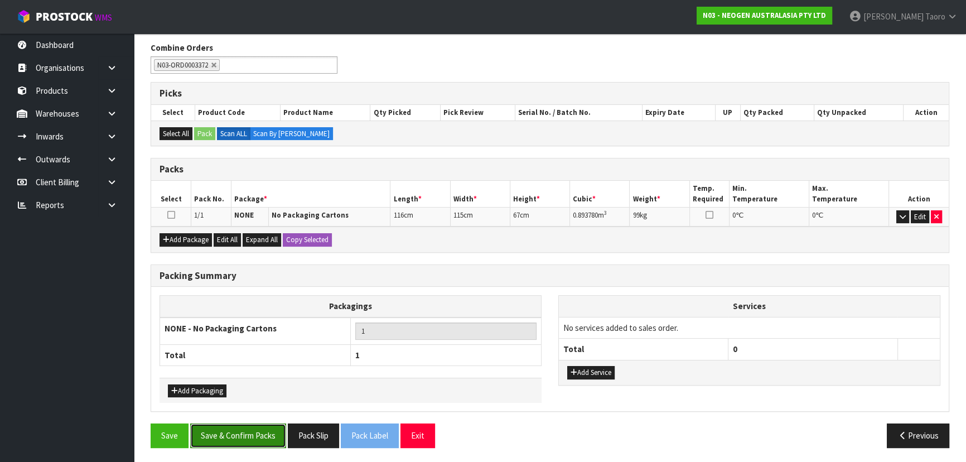
click at [254, 433] on button "Save & Confirm Packs" at bounding box center [238, 435] width 96 height 24
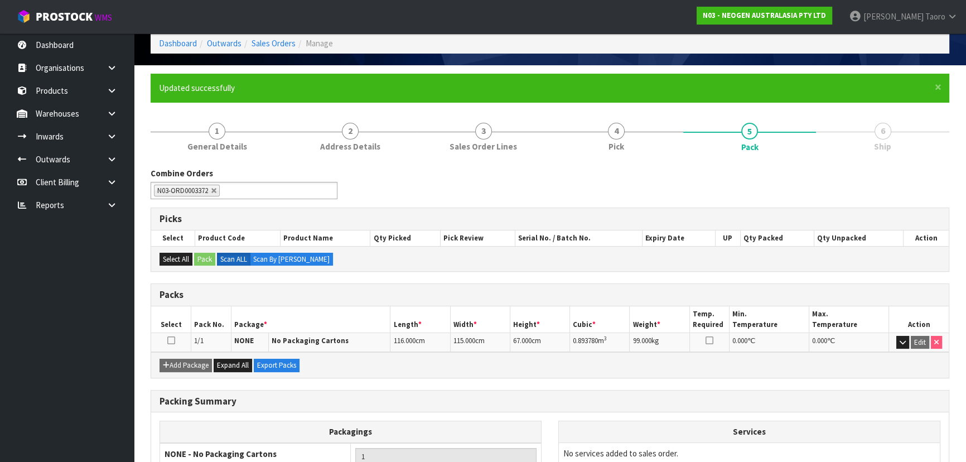
scroll to position [151, 0]
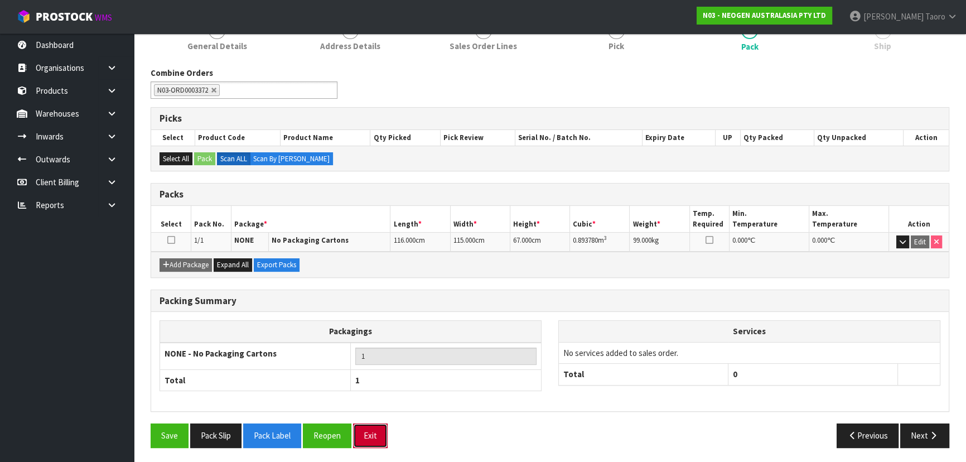
click at [379, 431] on button "Exit" at bounding box center [370, 435] width 35 height 24
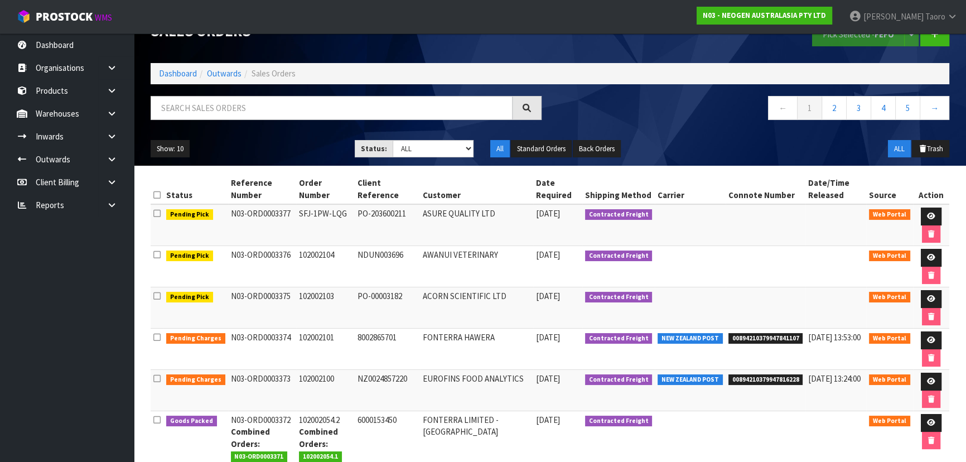
scroll to position [14, 0]
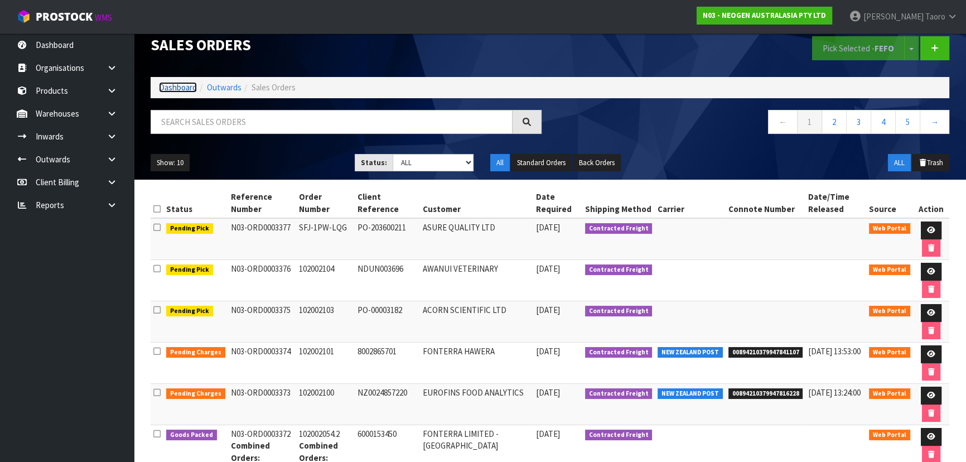
click at [178, 90] on link "Dashboard" at bounding box center [178, 87] width 38 height 11
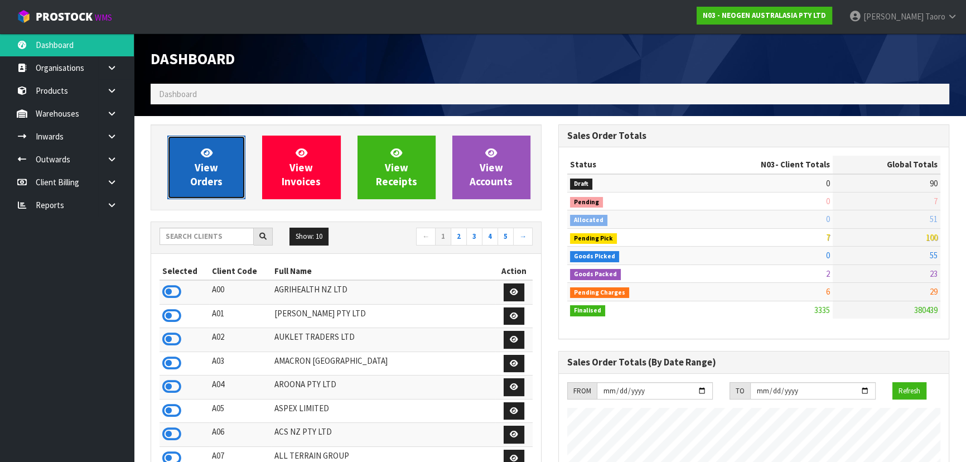
click at [212, 153] on link "View Orders" at bounding box center [206, 168] width 78 height 64
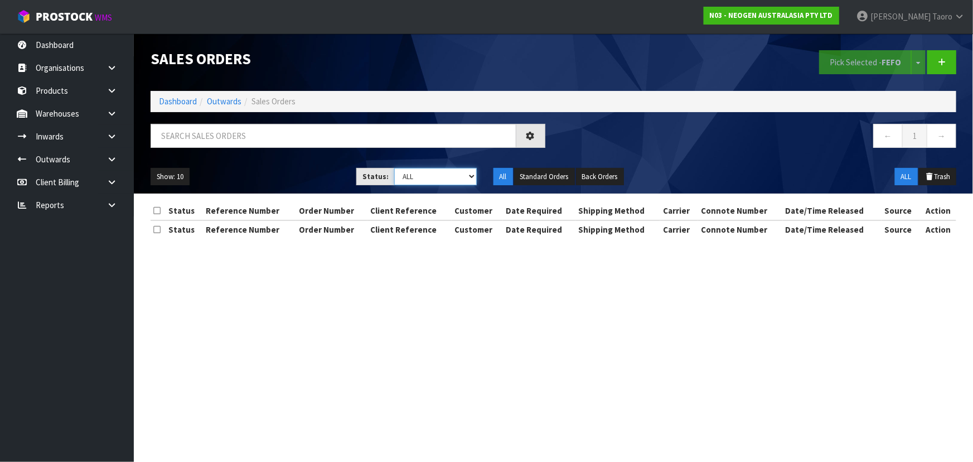
click at [444, 181] on select "Draft Pending Allocated Pending Pick Goods Picked Goods Packed Pending Charges …" at bounding box center [435, 176] width 83 height 17
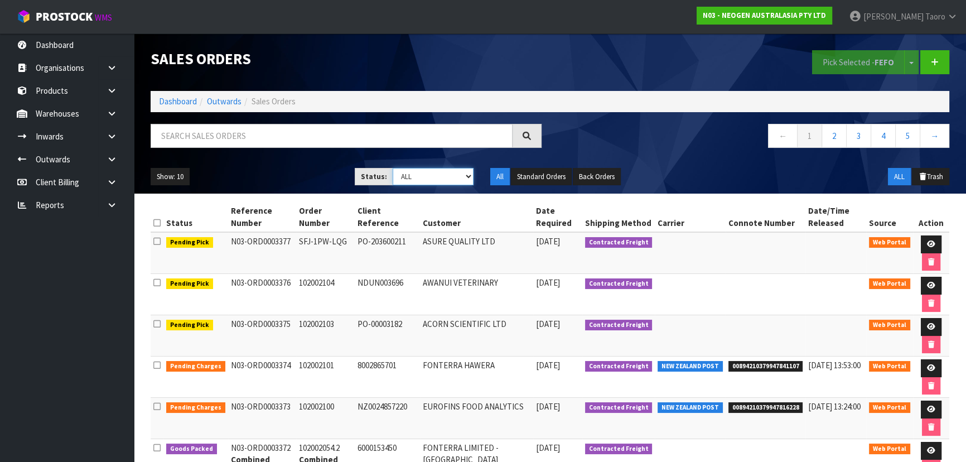
select select "string:3"
click at [393, 168] on select "Draft Pending Allocated Pending Pick Goods Picked Goods Packed Pending Charges …" at bounding box center [433, 176] width 81 height 17
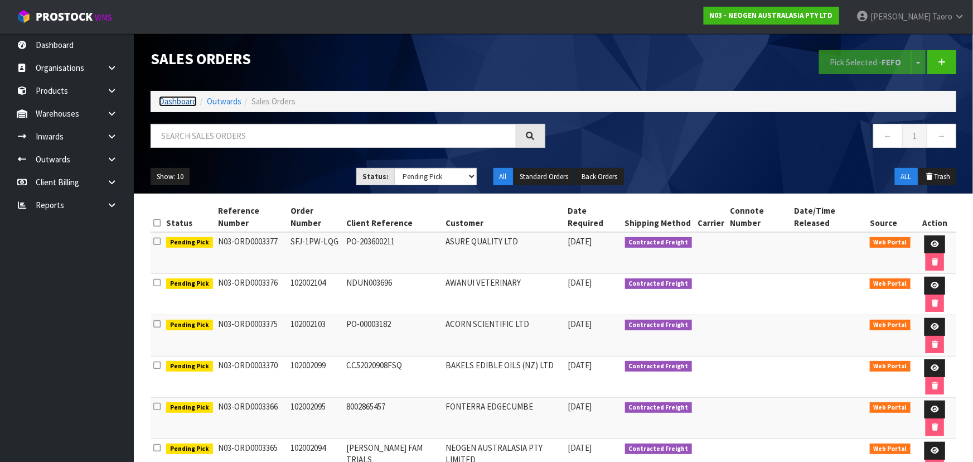
click at [184, 103] on link "Dashboard" at bounding box center [178, 101] width 38 height 11
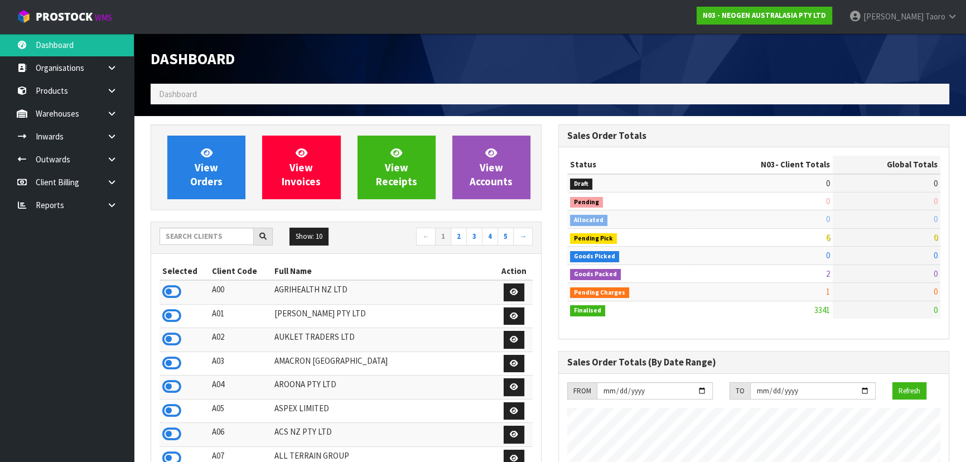
scroll to position [843, 407]
